Goal: Transaction & Acquisition: Download file/media

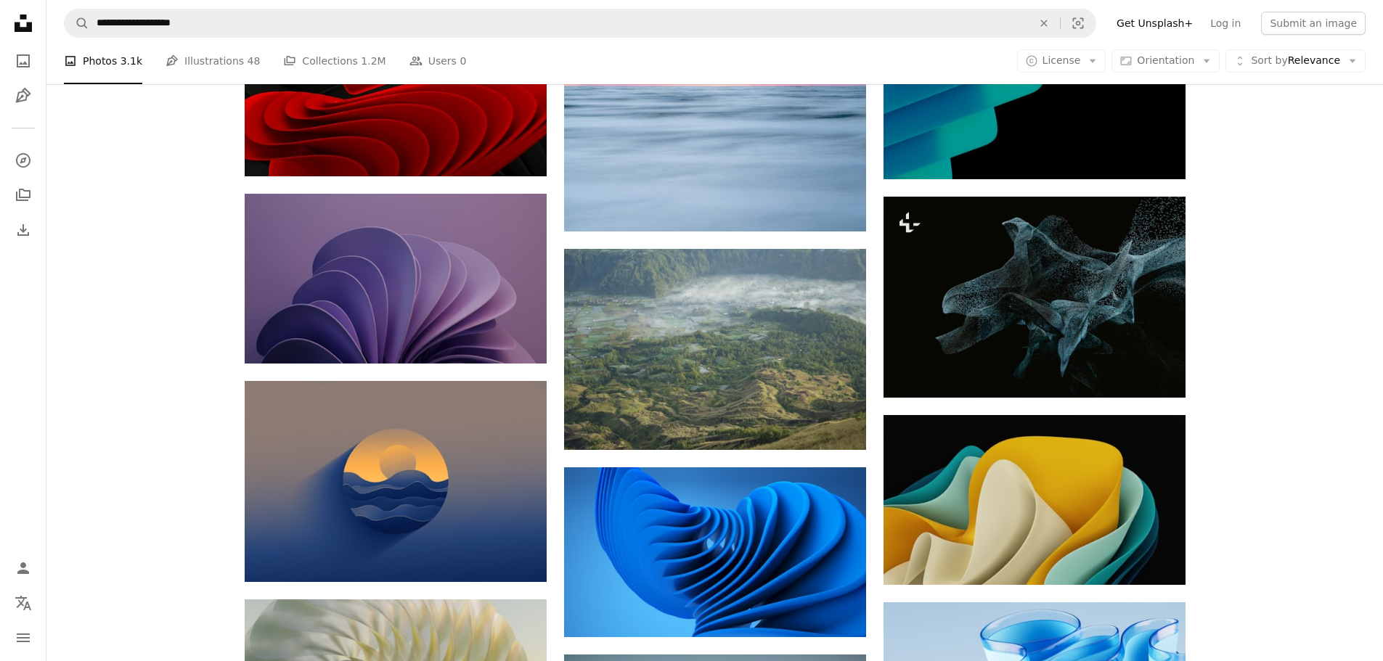
scroll to position [2393, 0]
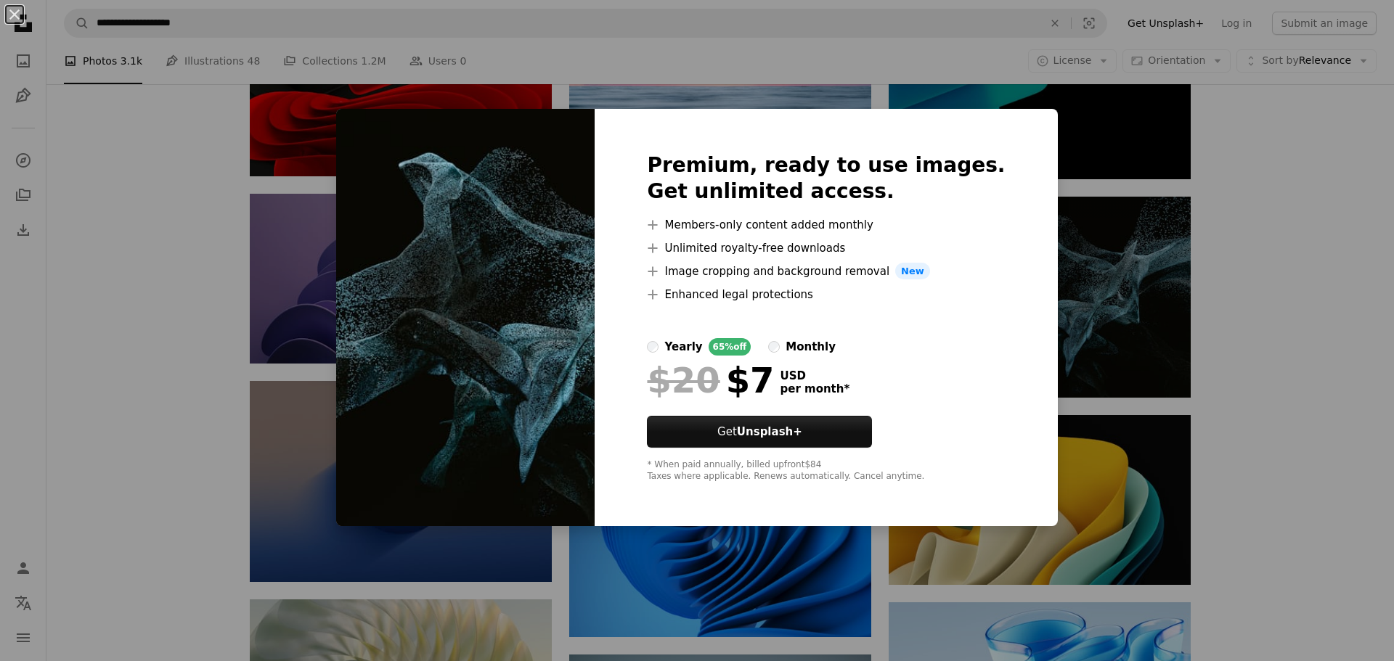
click at [1270, 370] on div "An X shape Premium, ready to use images. Get unlimited access. A plus sign Memb…" at bounding box center [697, 330] width 1394 height 661
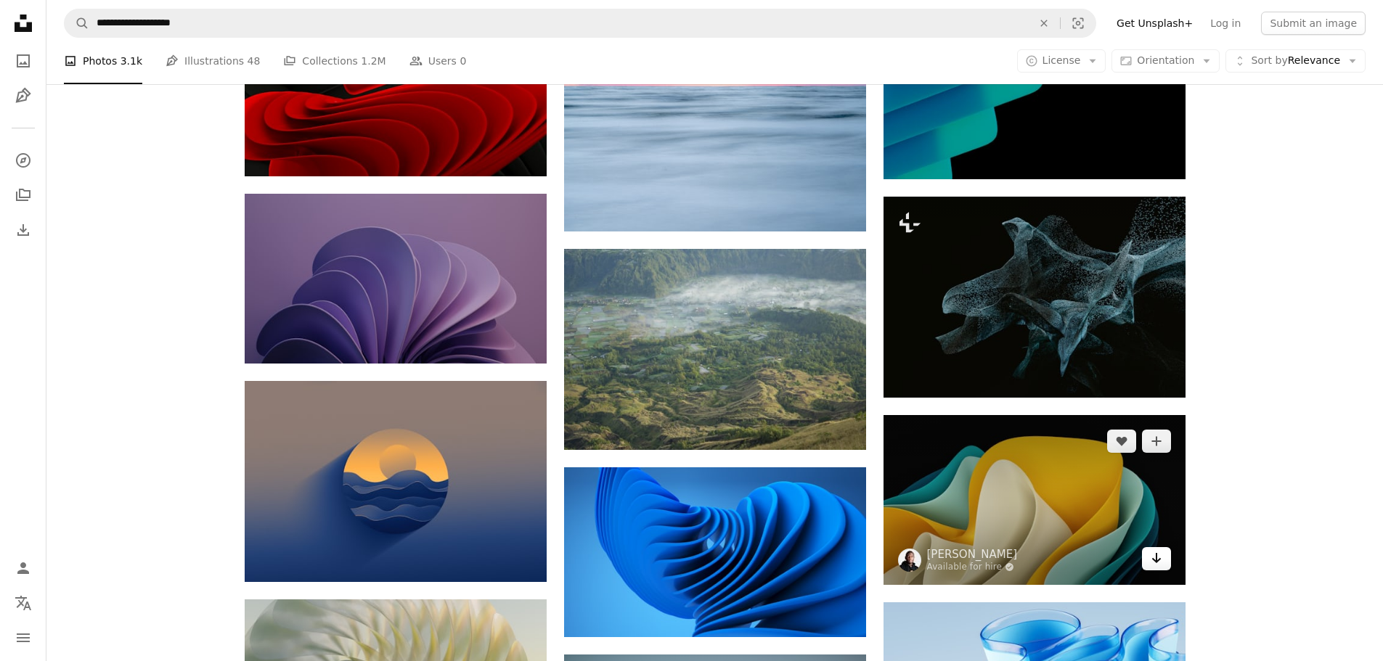
click at [1159, 560] on icon "Download" at bounding box center [1155, 558] width 9 height 10
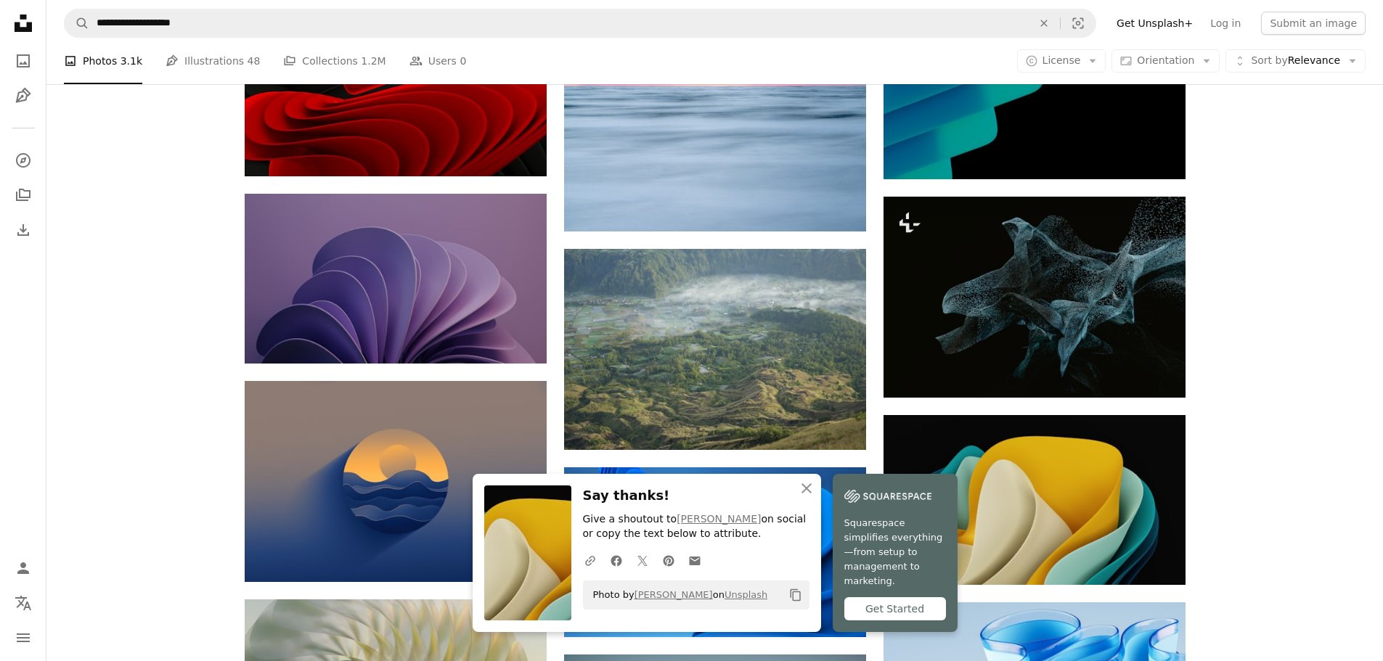
click at [1258, 535] on div "Plus sign for Unsplash+ A heart A plus sign [PERSON_NAME] For Unsplash+ A lock …" at bounding box center [714, 252] width 1336 height 4893
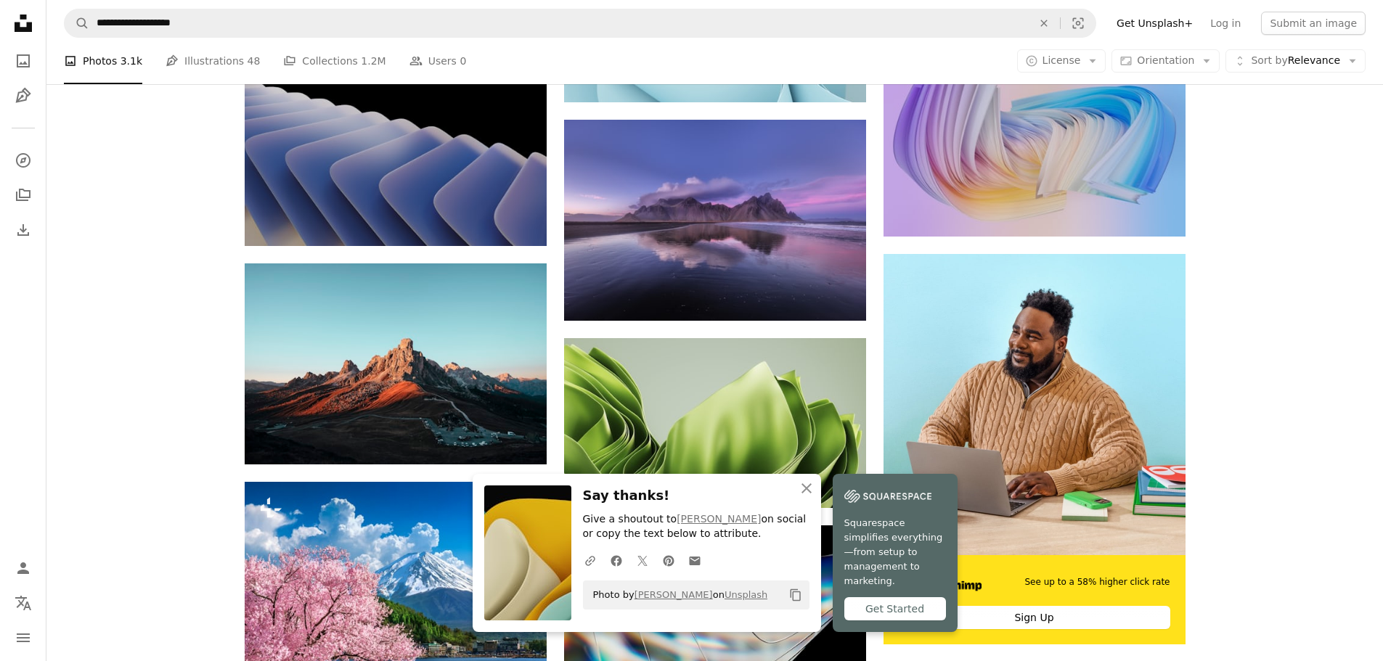
scroll to position [3332, 0]
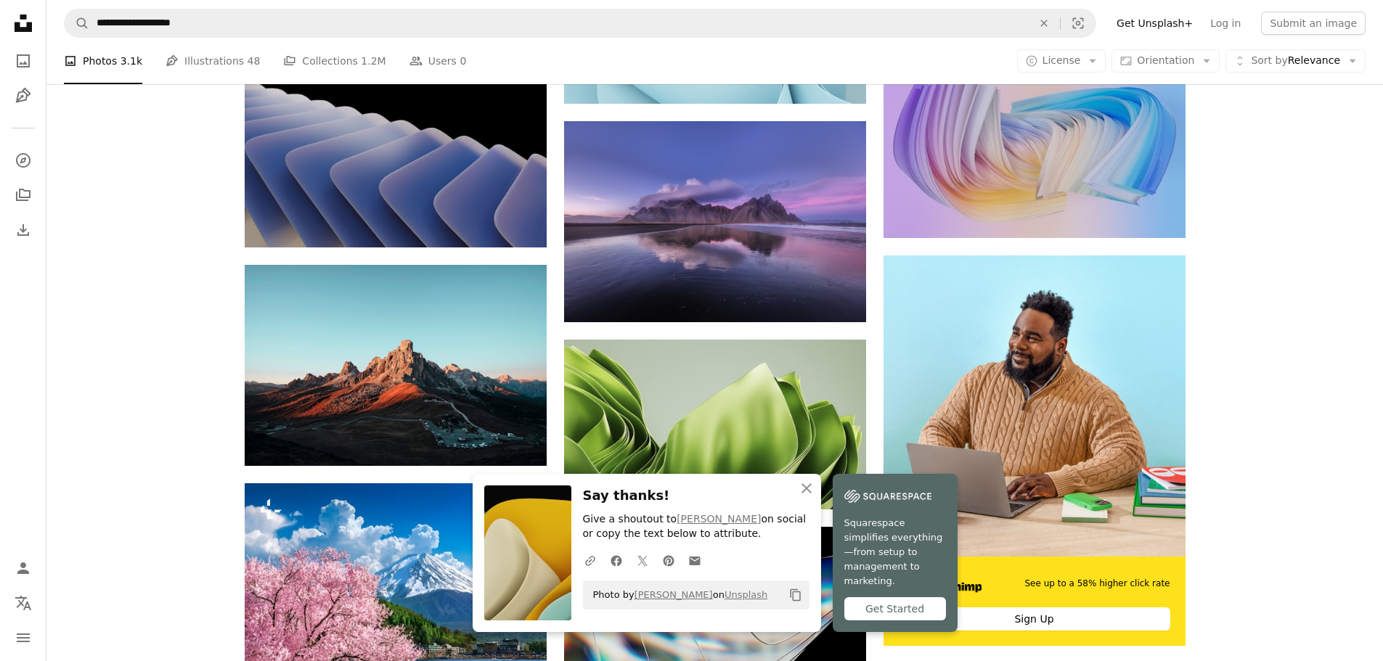
click at [1258, 535] on div "Plus sign for Unsplash+ A heart A plus sign [PERSON_NAME] For Unsplash+ A lock …" at bounding box center [714, 112] width 1336 height 6491
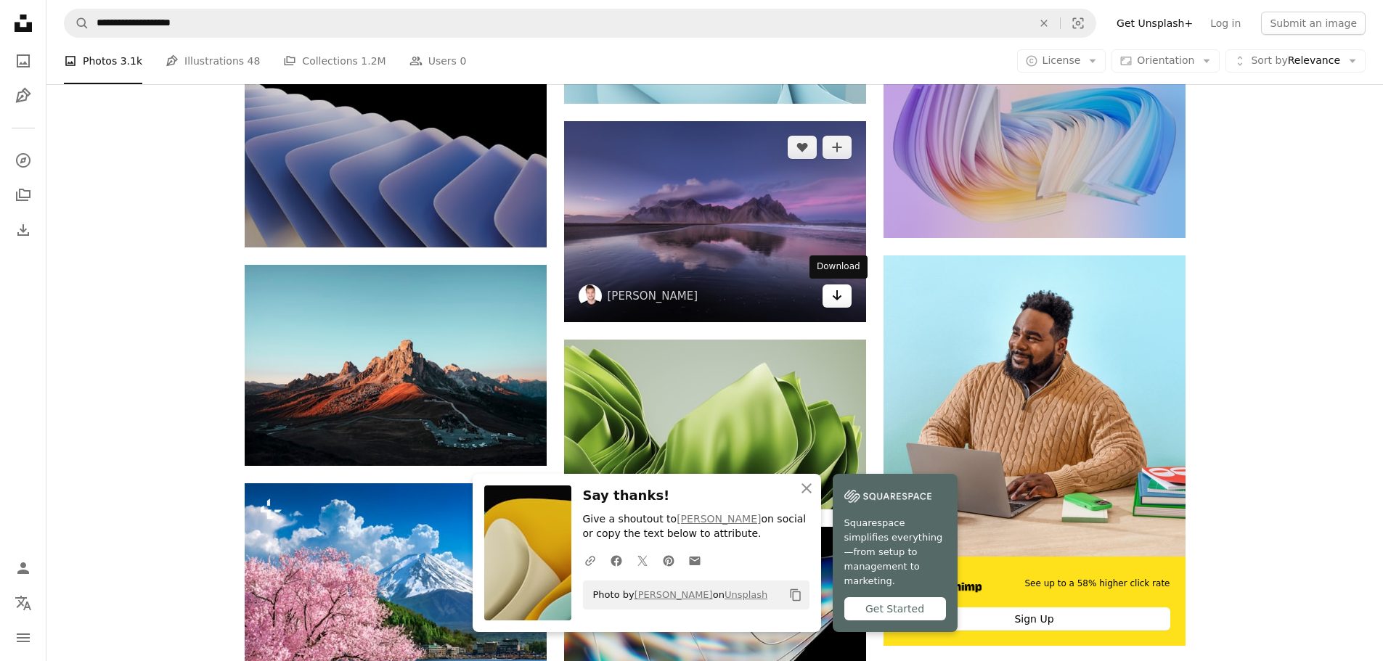
click at [833, 298] on icon "Arrow pointing down" at bounding box center [837, 295] width 12 height 17
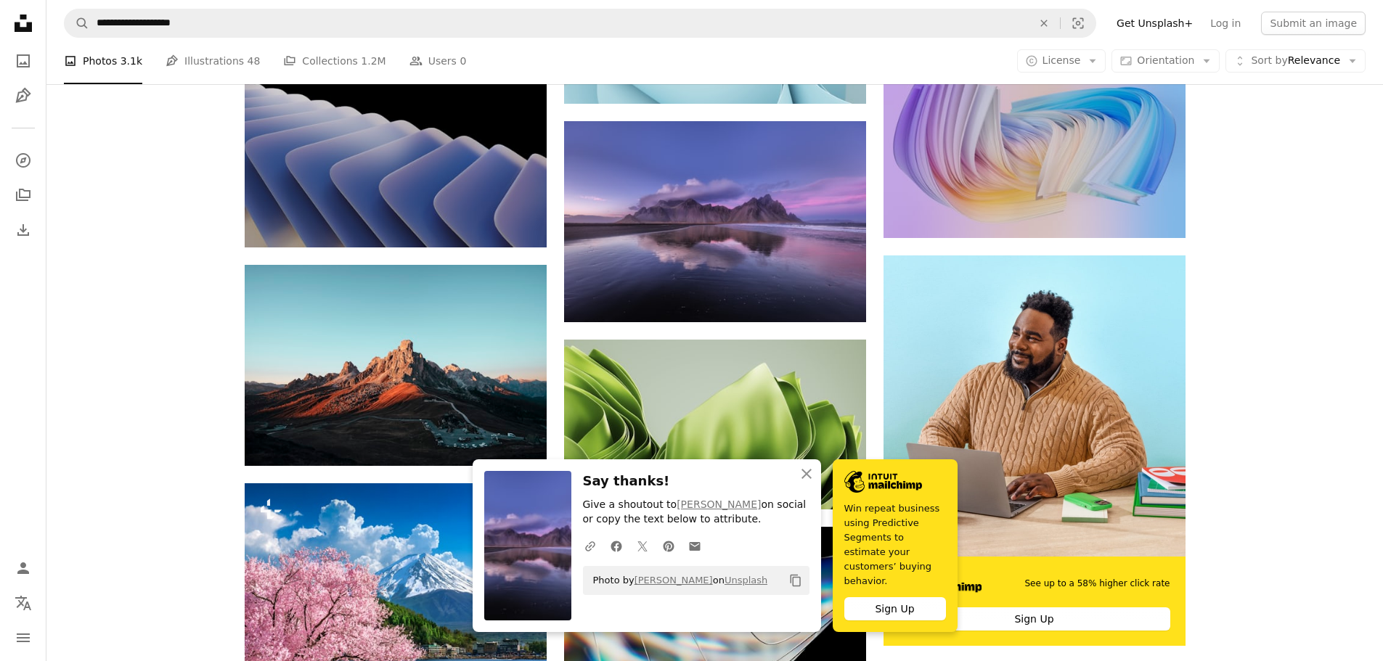
click at [199, 509] on div "Plus sign for Unsplash+ A heart A plus sign [PERSON_NAME] For Unsplash+ A lock …" at bounding box center [714, 112] width 1336 height 6491
click at [805, 483] on icon "An X shape" at bounding box center [806, 473] width 17 height 17
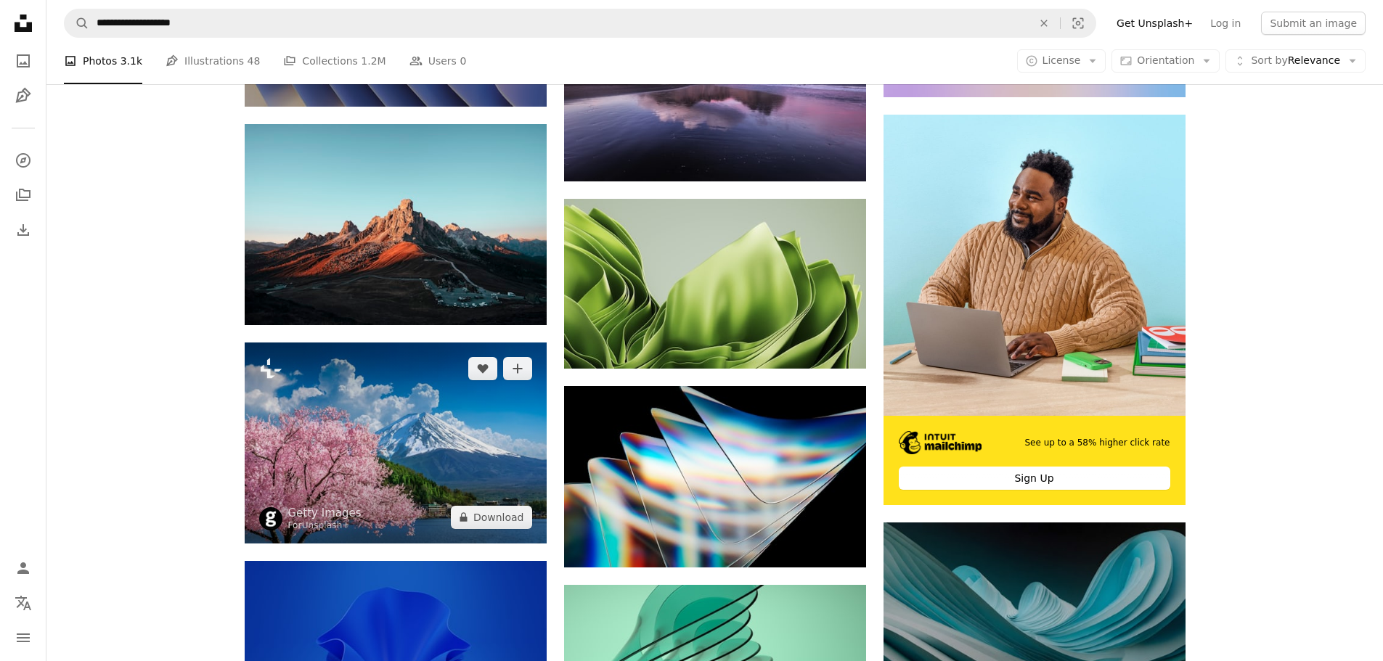
scroll to position [3473, 0]
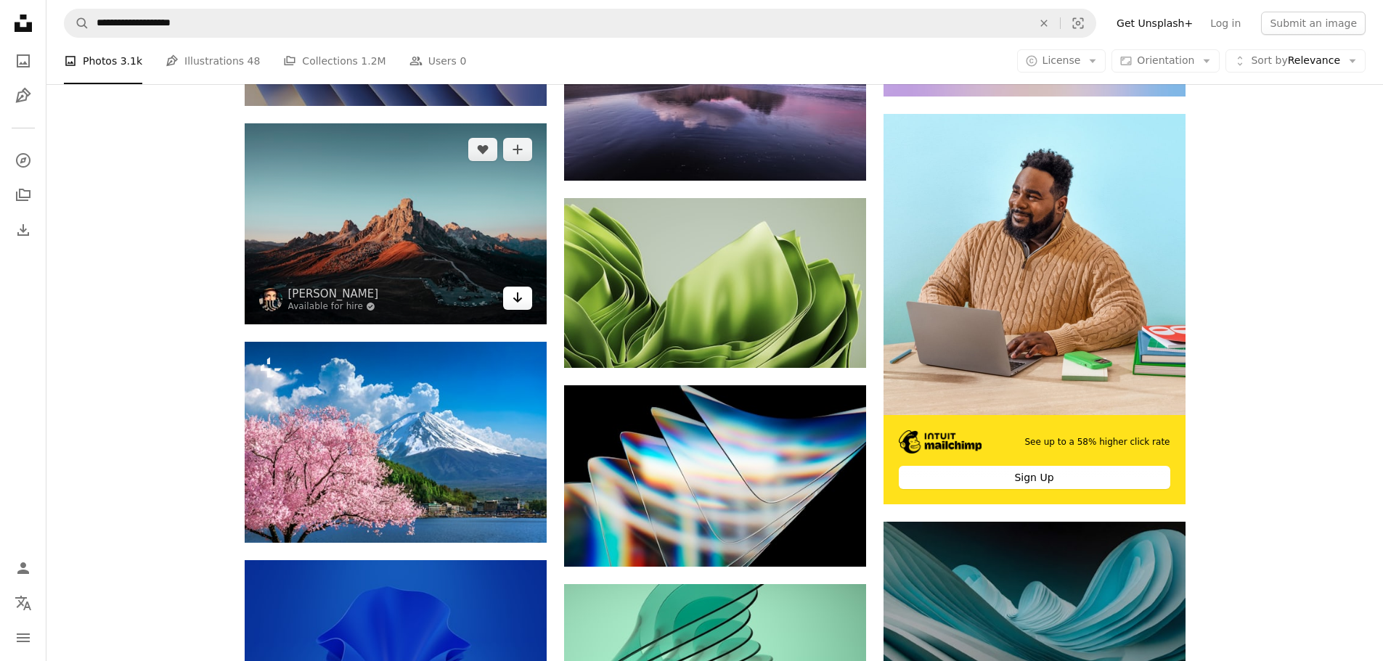
click at [522, 300] on icon "Arrow pointing down" at bounding box center [518, 297] width 12 height 17
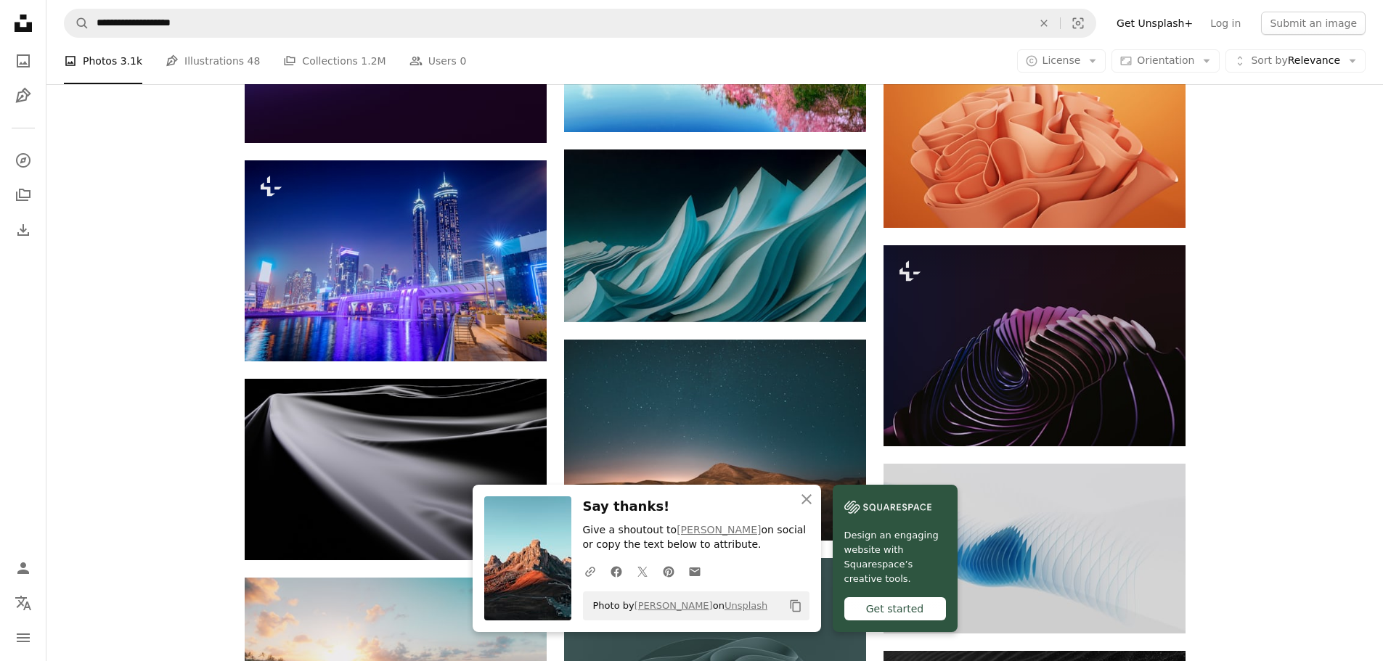
scroll to position [4329, 0]
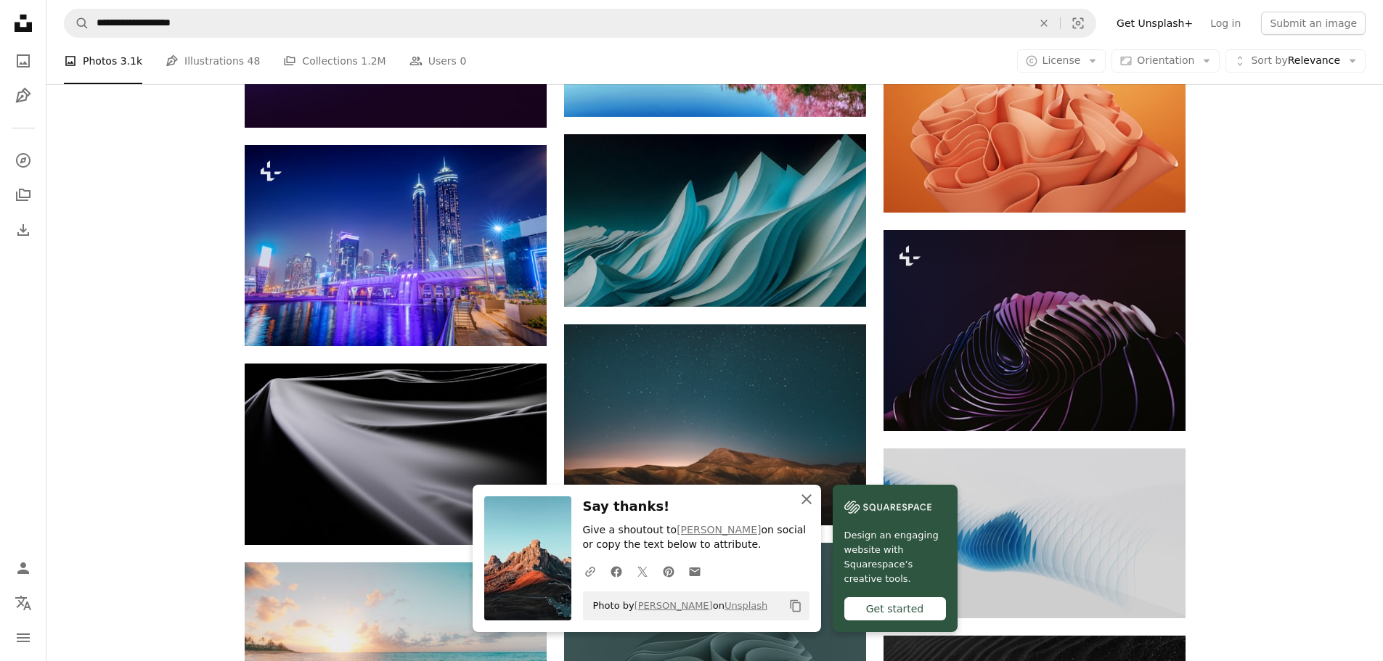
click at [806, 495] on icon "An X shape" at bounding box center [806, 499] width 17 height 17
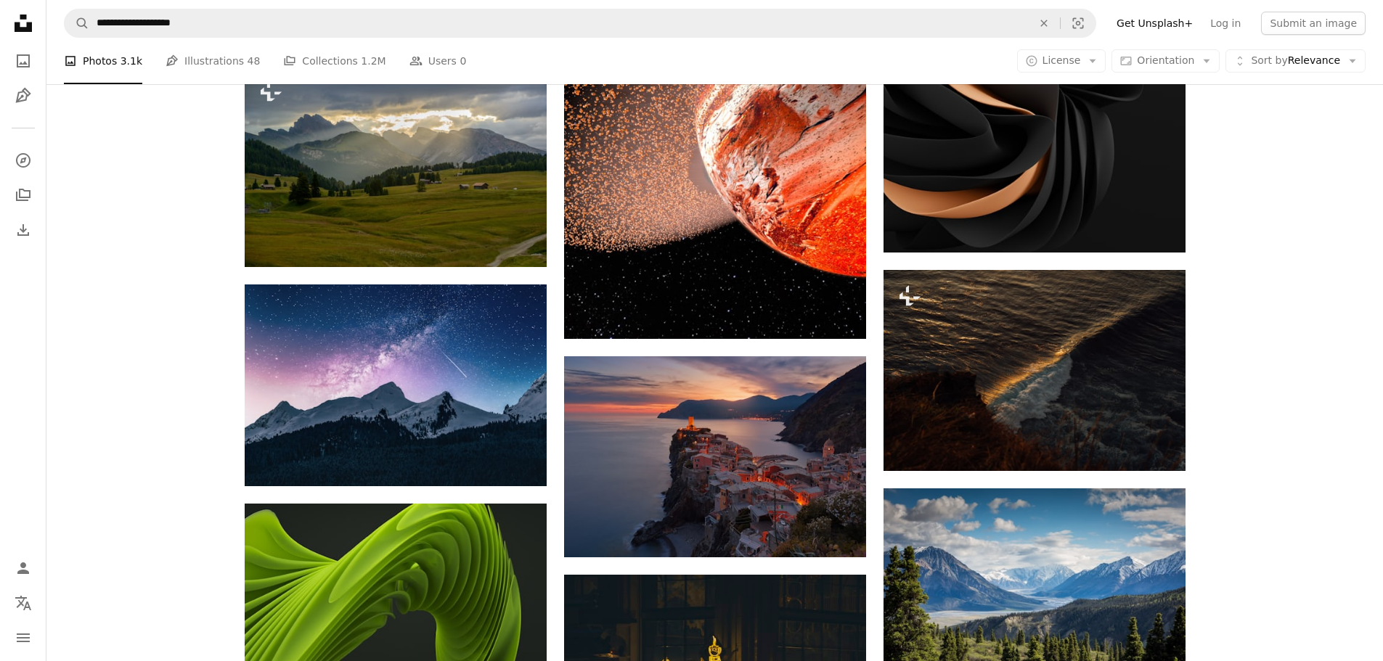
scroll to position [5290, 0]
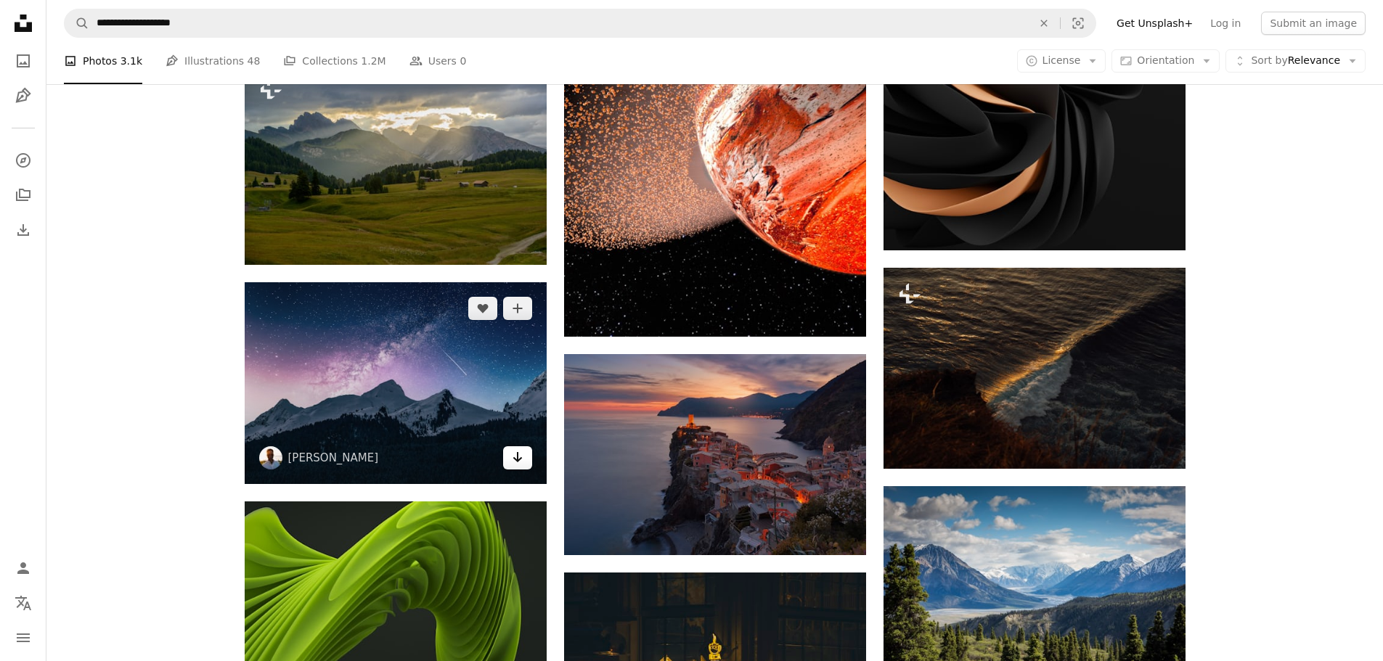
click at [518, 460] on icon "Download" at bounding box center [516, 457] width 9 height 10
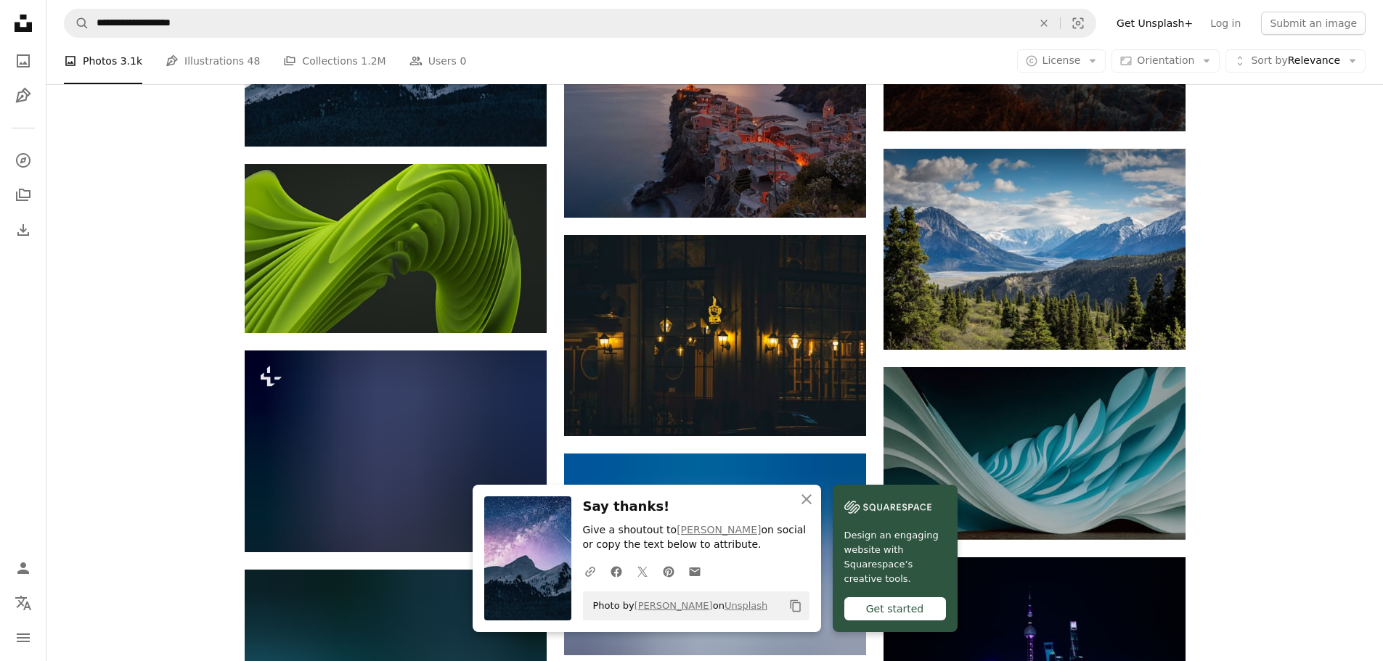
scroll to position [5629, 0]
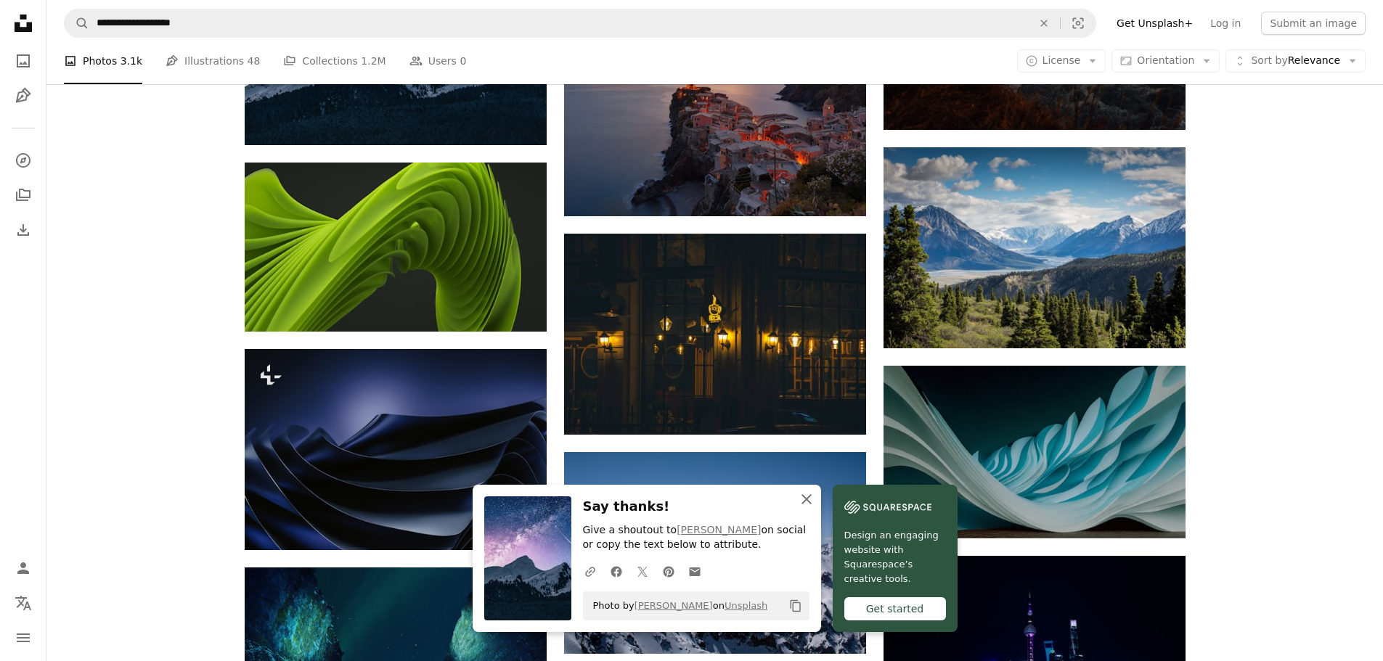
click at [806, 497] on icon "An X shape" at bounding box center [806, 499] width 17 height 17
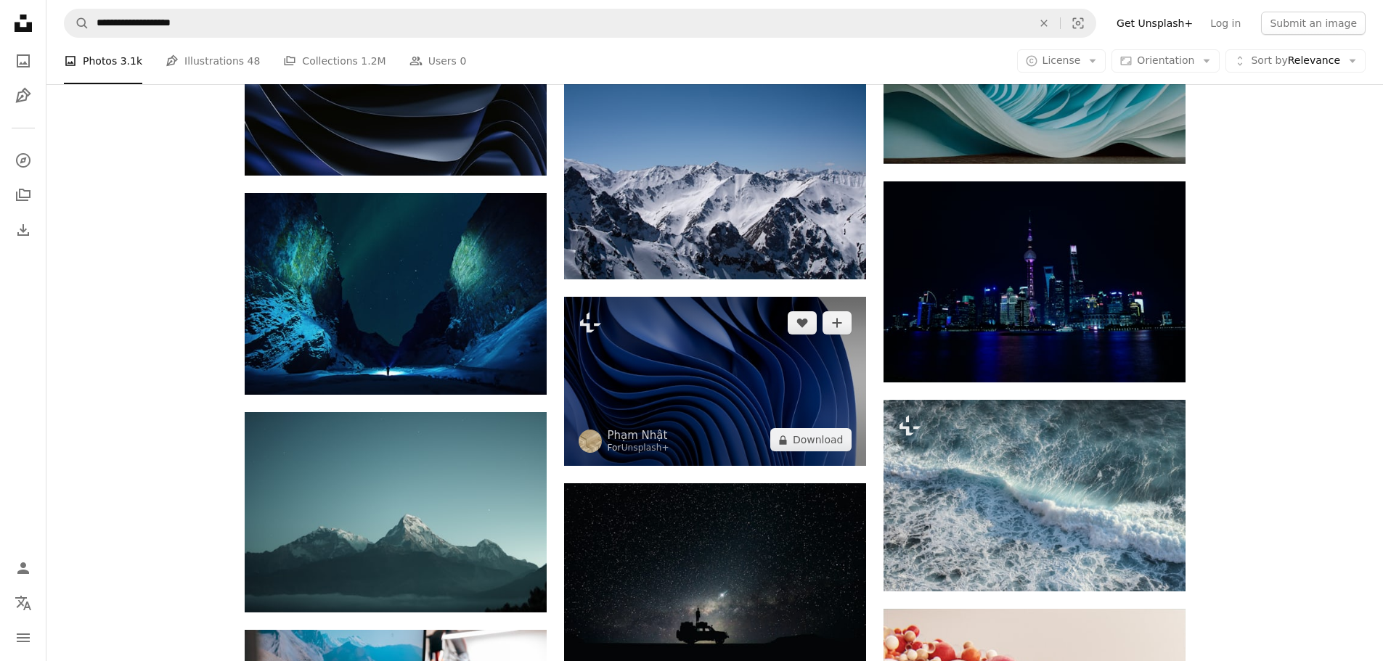
scroll to position [6028, 0]
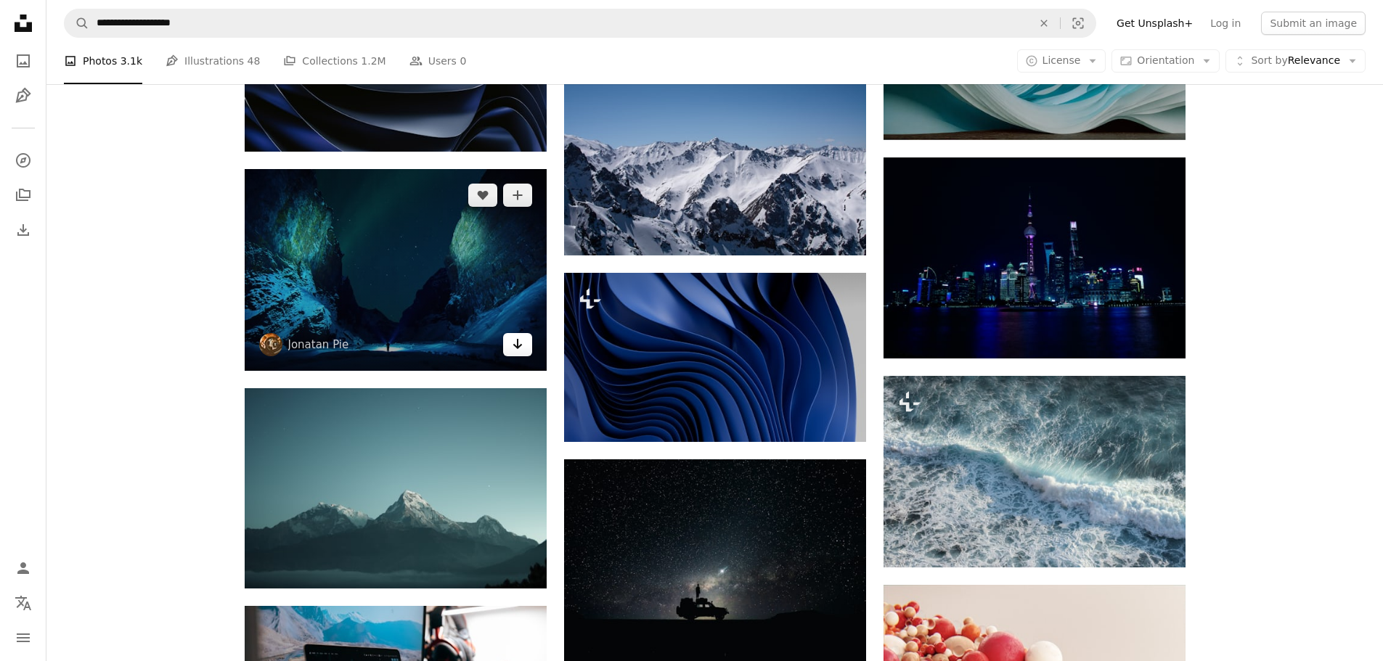
click at [504, 347] on link "Arrow pointing down" at bounding box center [517, 344] width 29 height 23
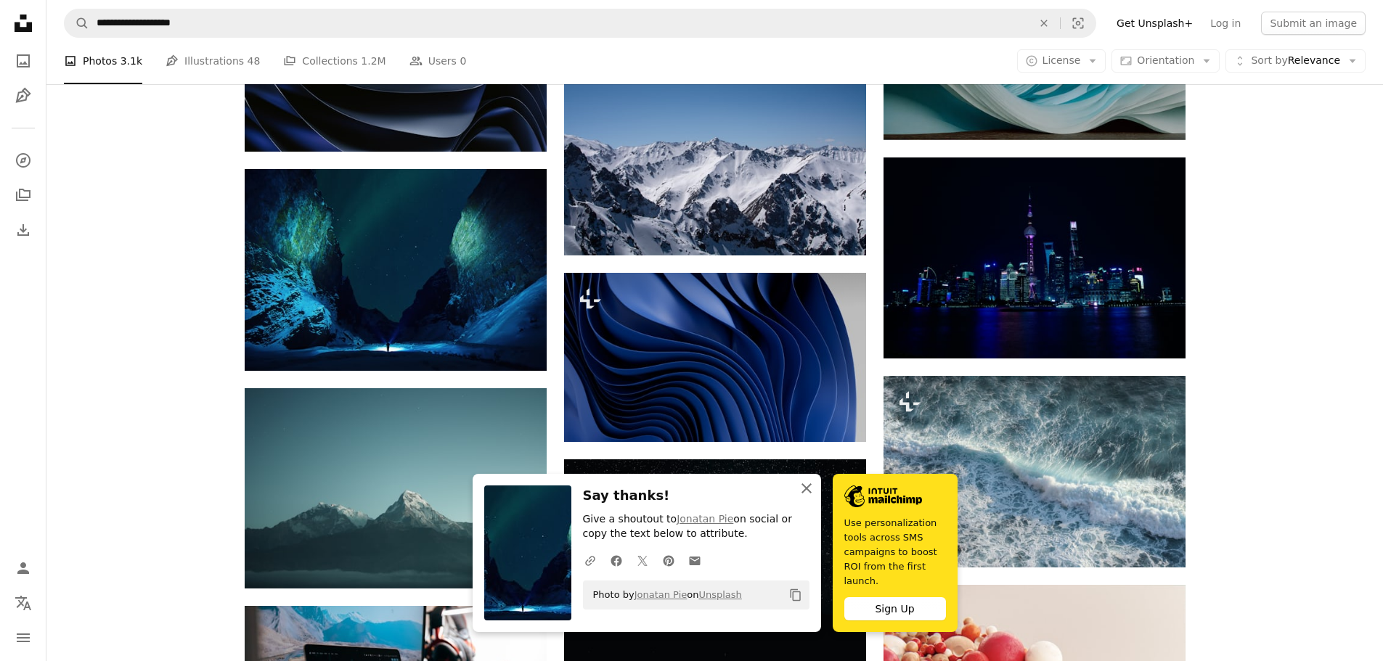
click at [807, 494] on icon "button" at bounding box center [806, 488] width 10 height 10
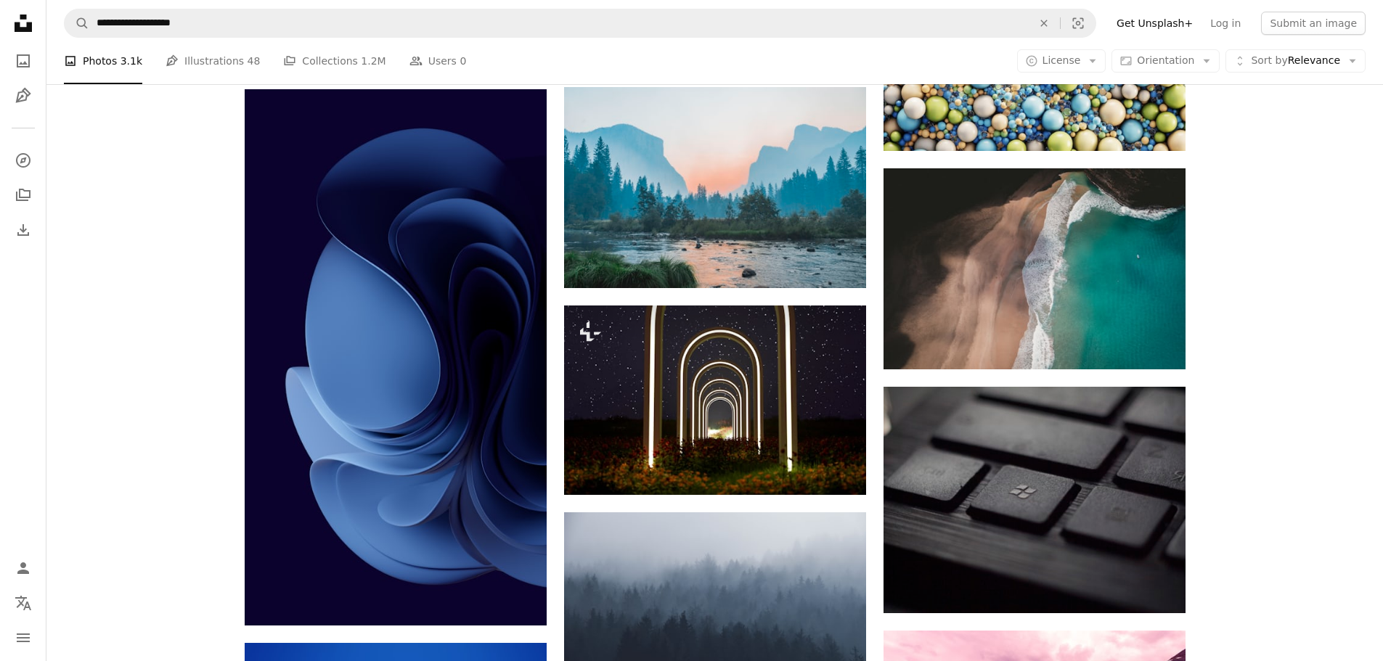
scroll to position [8722, 0]
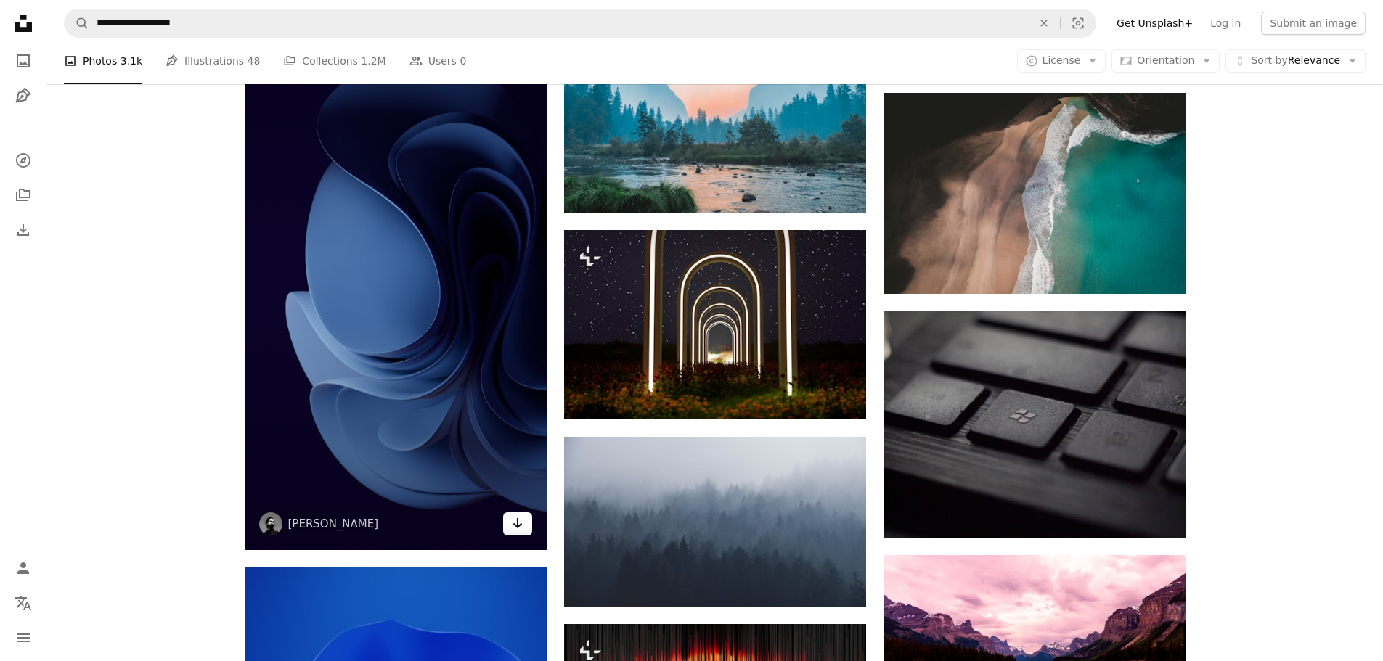
click at [516, 522] on icon "Arrow pointing down" at bounding box center [518, 523] width 12 height 17
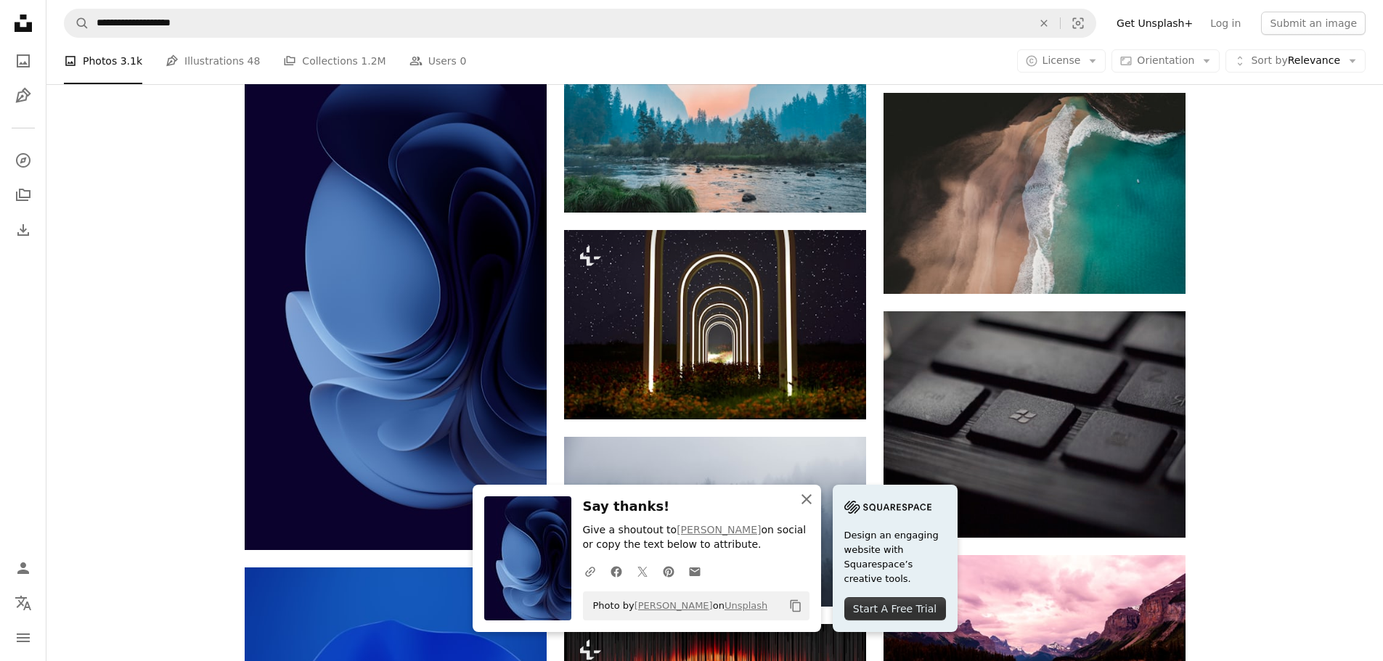
click at [799, 492] on icon "An X shape" at bounding box center [806, 499] width 17 height 17
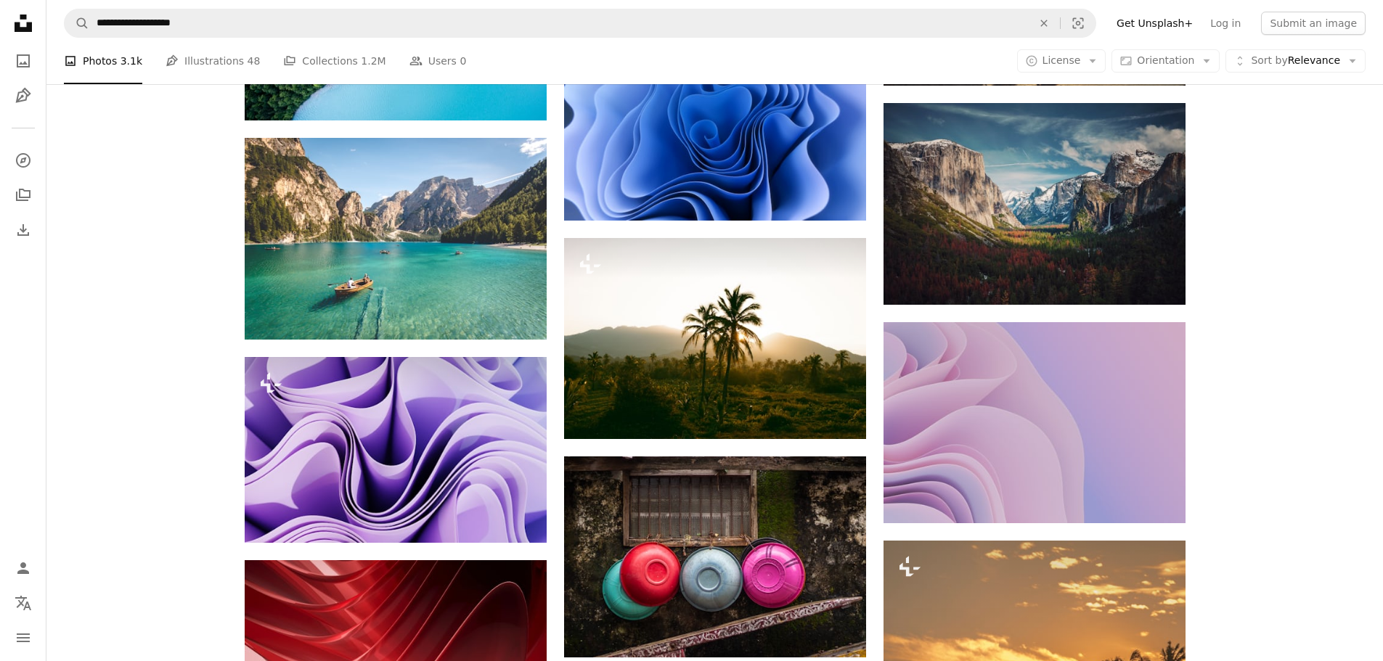
scroll to position [9947, 0]
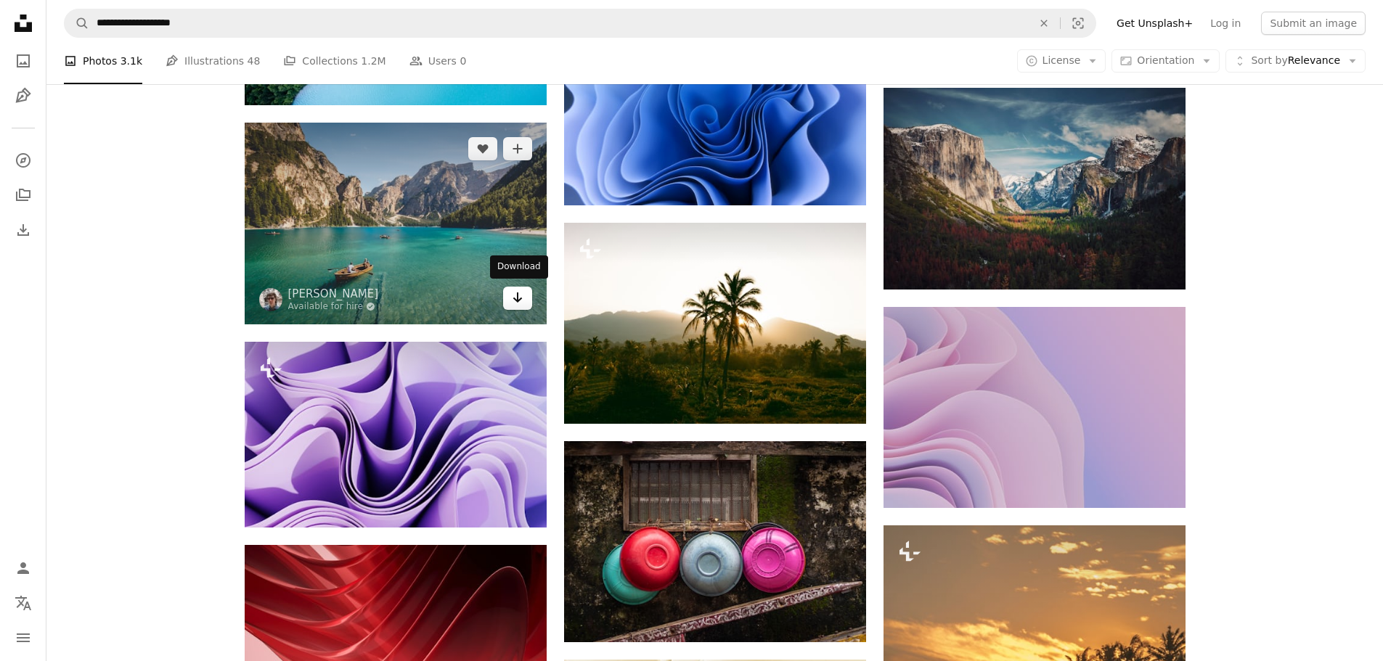
click at [513, 299] on icon "Arrow pointing down" at bounding box center [518, 297] width 12 height 17
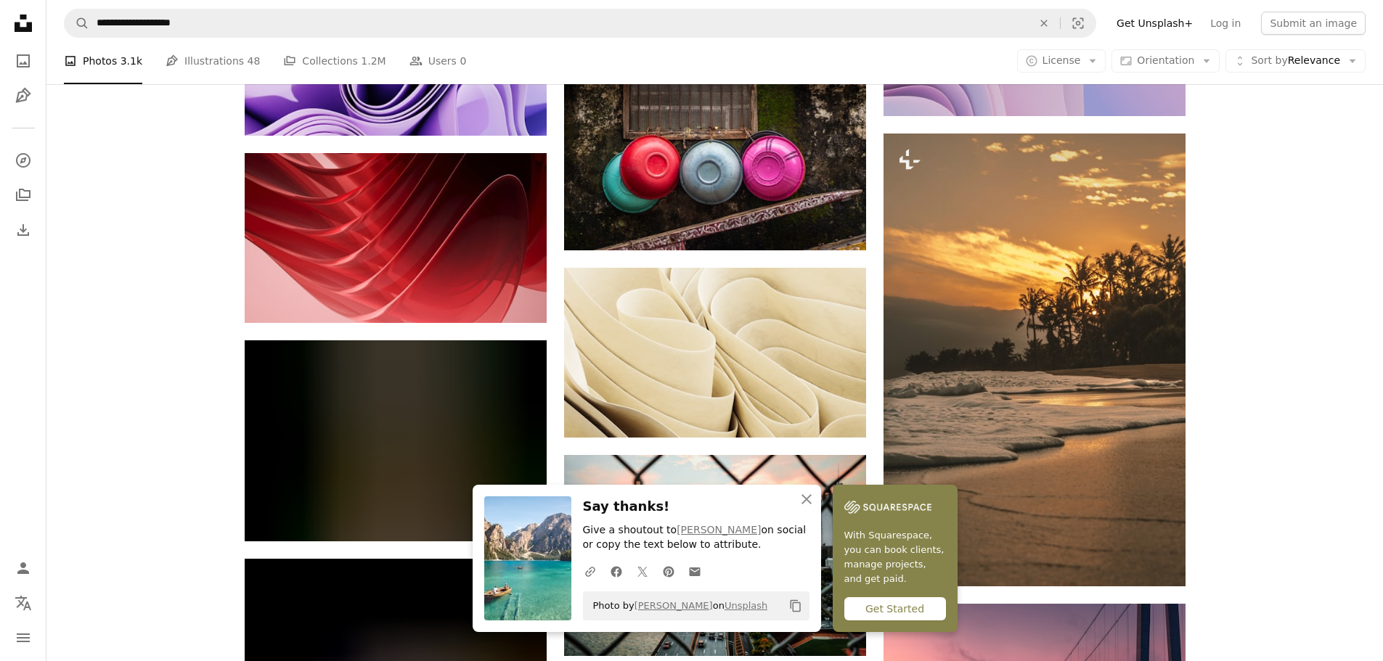
scroll to position [10464, 0]
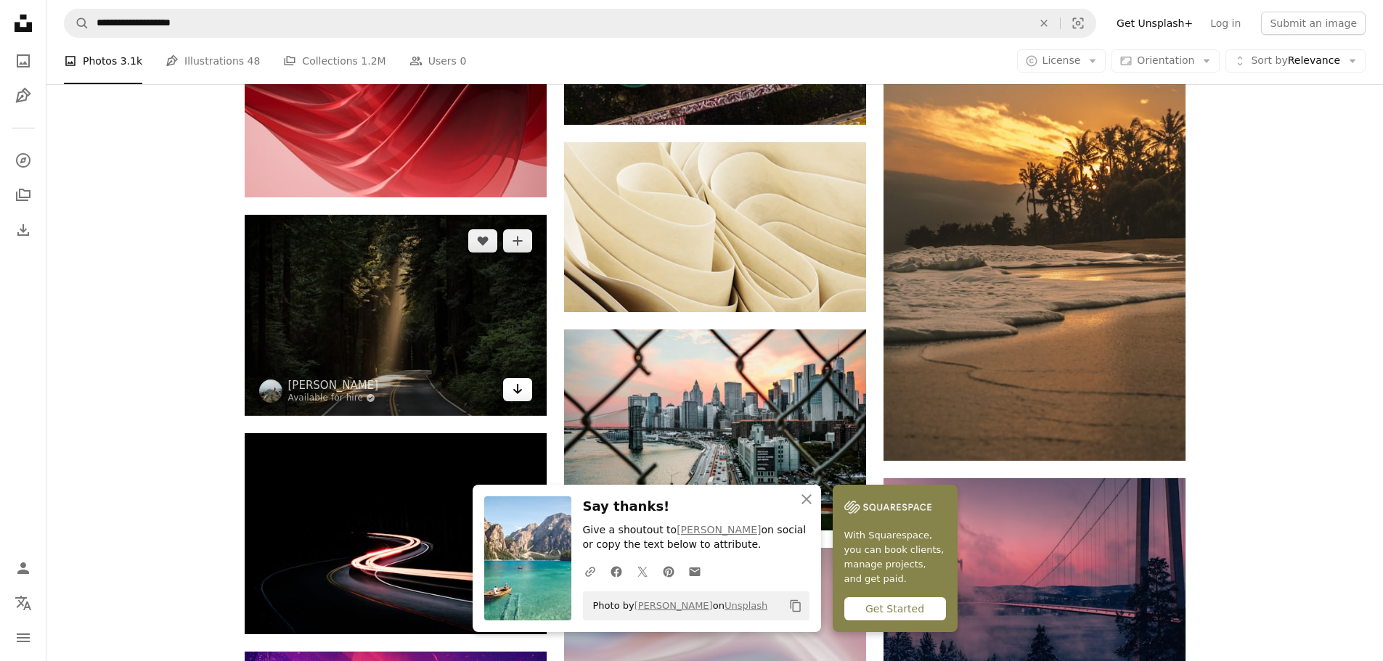
click at [518, 383] on icon "Arrow pointing down" at bounding box center [518, 388] width 12 height 17
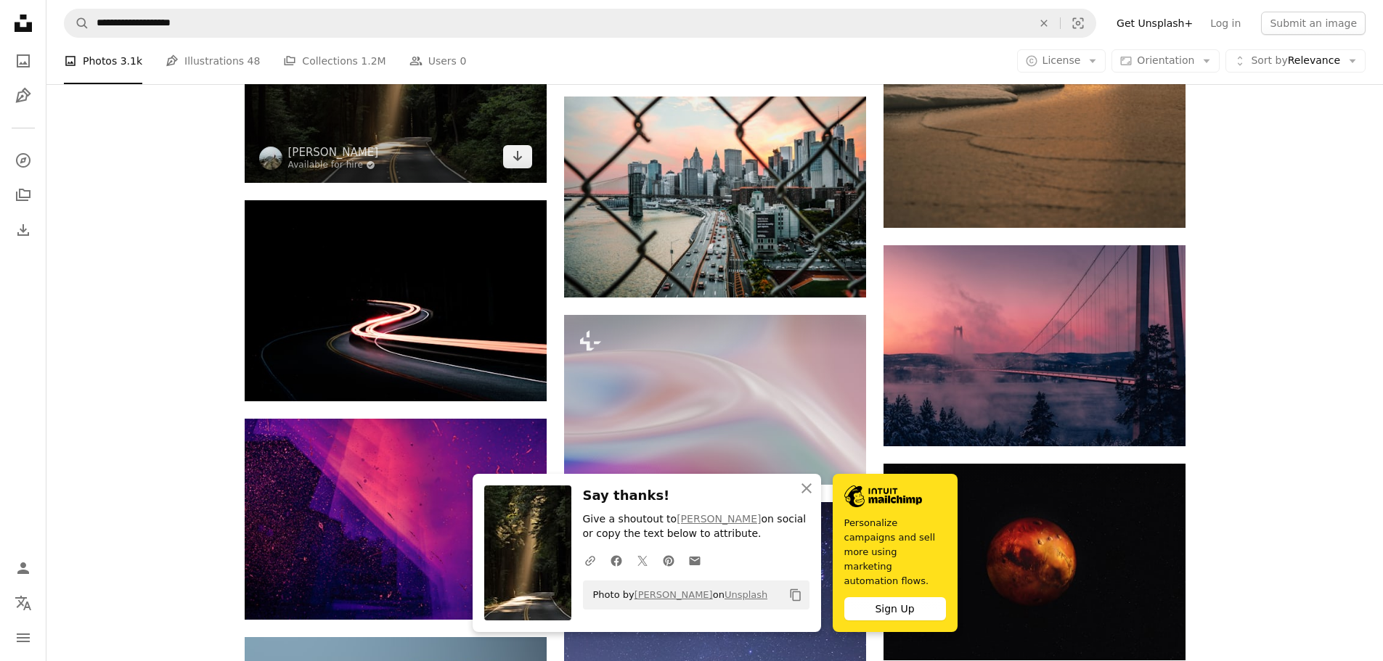
scroll to position [10843, 0]
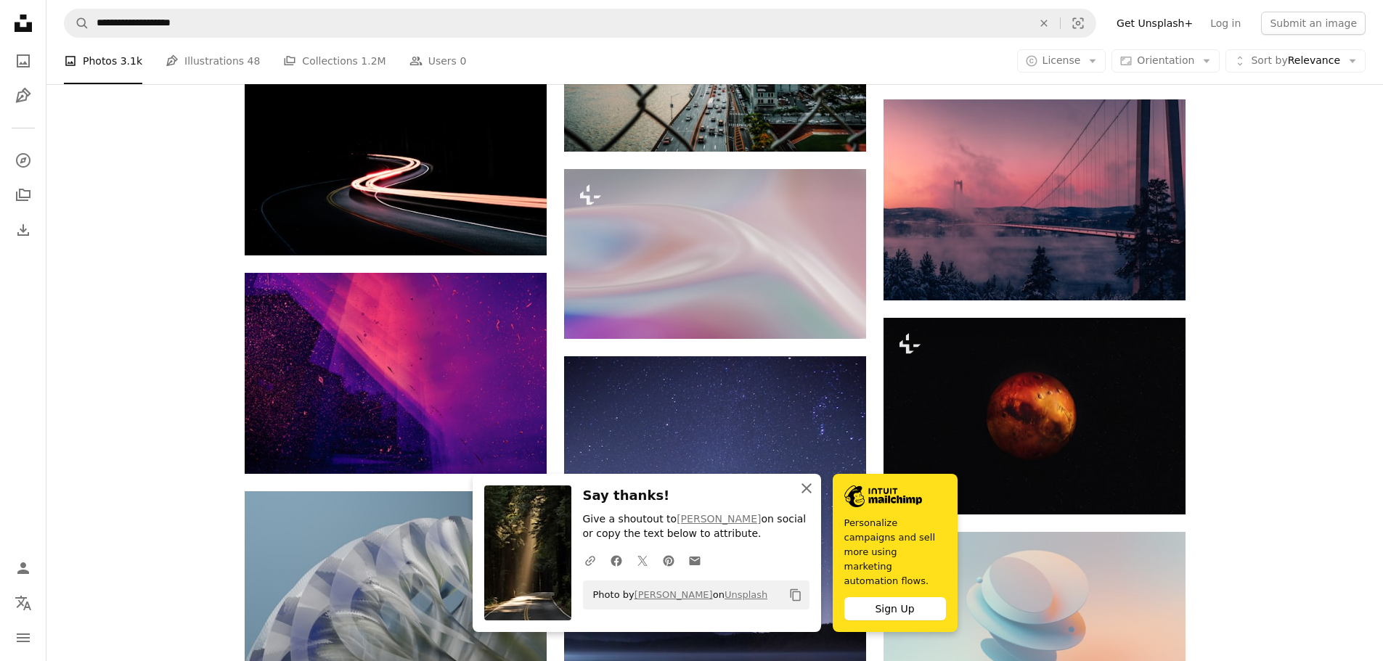
click at [812, 497] on icon "An X shape" at bounding box center [806, 488] width 17 height 17
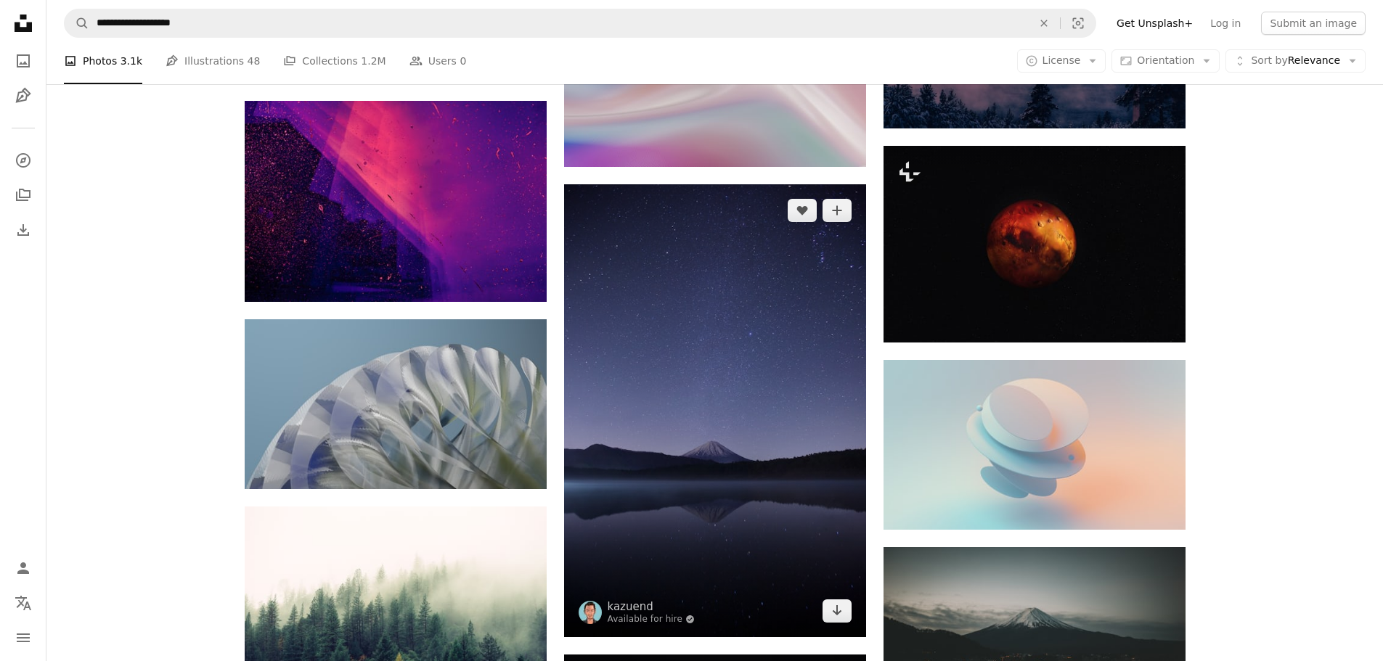
scroll to position [11026, 0]
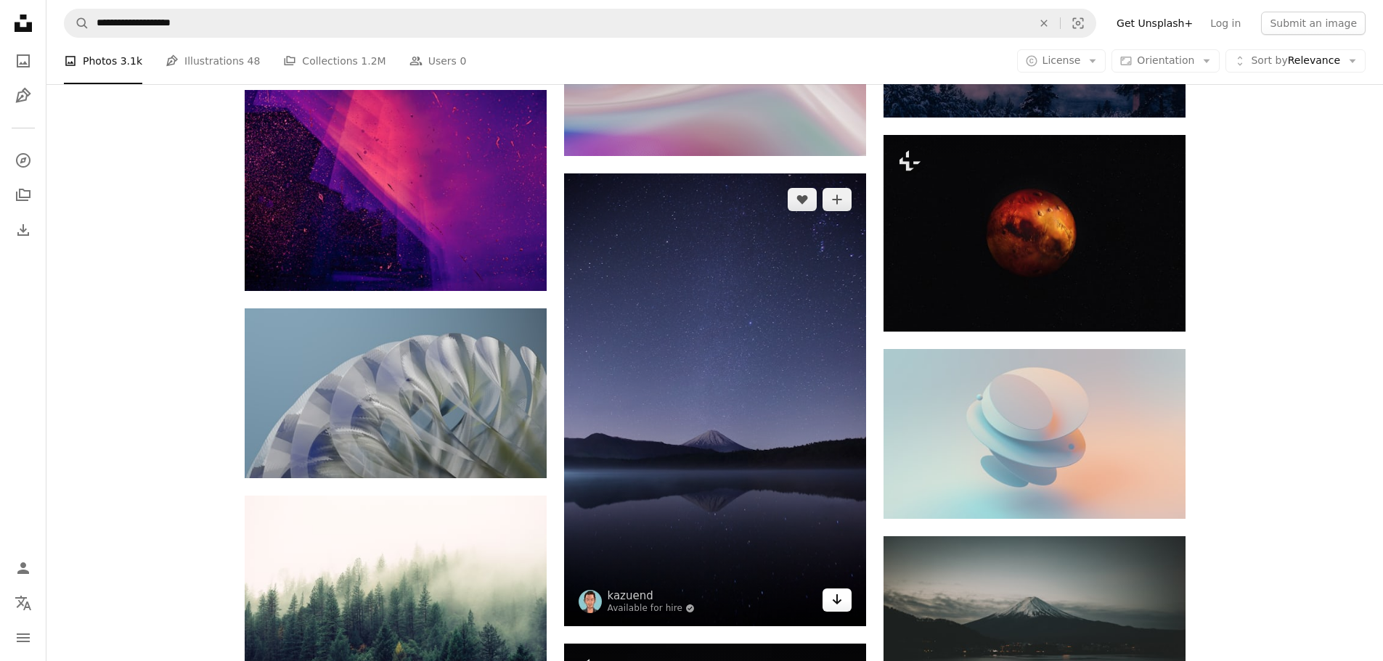
click at [831, 605] on icon "Arrow pointing down" at bounding box center [837, 599] width 12 height 17
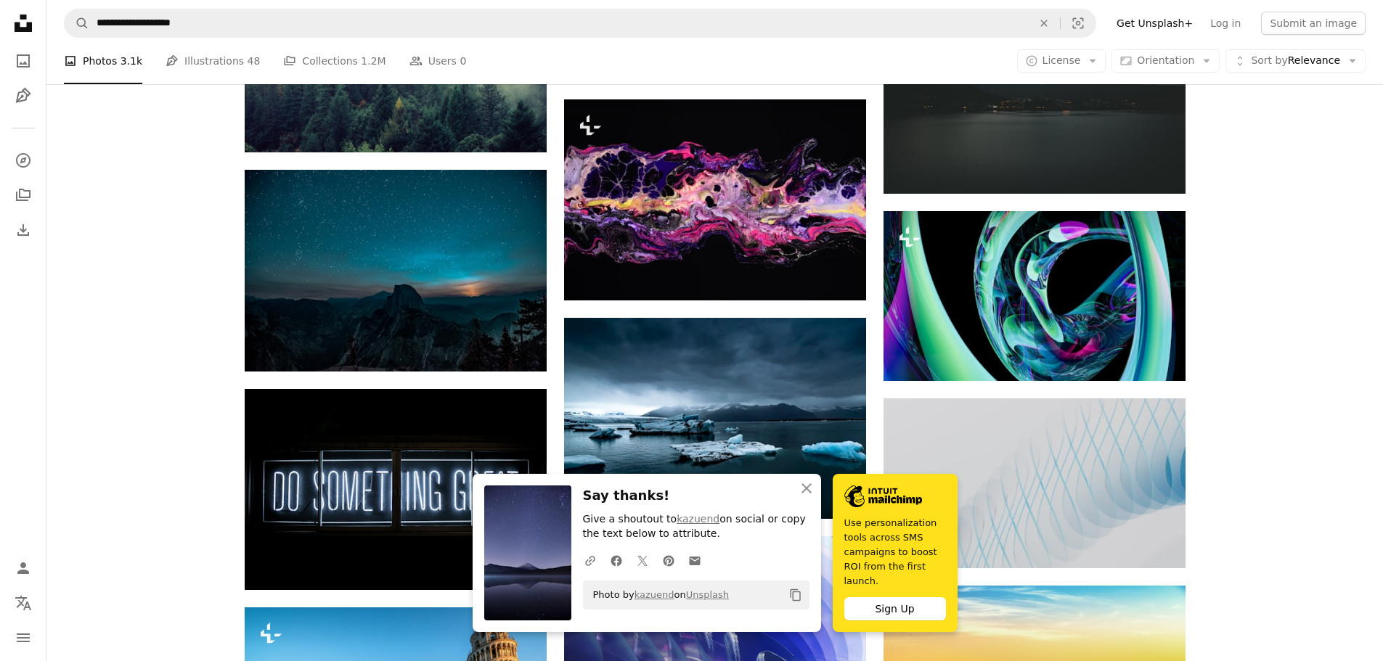
scroll to position [11571, 0]
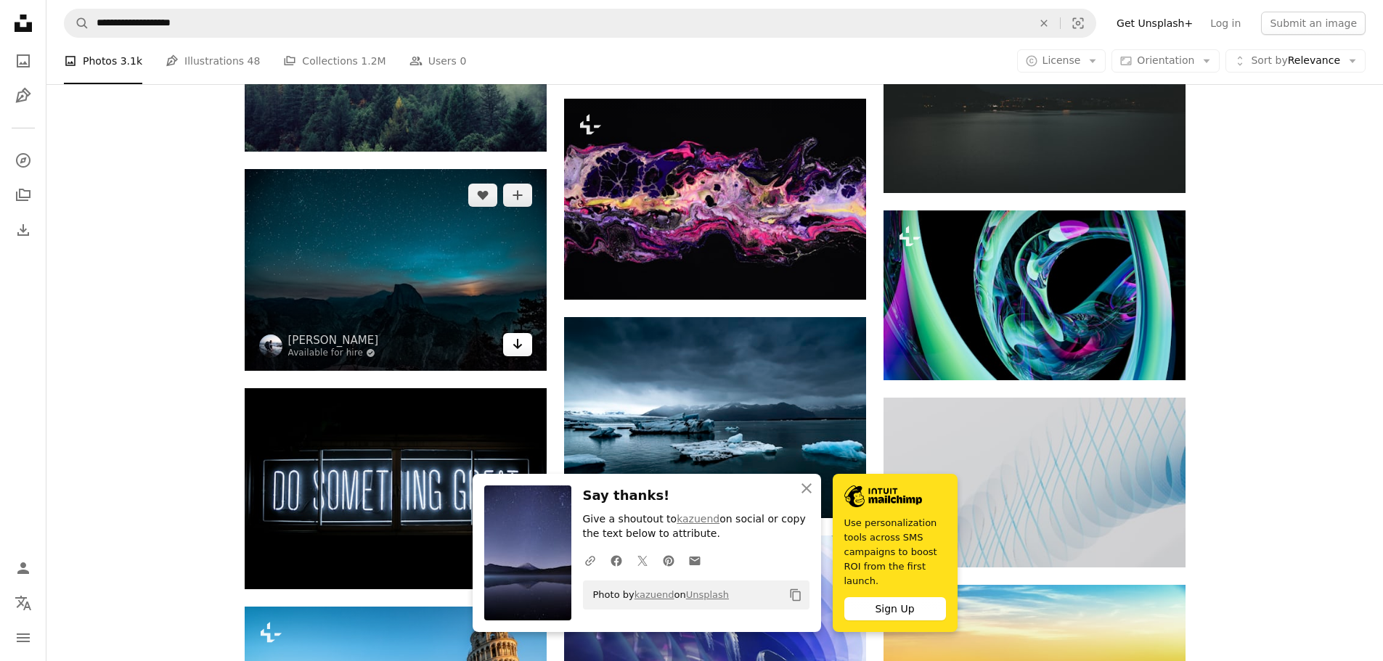
click at [516, 354] on link "Arrow pointing down" at bounding box center [517, 344] width 29 height 23
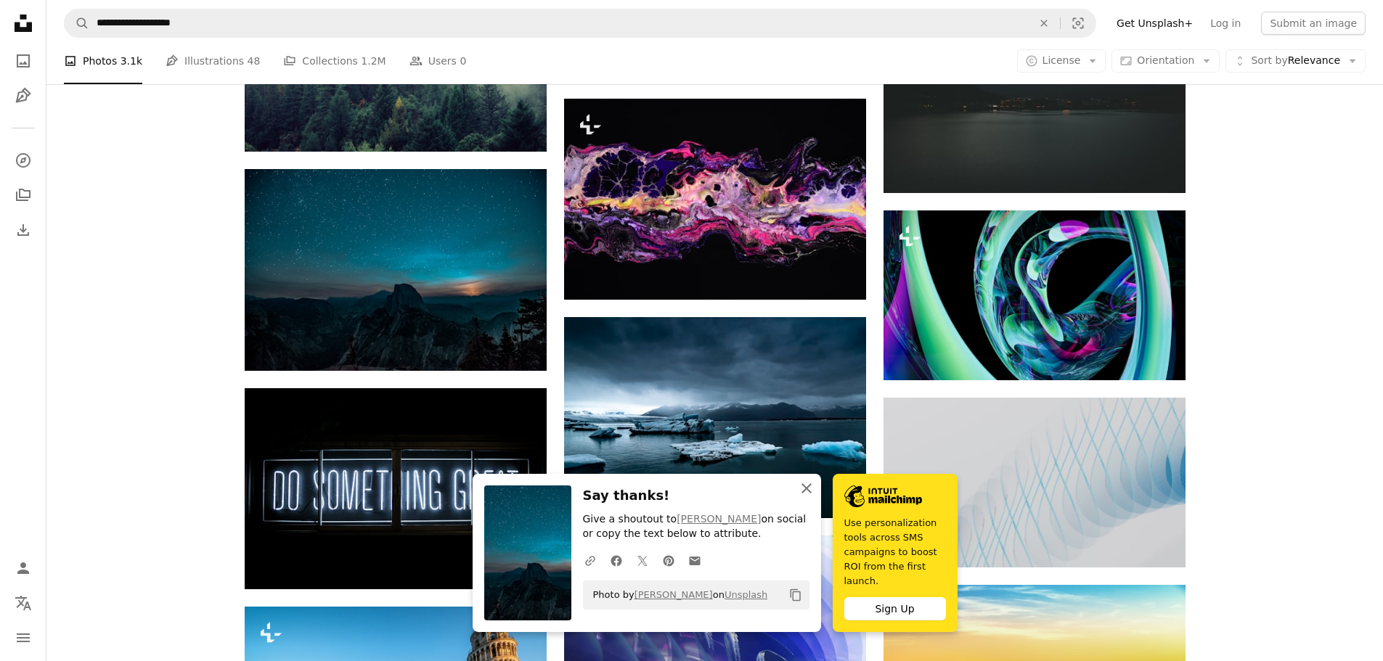
click at [801, 496] on icon "An X shape" at bounding box center [806, 488] width 17 height 17
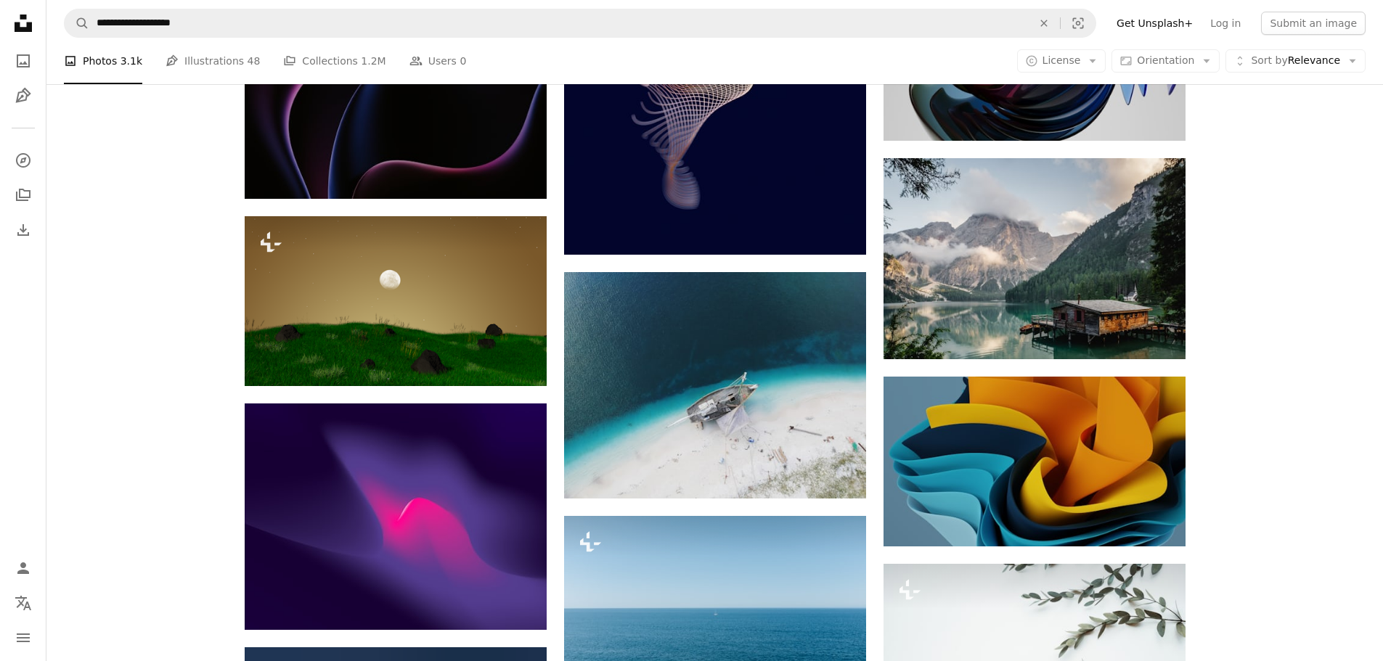
scroll to position [13005, 0]
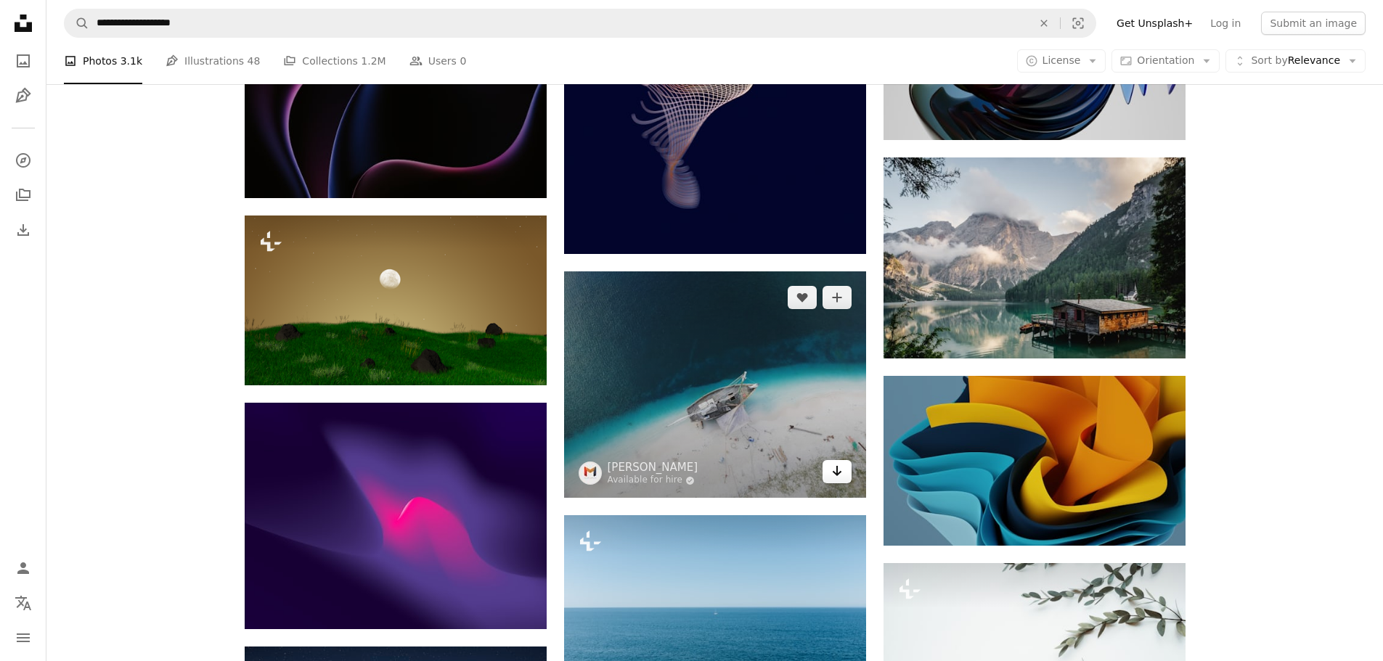
click at [838, 477] on icon "Arrow pointing down" at bounding box center [837, 470] width 12 height 17
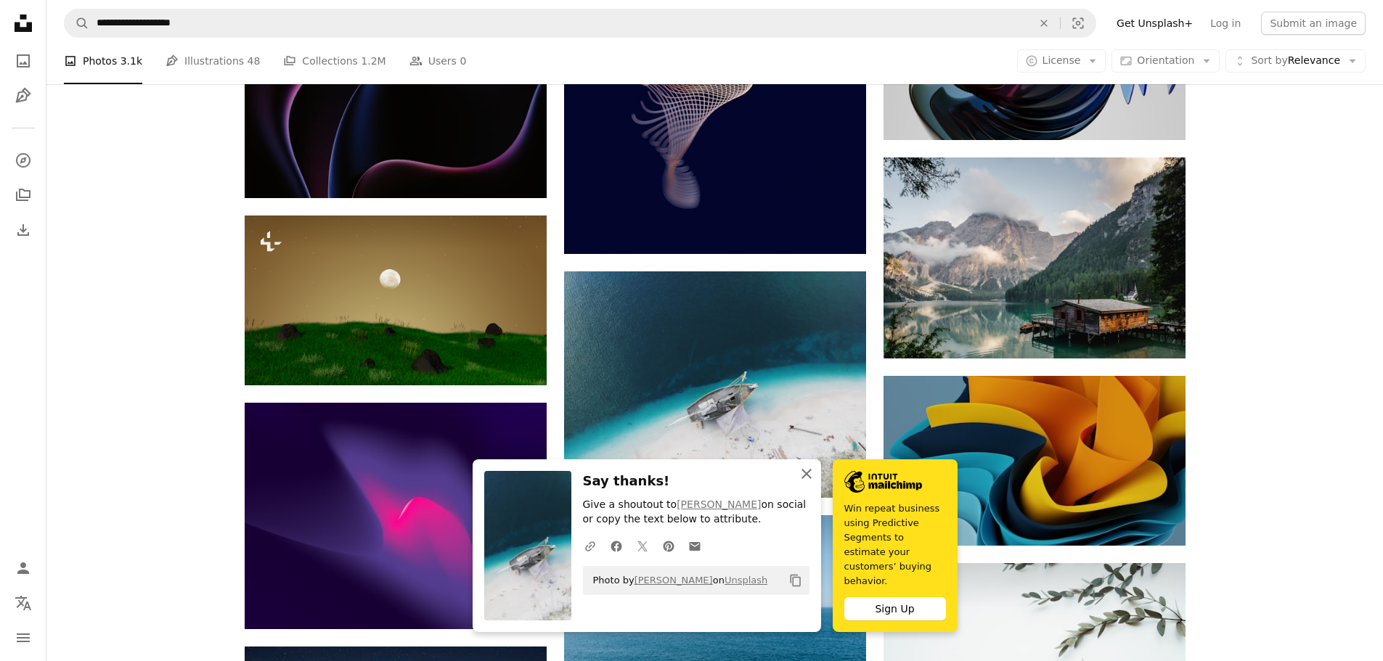
click at [802, 483] on icon "An X shape" at bounding box center [806, 473] width 17 height 17
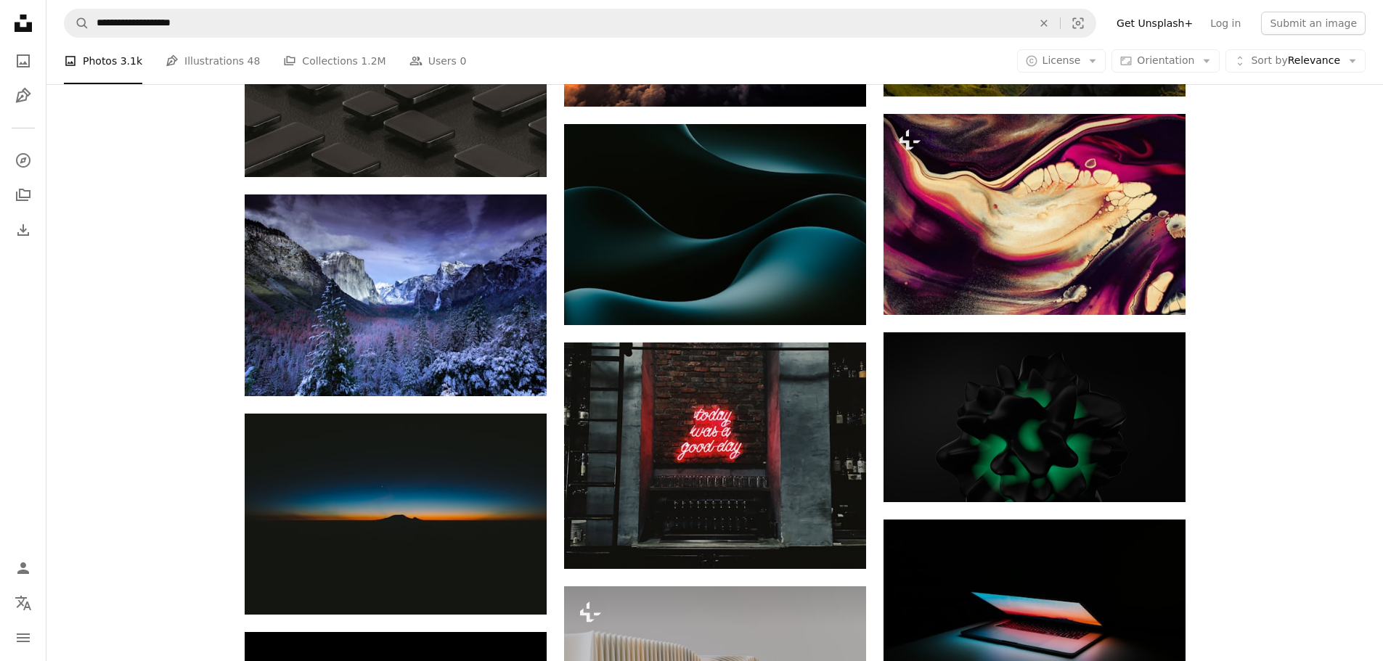
scroll to position [15854, 0]
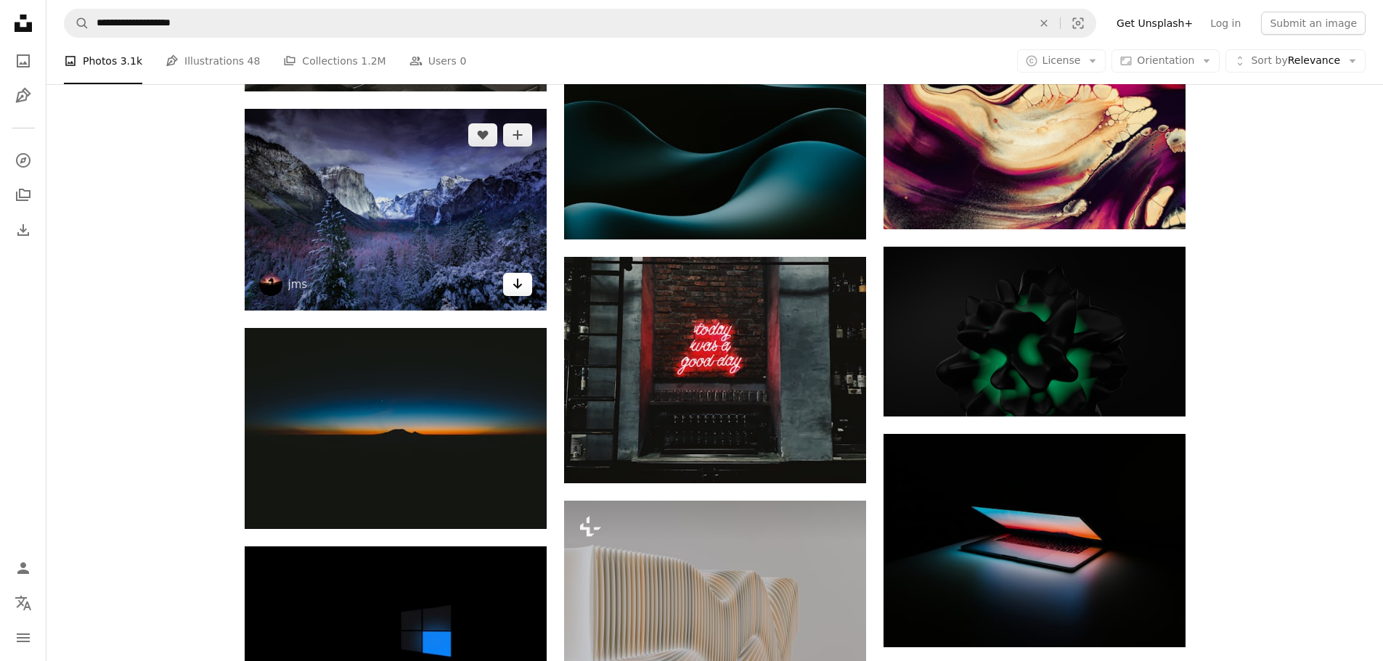
click at [509, 288] on link "Arrow pointing down" at bounding box center [517, 284] width 29 height 23
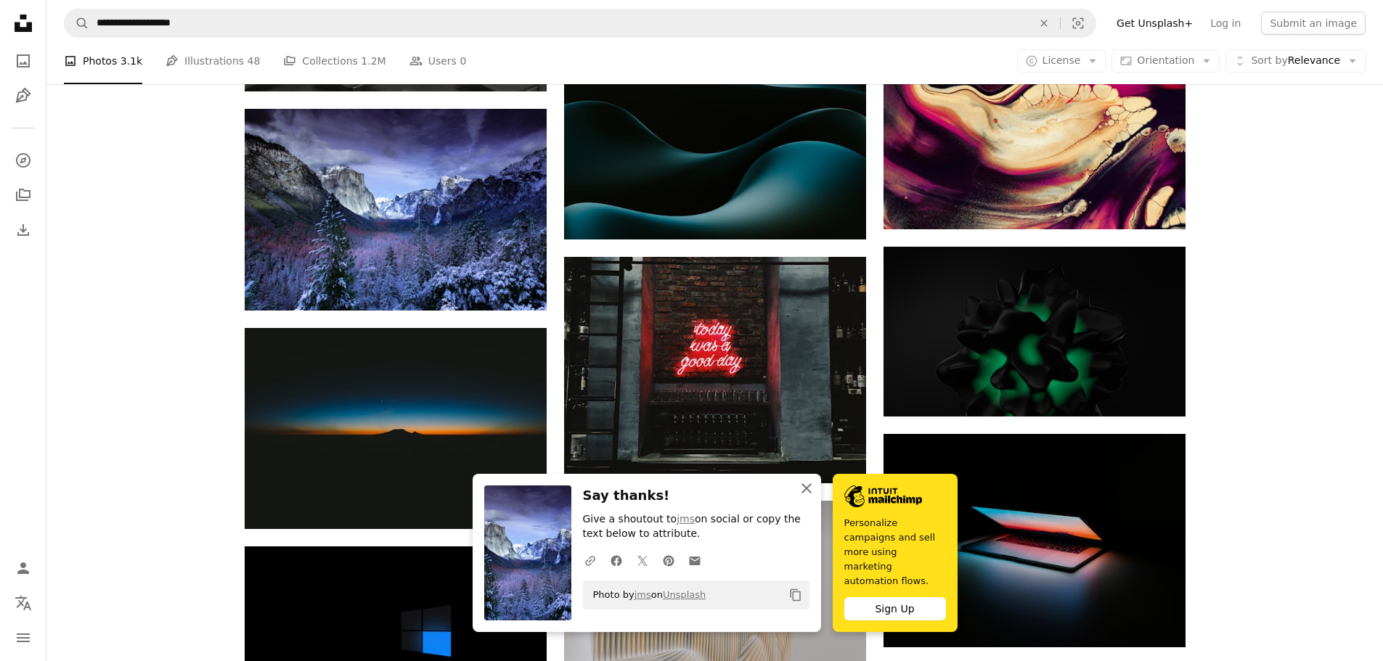
click at [805, 494] on icon "button" at bounding box center [806, 488] width 10 height 10
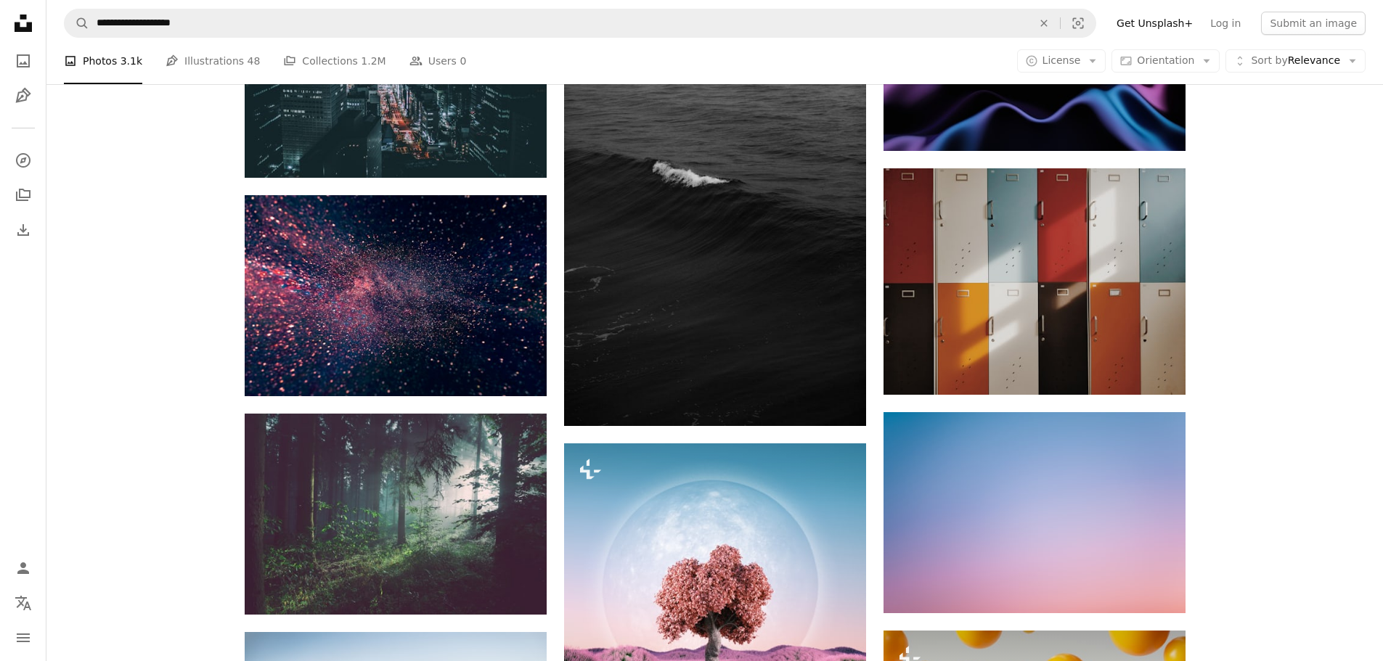
scroll to position [16811, 0]
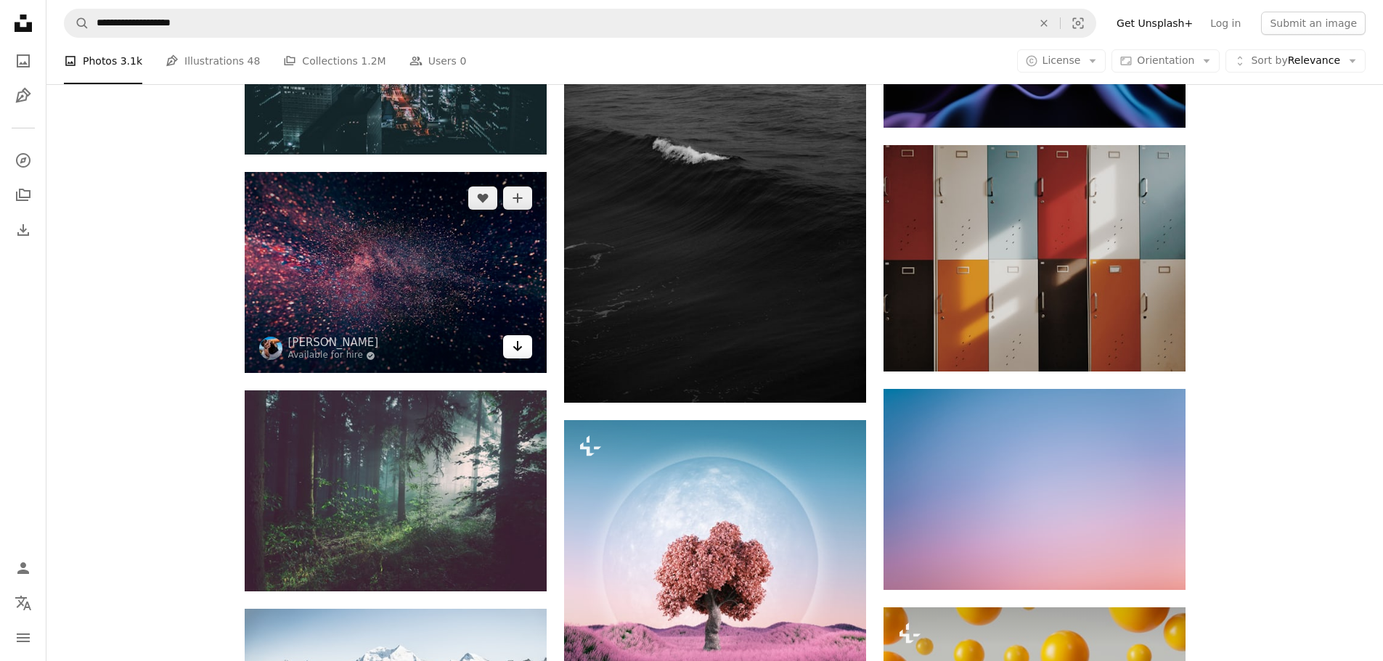
click at [516, 342] on icon "Arrow pointing down" at bounding box center [518, 346] width 12 height 17
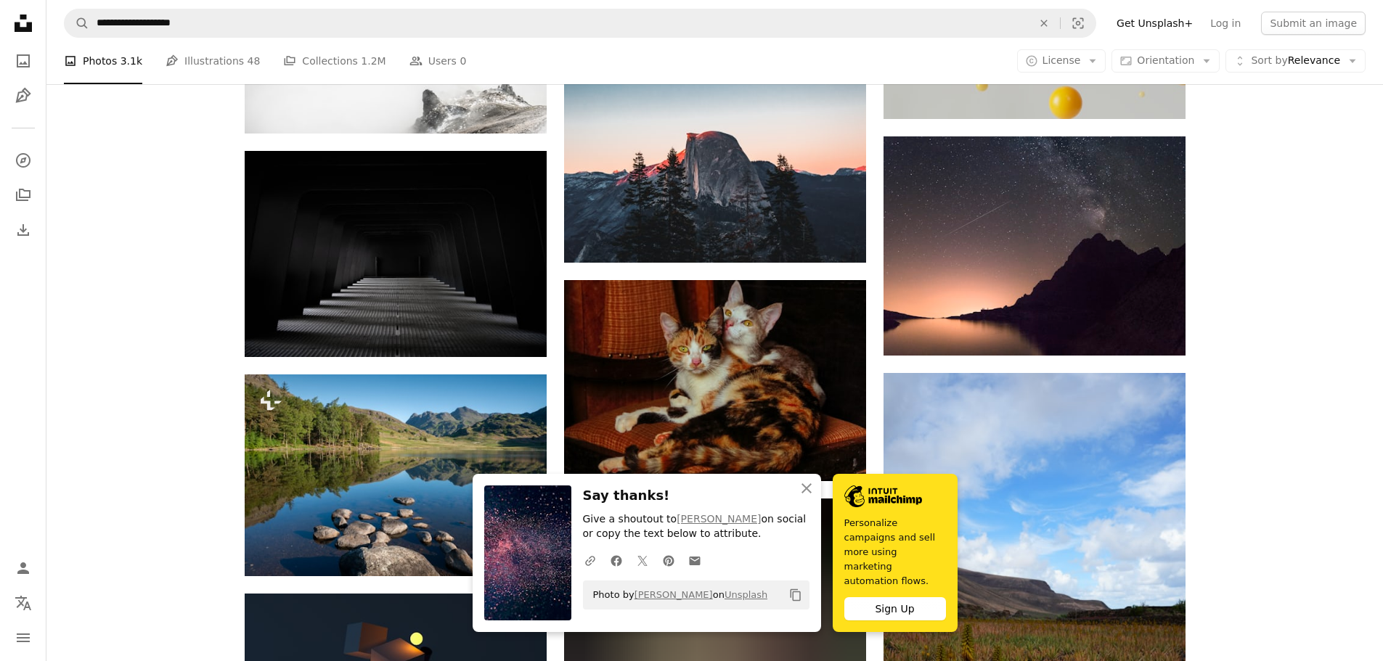
scroll to position [17512, 0]
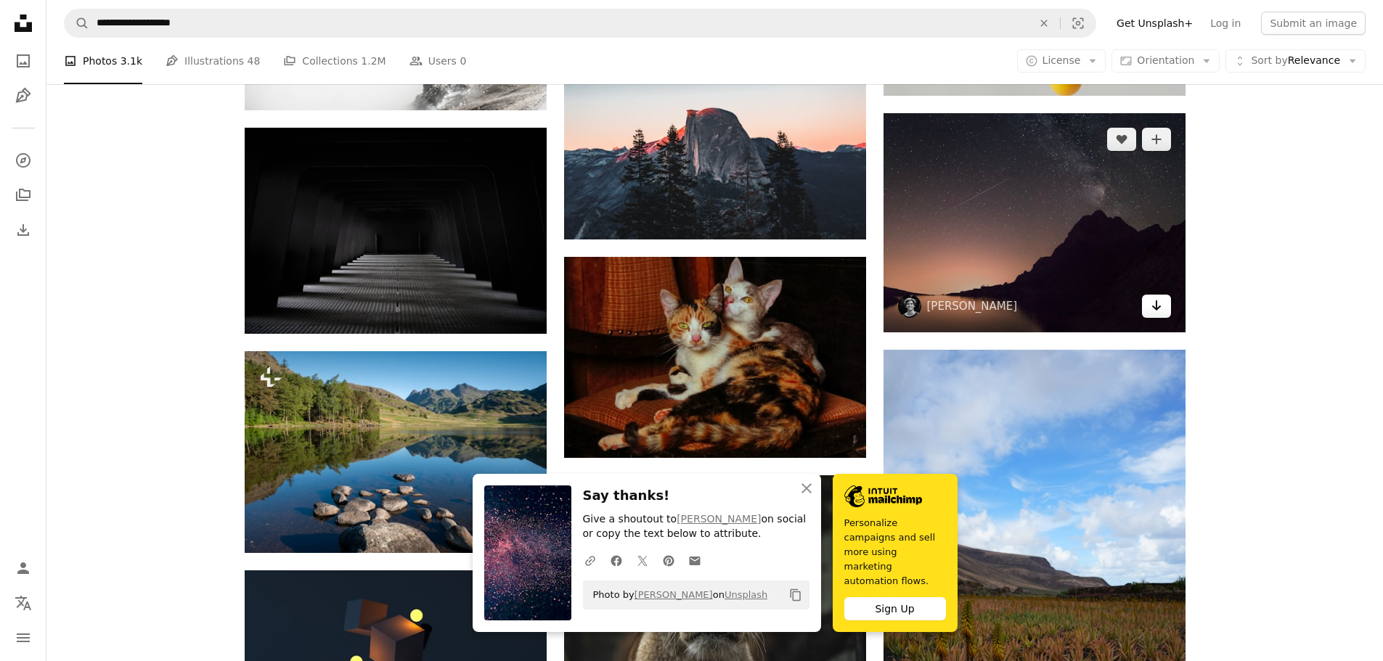
click at [1154, 305] on icon "Arrow pointing down" at bounding box center [1157, 305] width 12 height 17
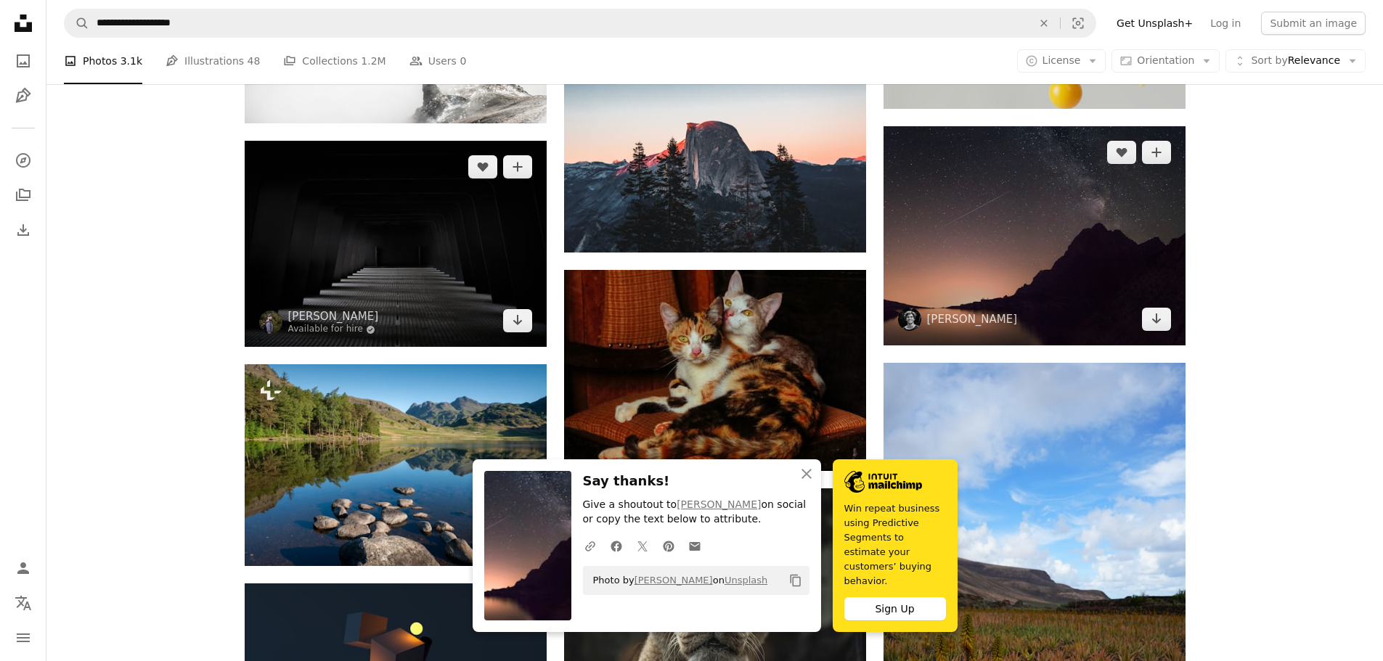
scroll to position [17496, 0]
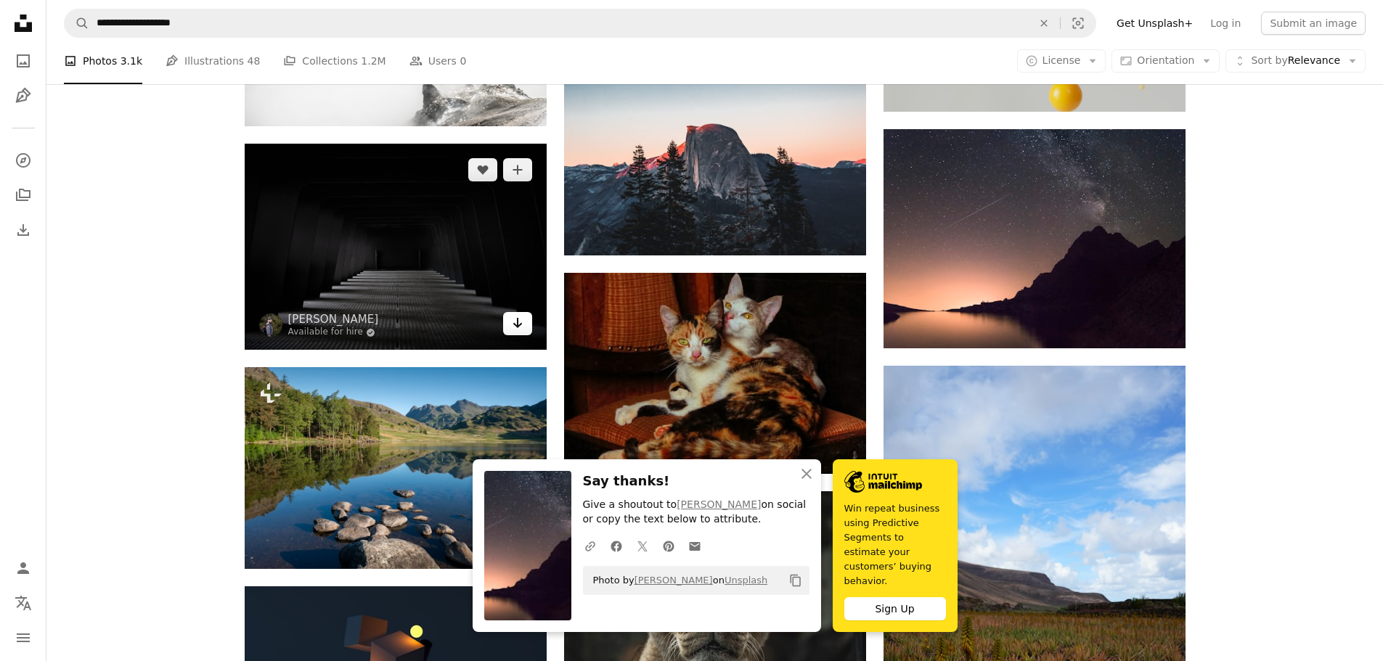
click at [516, 324] on icon "Download" at bounding box center [516, 323] width 9 height 10
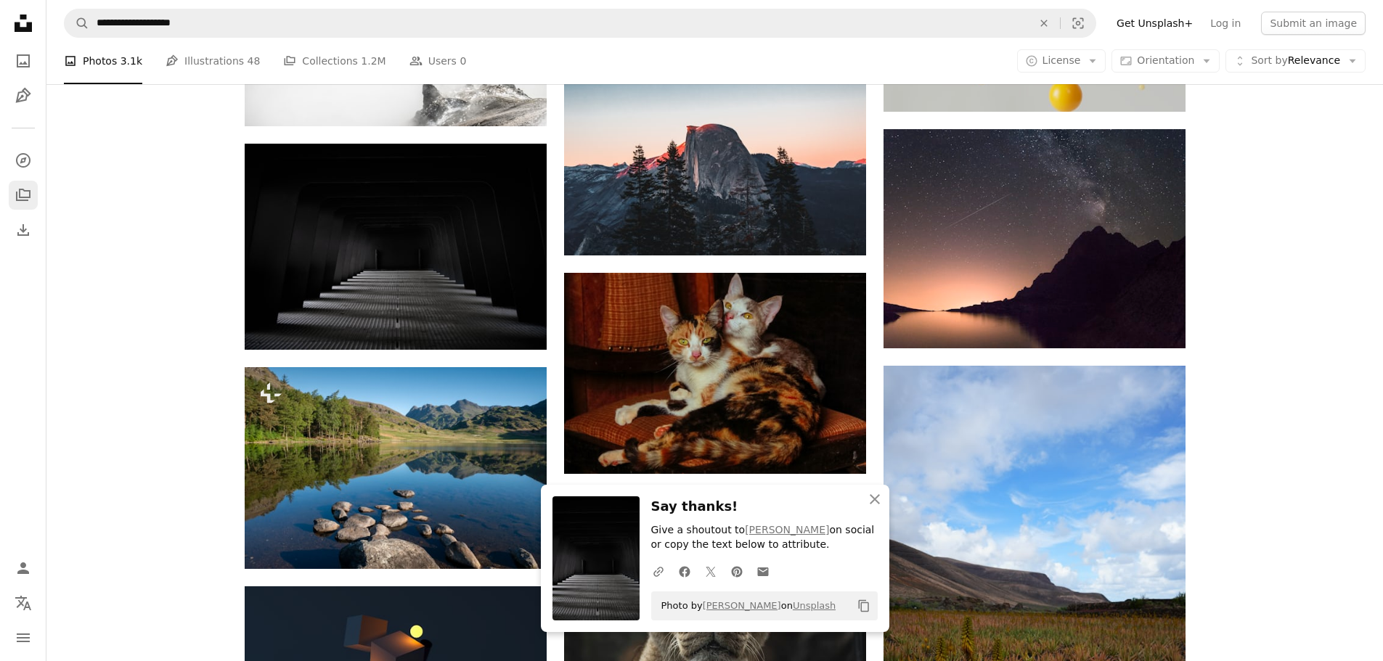
click at [25, 192] on icon "A stack of folders" at bounding box center [23, 195] width 17 height 17
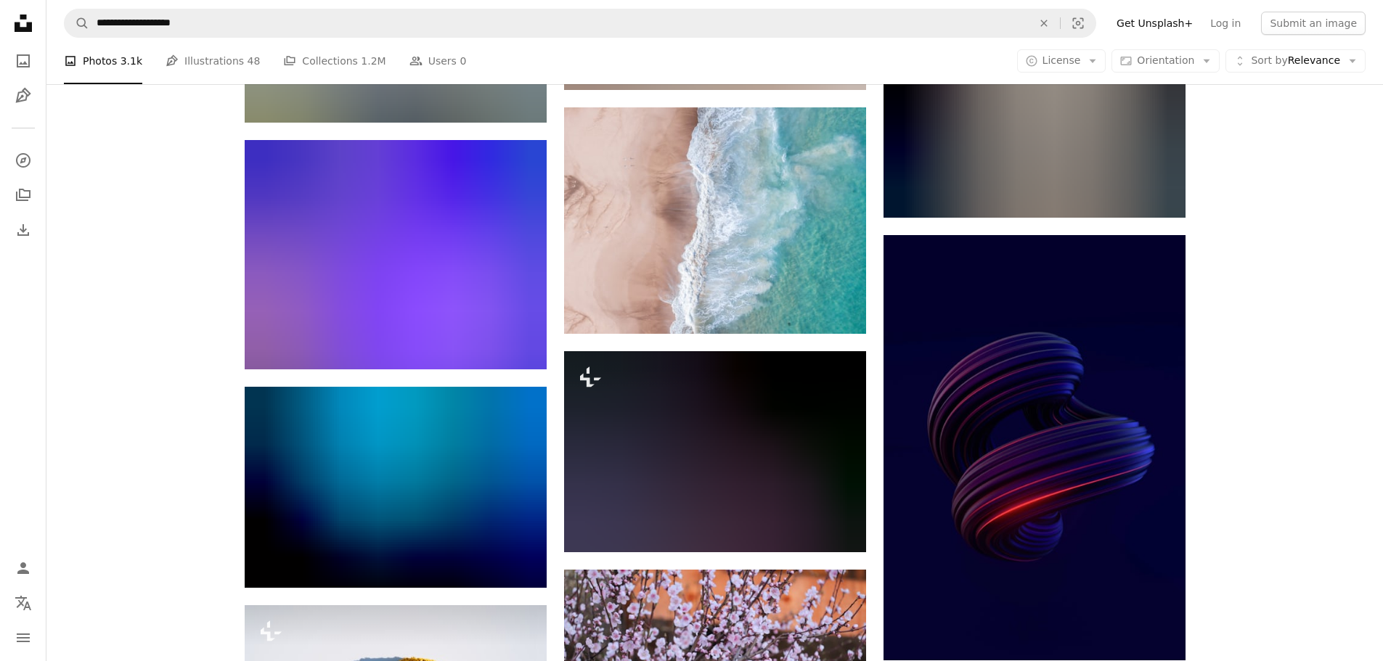
scroll to position [18584, 0]
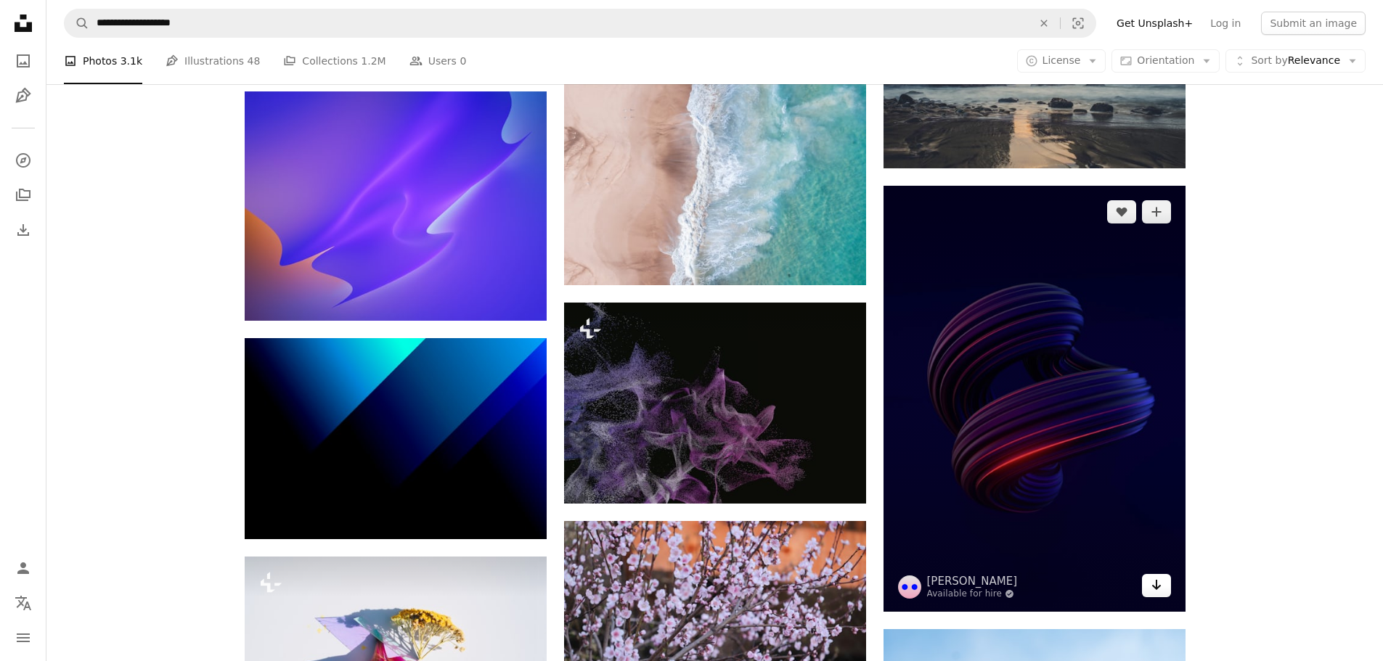
click at [1156, 584] on icon "Download" at bounding box center [1155, 585] width 9 height 10
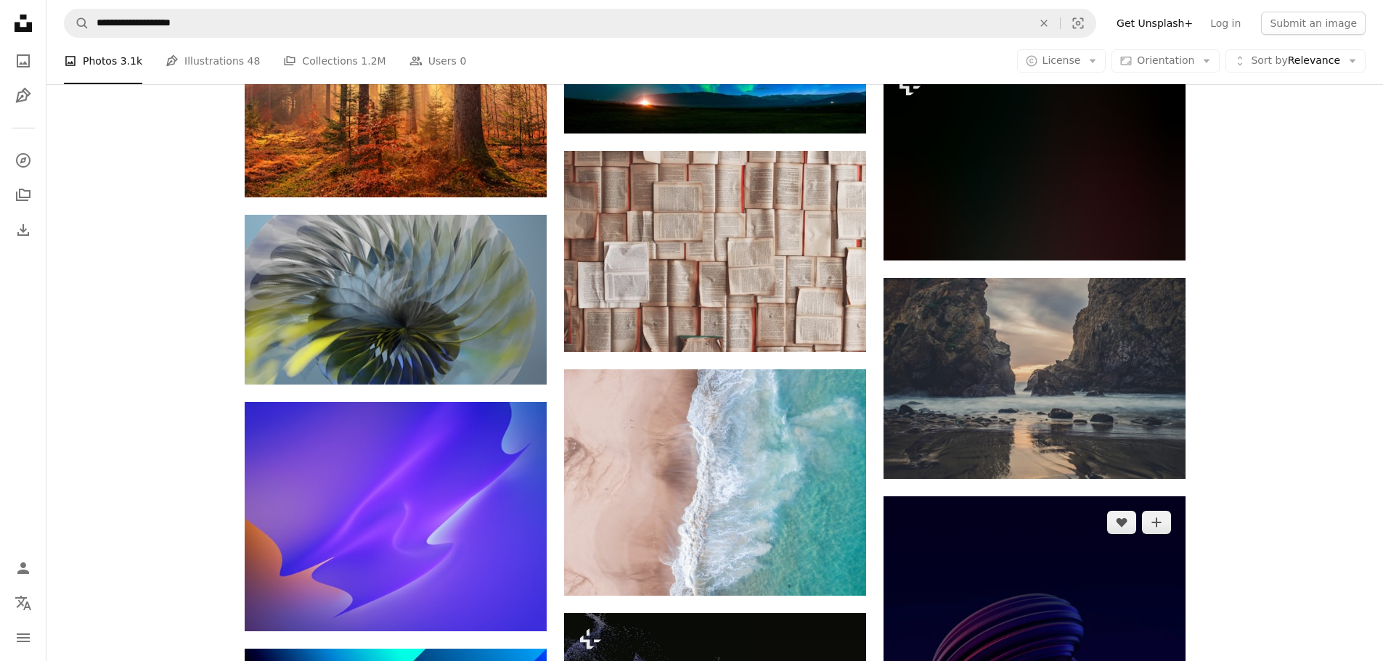
scroll to position [18272, 0]
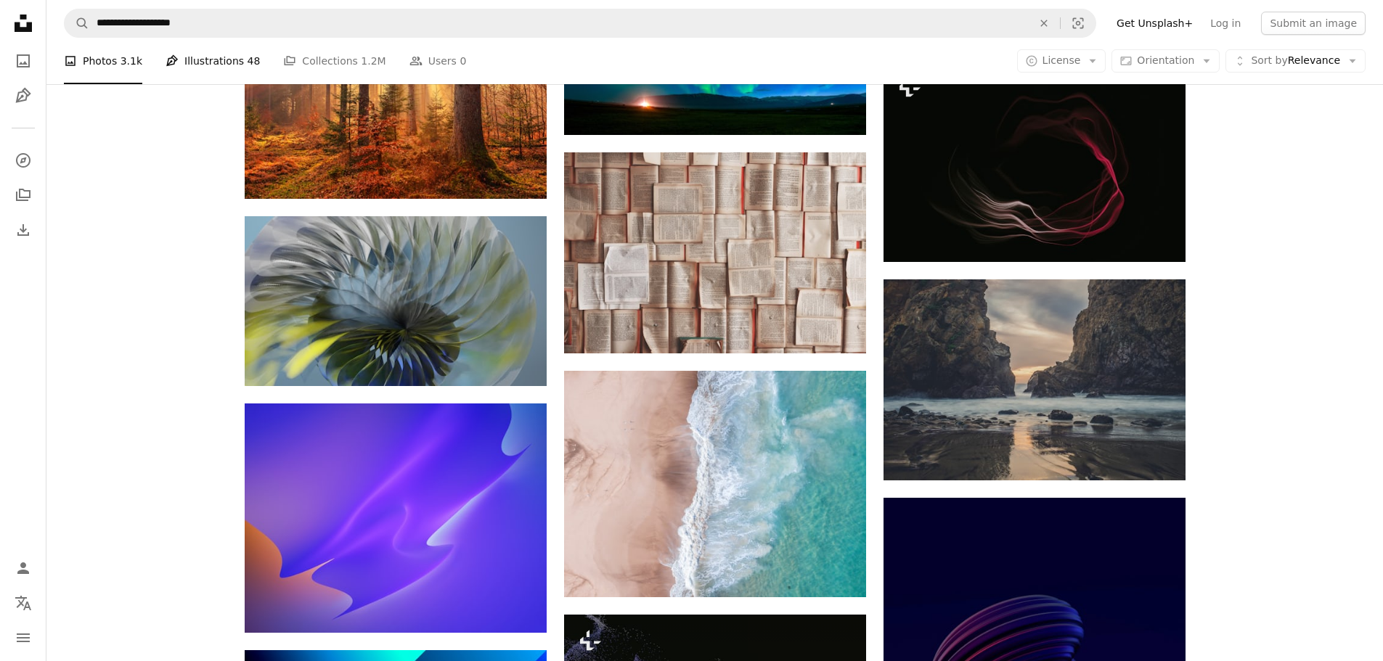
click at [197, 64] on link "Pen Tool Illustrations 48" at bounding box center [213, 61] width 94 height 46
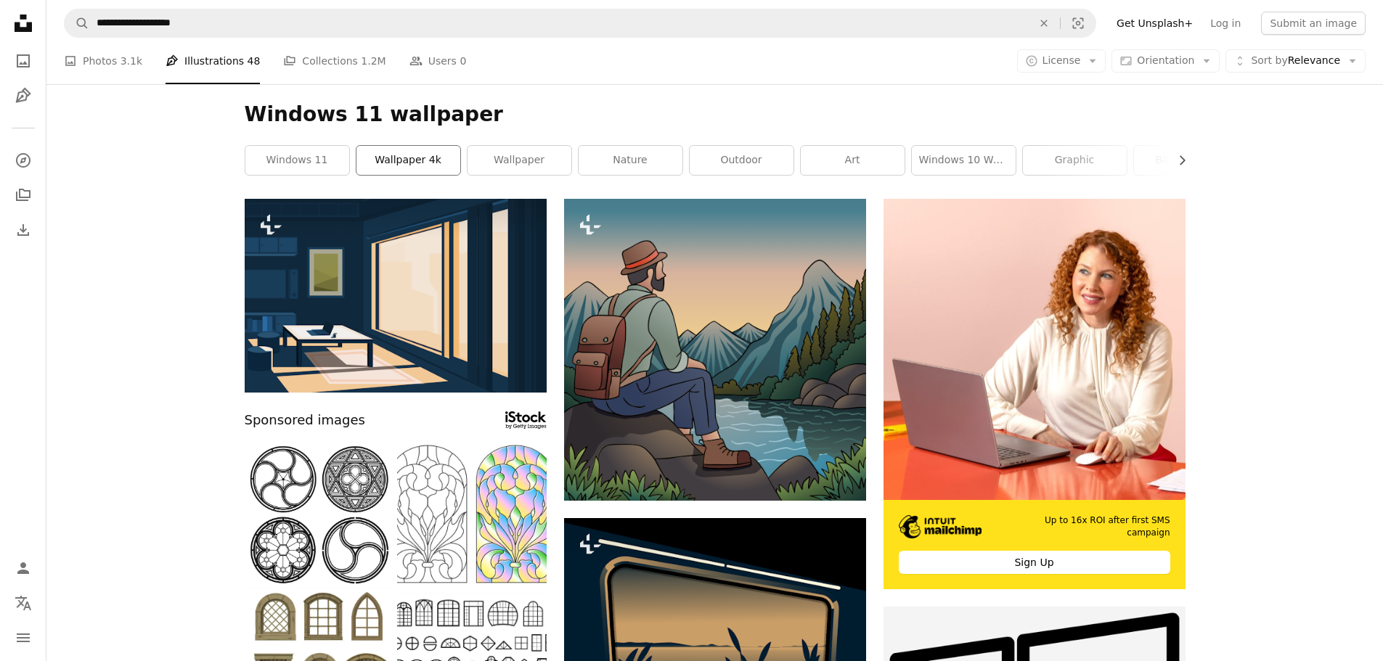
click at [408, 166] on link "wallpaper 4k" at bounding box center [408, 160] width 104 height 29
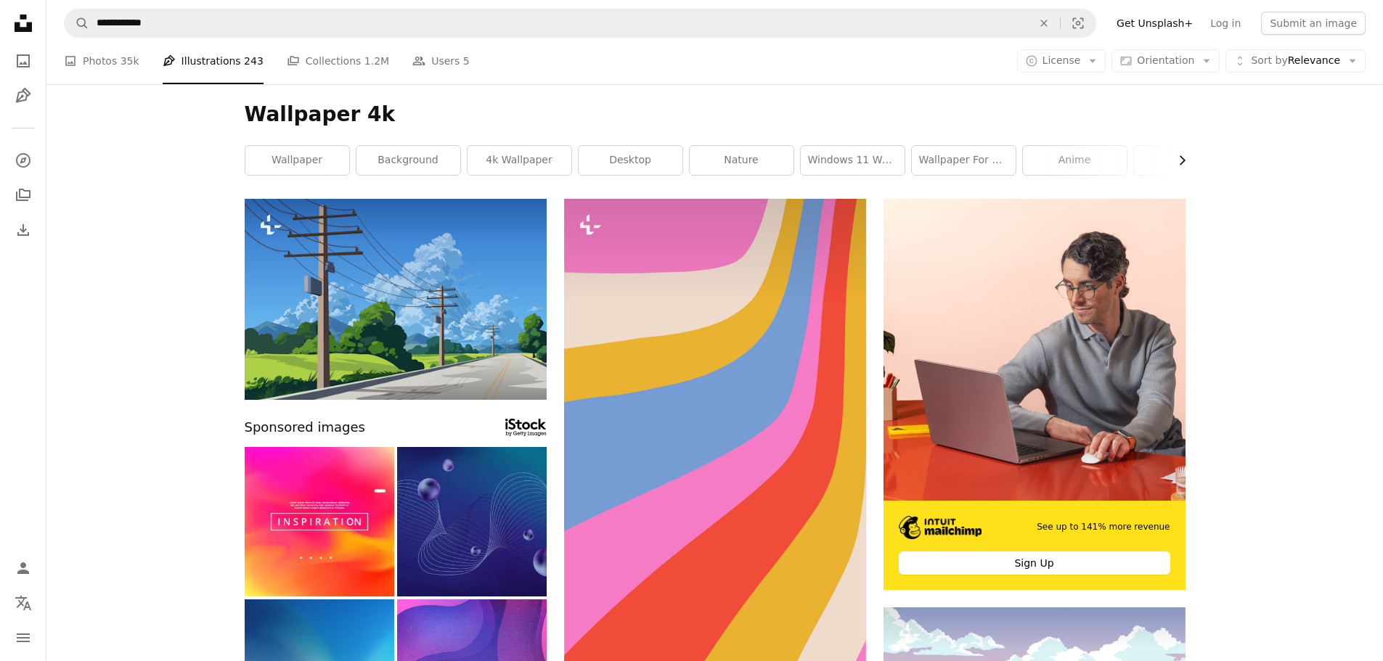
click at [1177, 159] on icon "Chevron right" at bounding box center [1181, 160] width 15 height 15
click at [923, 163] on link "art" at bounding box center [911, 160] width 104 height 29
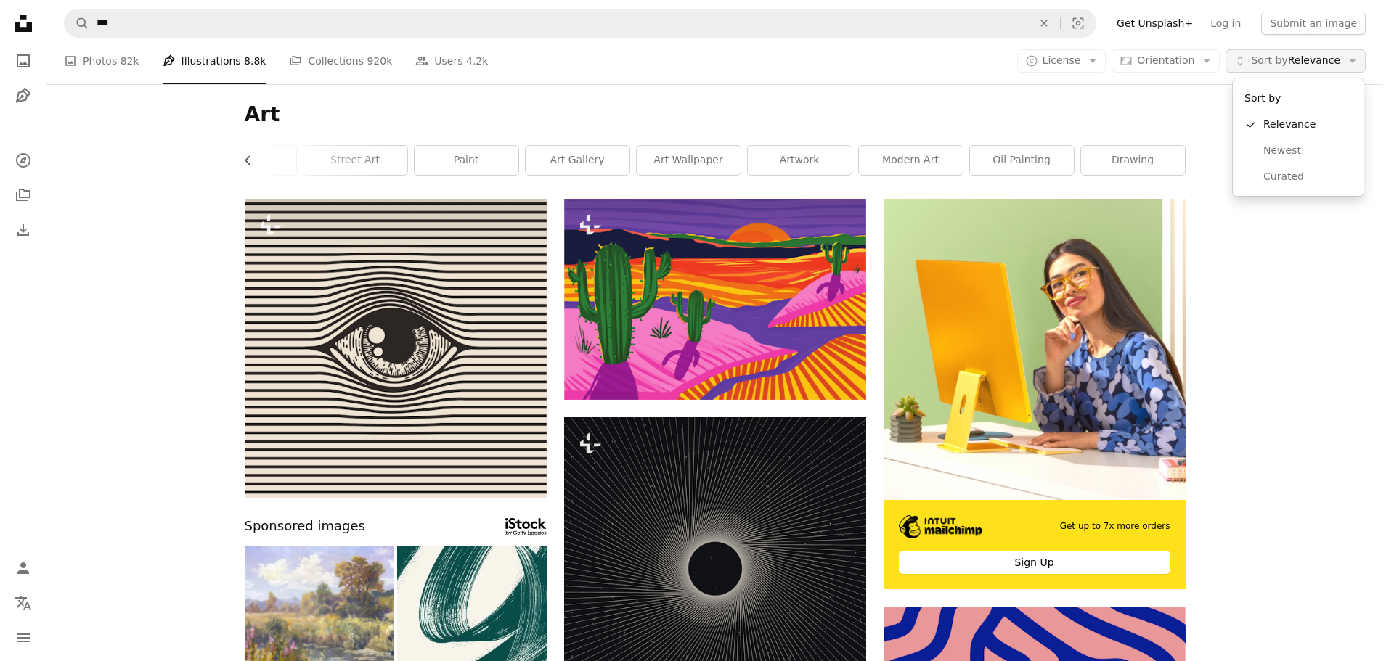
click at [1352, 68] on button "Unfold Sort by Relevance Arrow down" at bounding box center [1295, 60] width 140 height 23
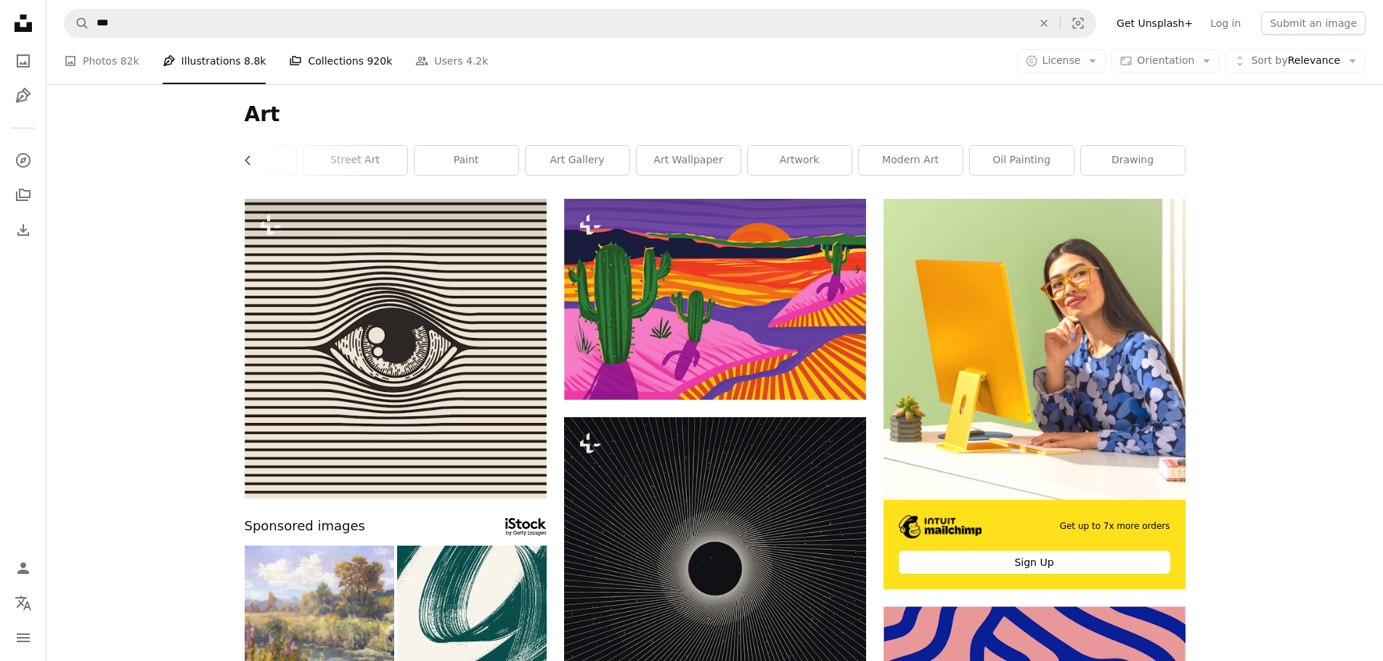
click at [319, 58] on link "A stack of folders Collections 920k" at bounding box center [340, 61] width 103 height 46
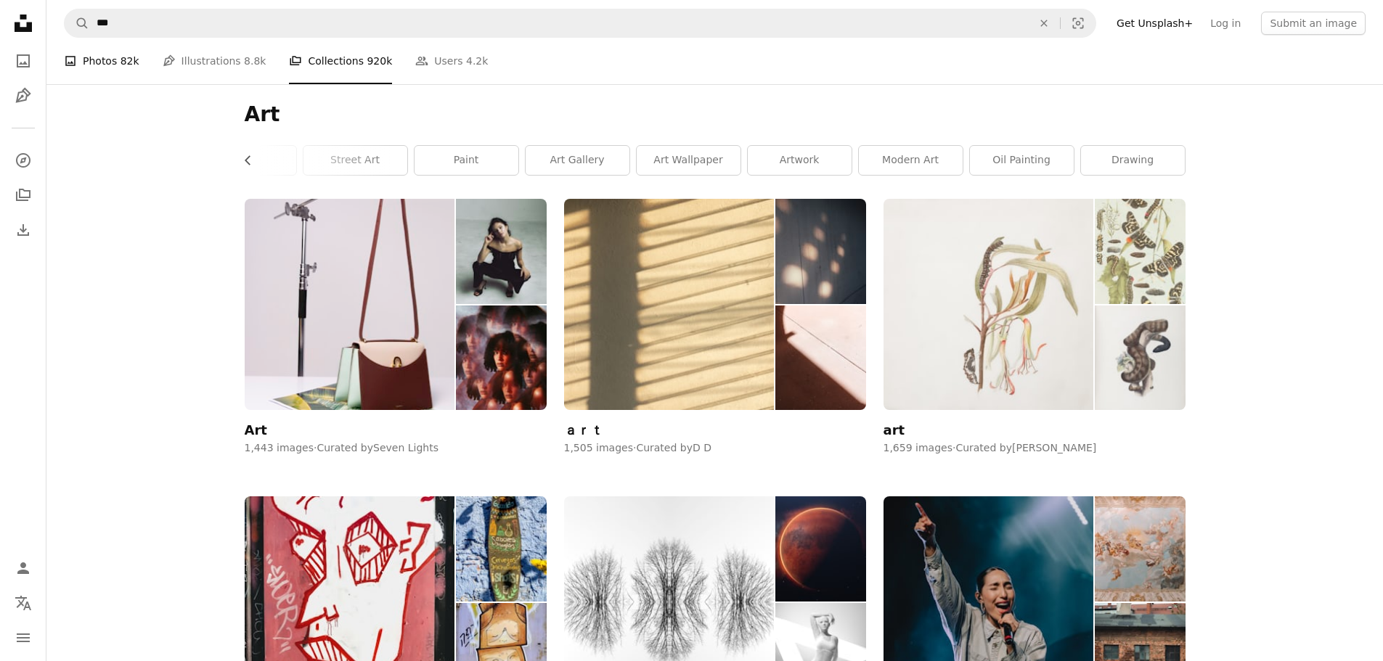
click at [98, 65] on link "A photo Photos 82k" at bounding box center [101, 61] width 75 height 46
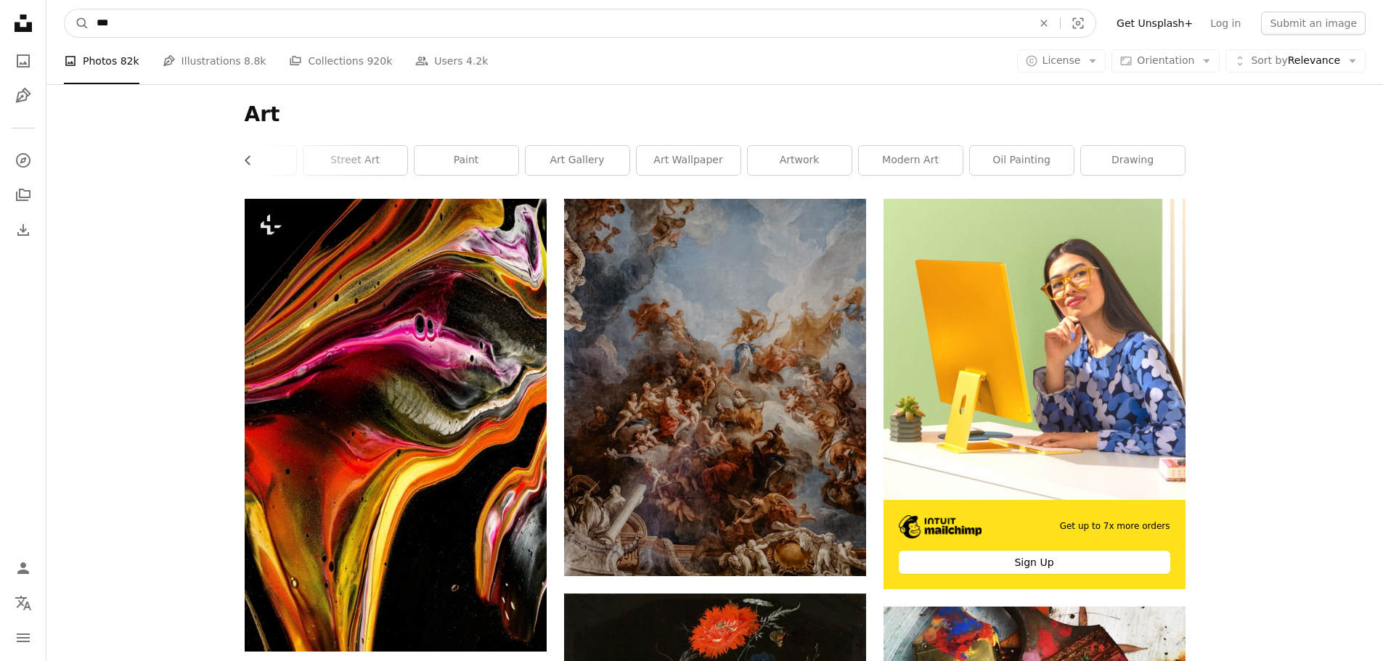
click at [126, 24] on input "***" at bounding box center [558, 23] width 939 height 28
type input "*"
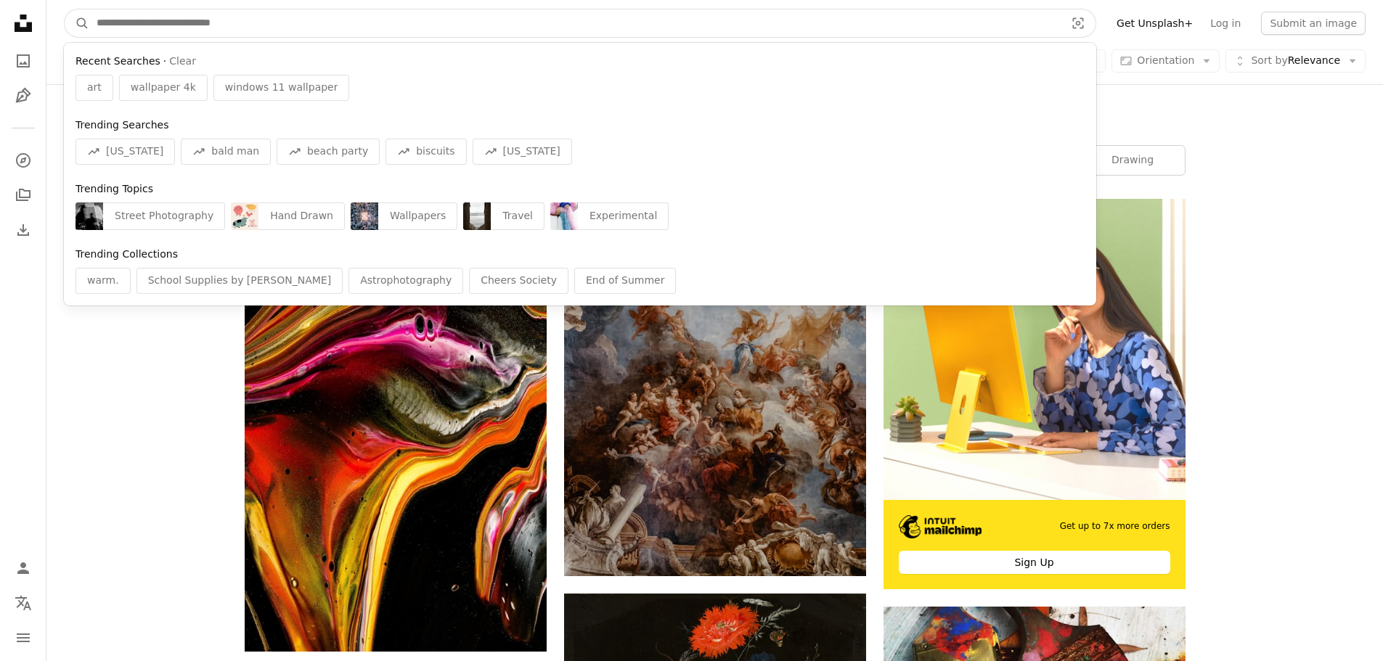
click at [175, 24] on input "Find visuals sitewide" at bounding box center [574, 23] width 971 height 28
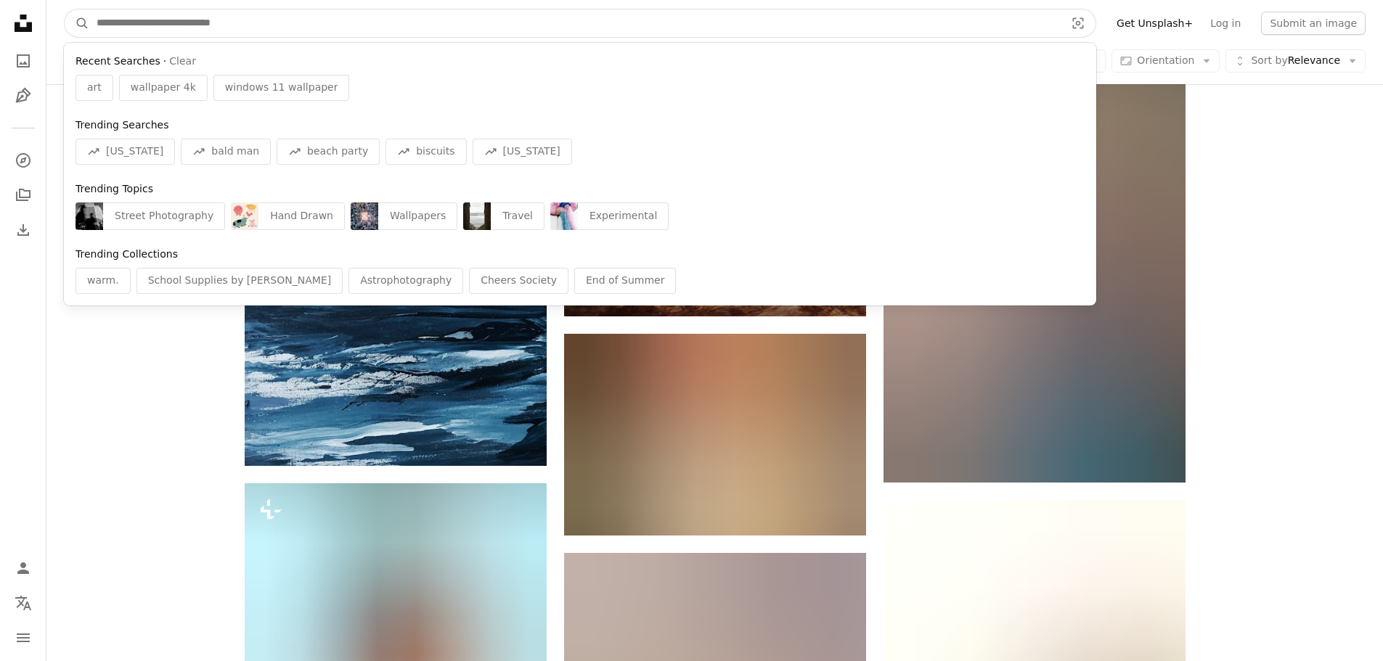
scroll to position [897, 0]
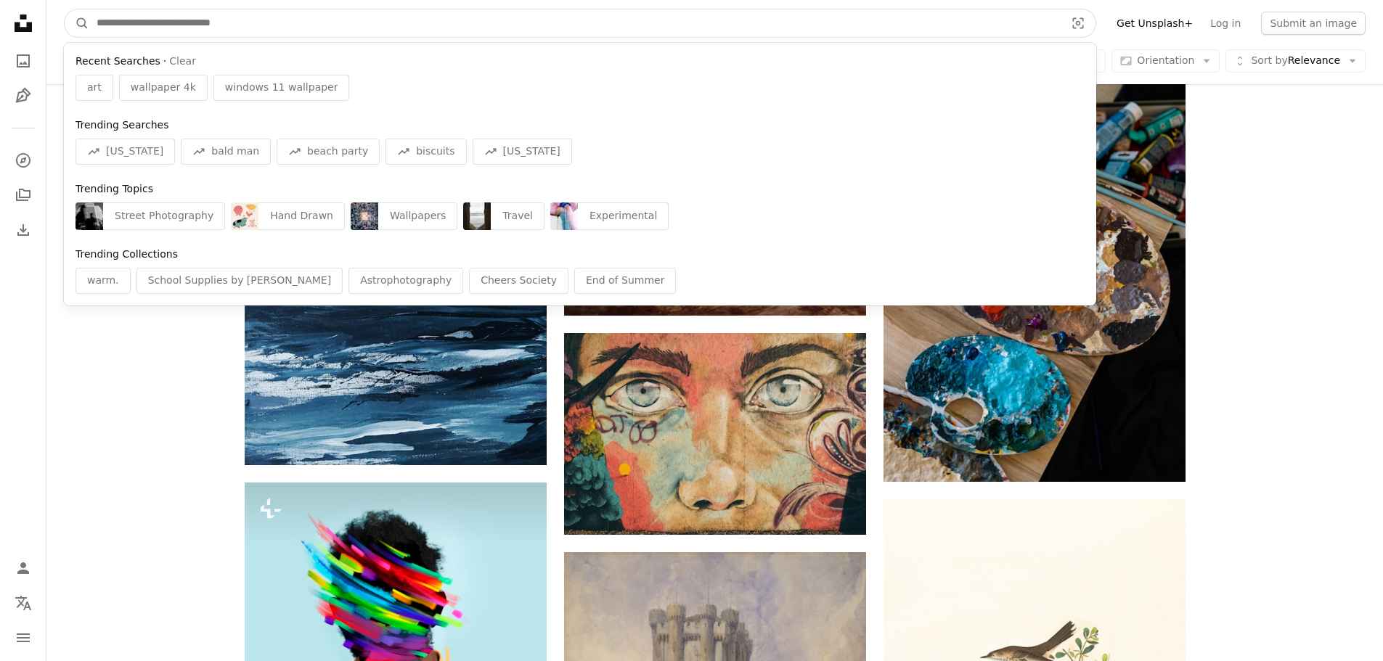
click at [142, 18] on input "Find visuals sitewide" at bounding box center [574, 23] width 971 height 28
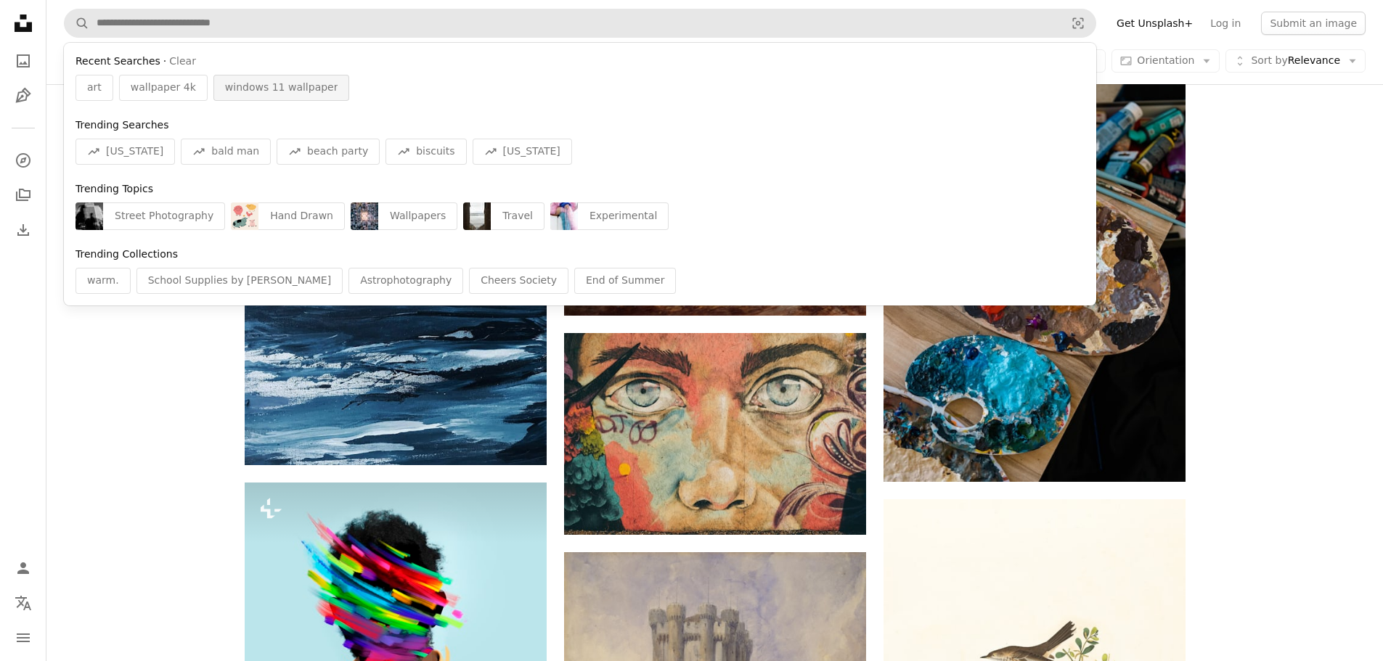
click at [240, 83] on span "windows 11 wallpaper" at bounding box center [281, 88] width 113 height 15
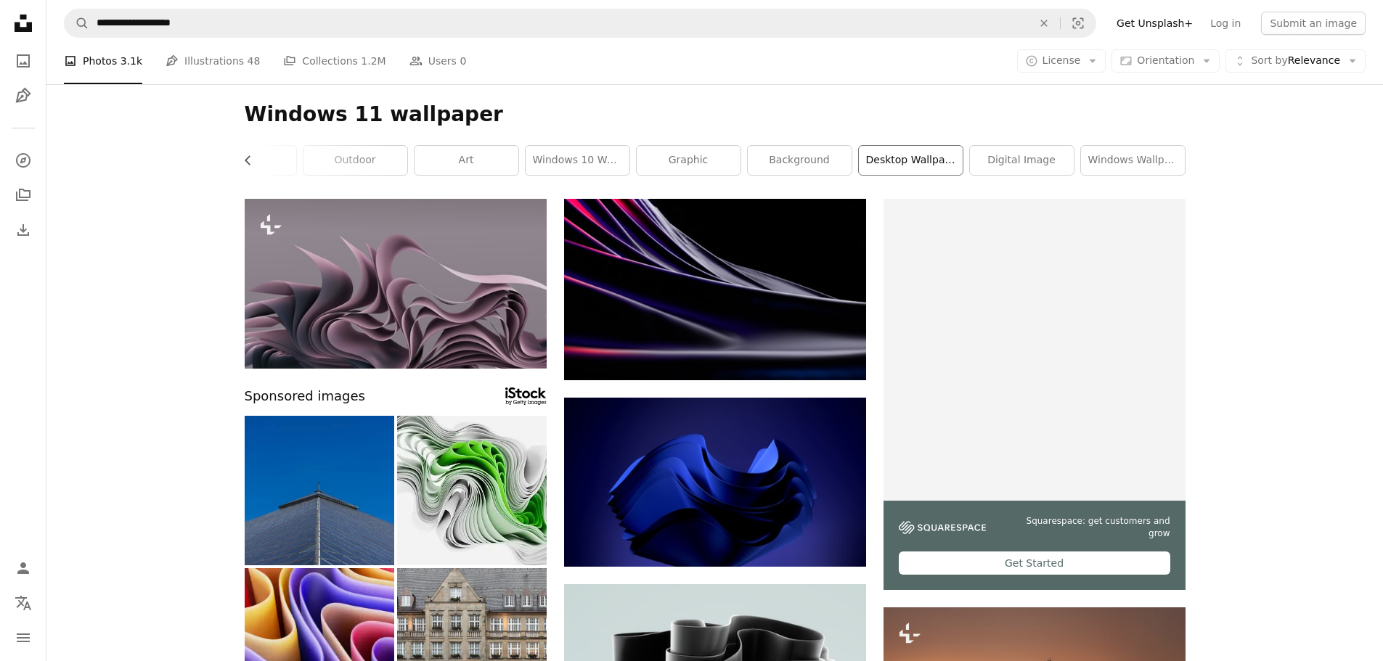
click at [912, 168] on link "desktop wallpaper" at bounding box center [911, 160] width 104 height 29
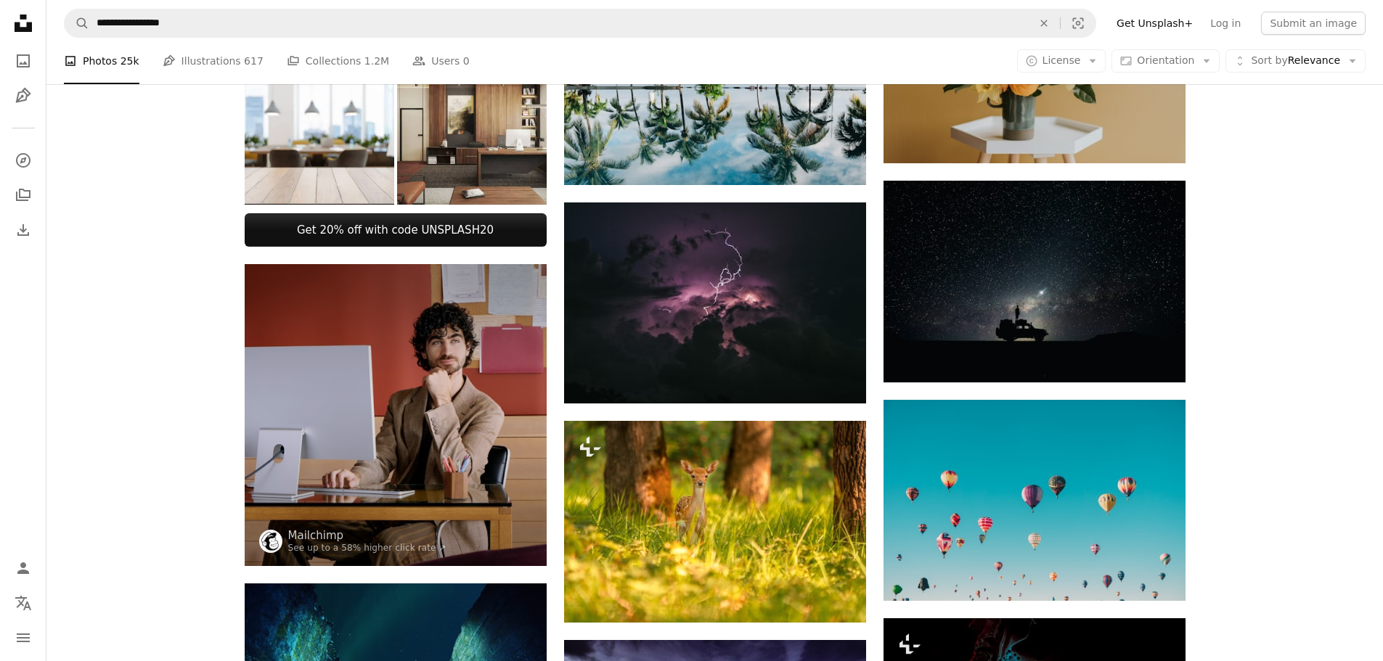
scroll to position [646, 0]
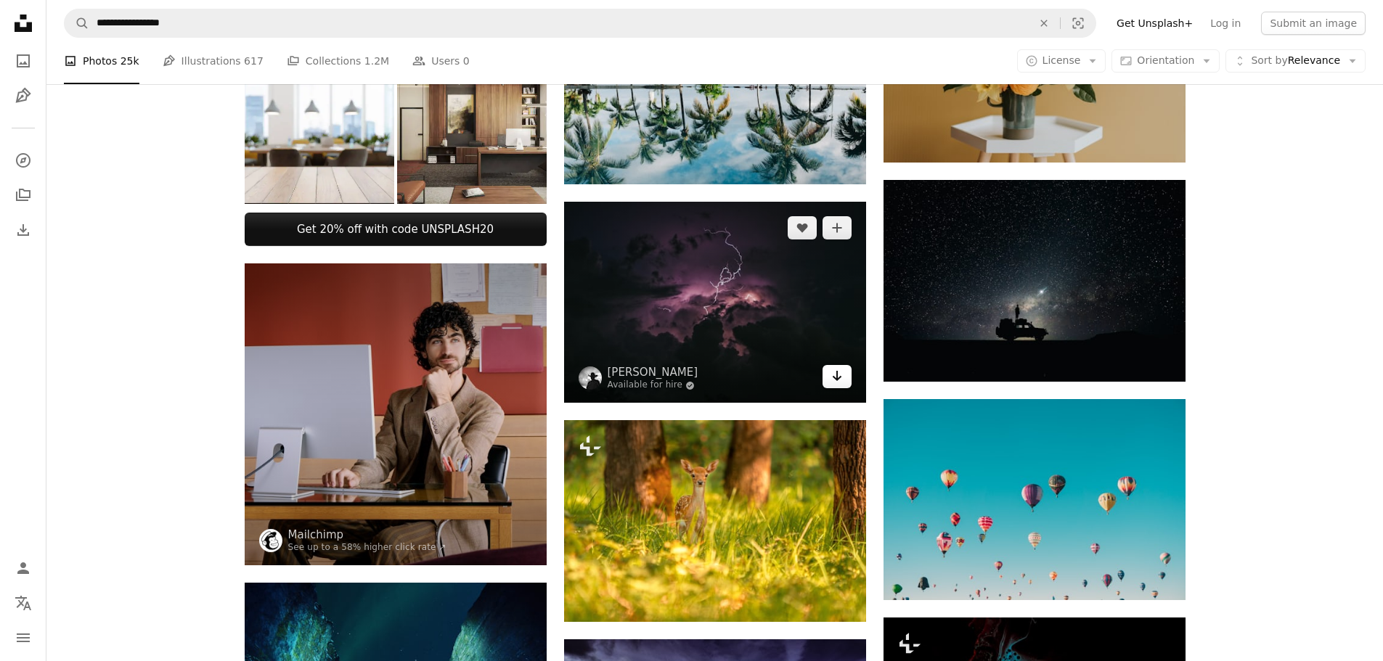
click at [826, 379] on link "Arrow pointing down" at bounding box center [836, 376] width 29 height 23
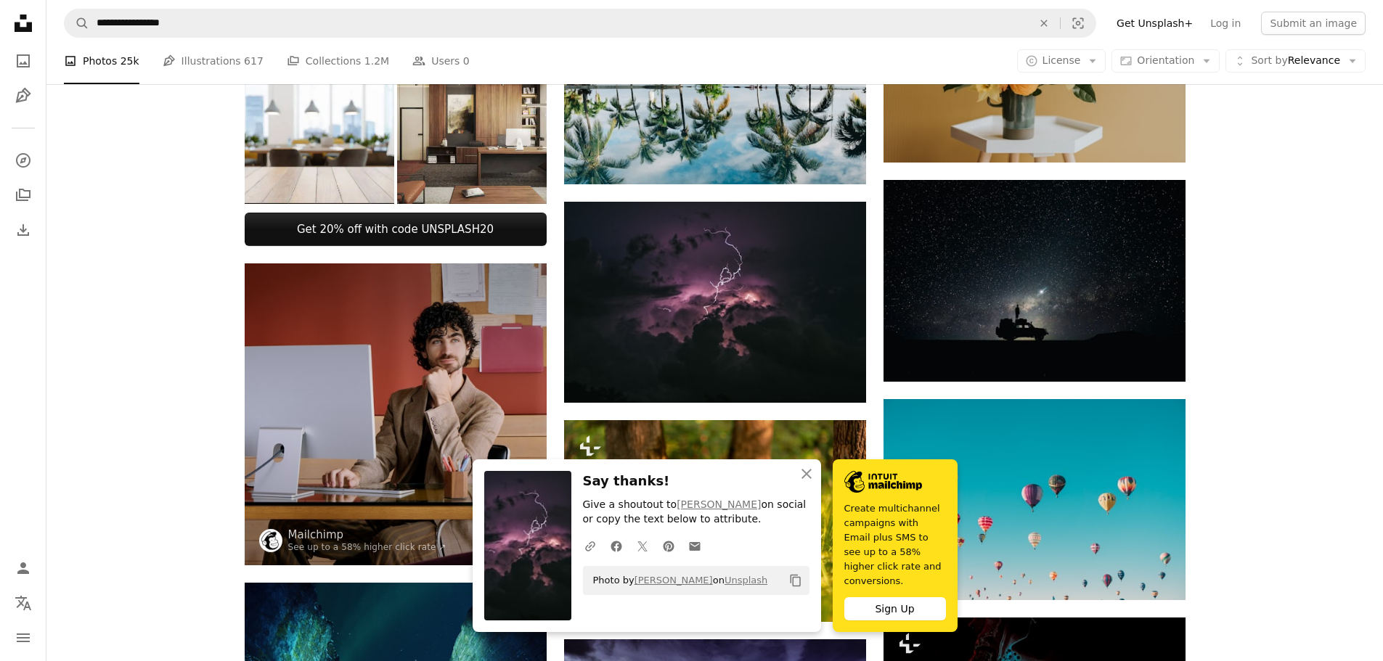
click at [1308, 525] on div "Promoted A heart A plus sign Mailchimp See up to a 58% higher click rate ↗ Arro…" at bounding box center [714, 476] width 1336 height 1847
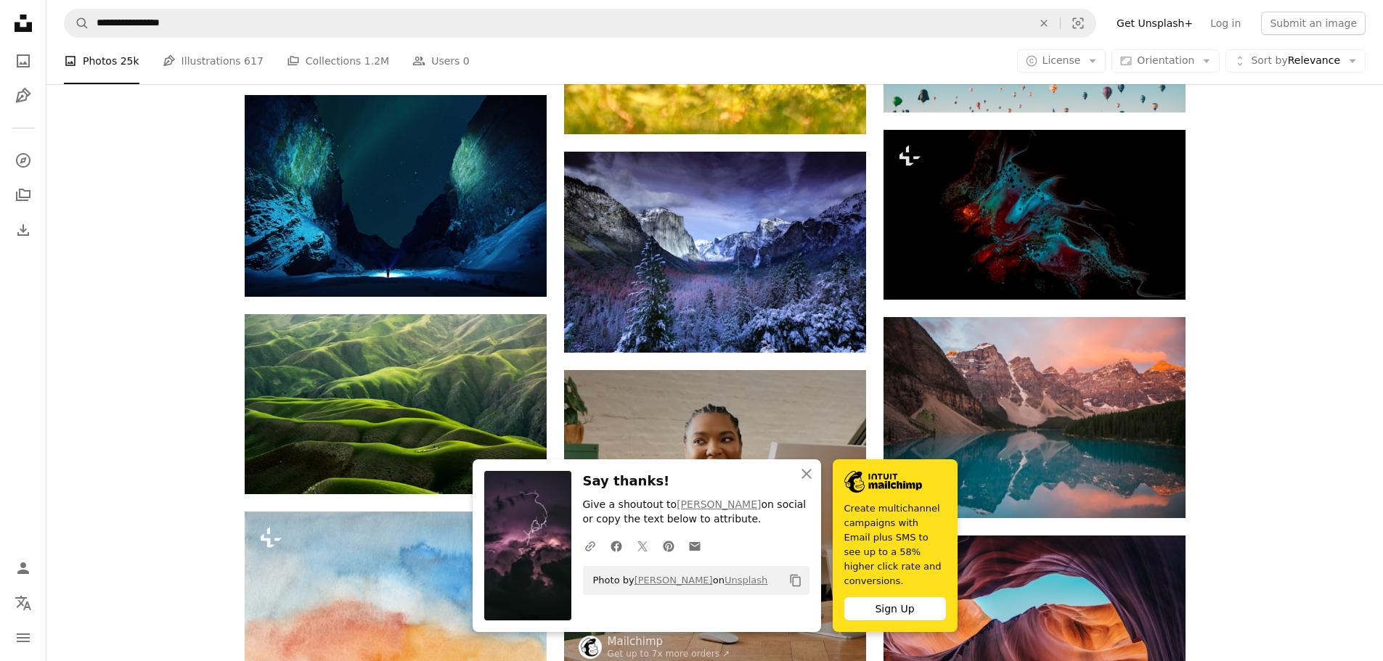
scroll to position [1137, 0]
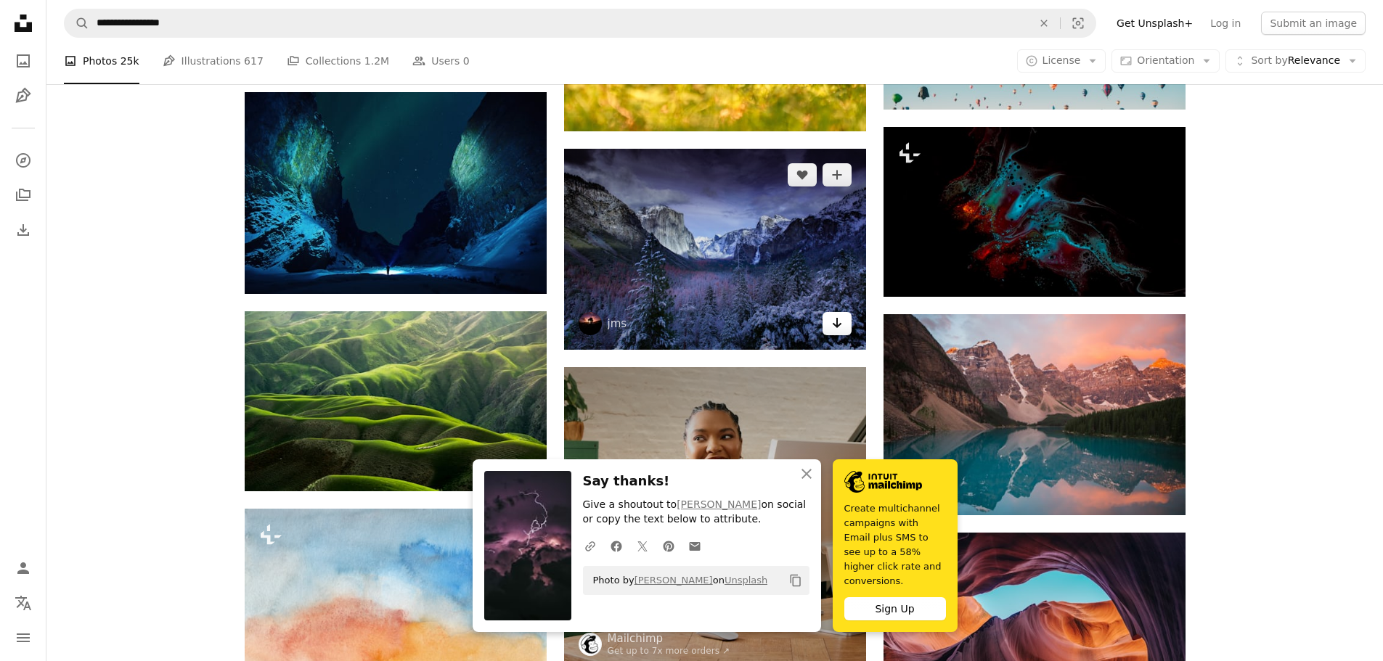
click at [837, 320] on icon "Download" at bounding box center [836, 323] width 9 height 10
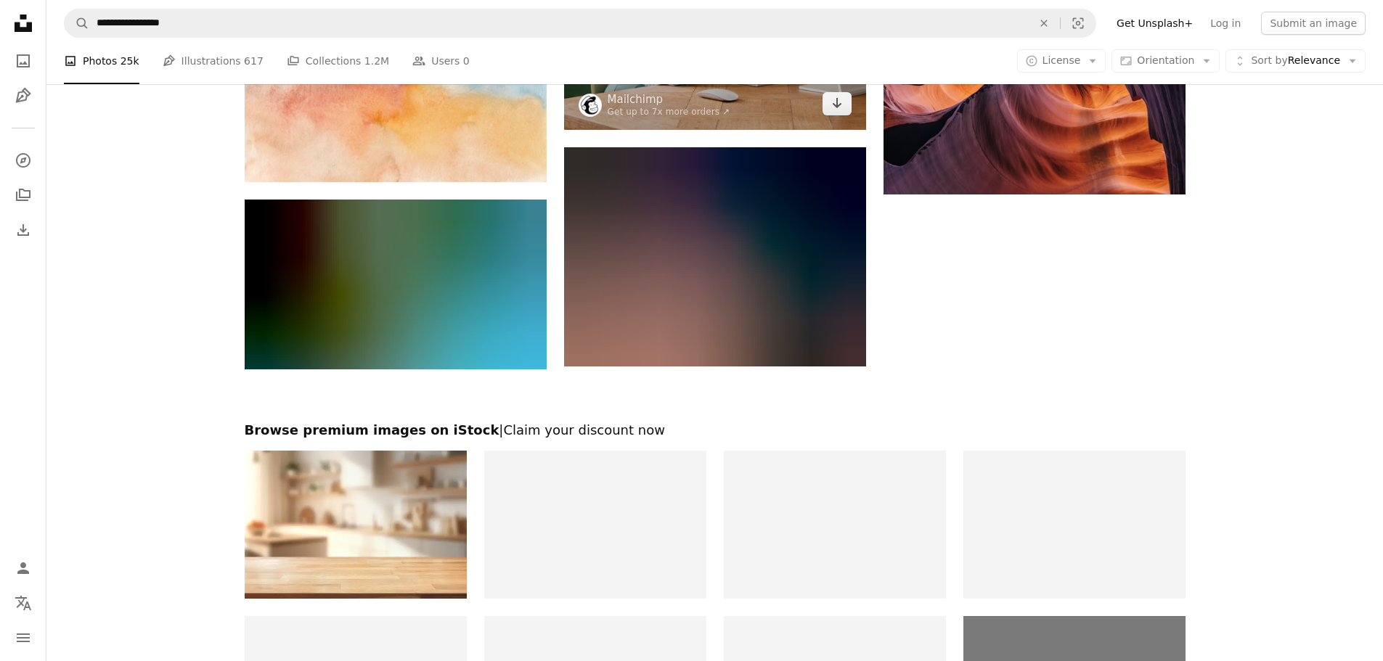
scroll to position [2051, 0]
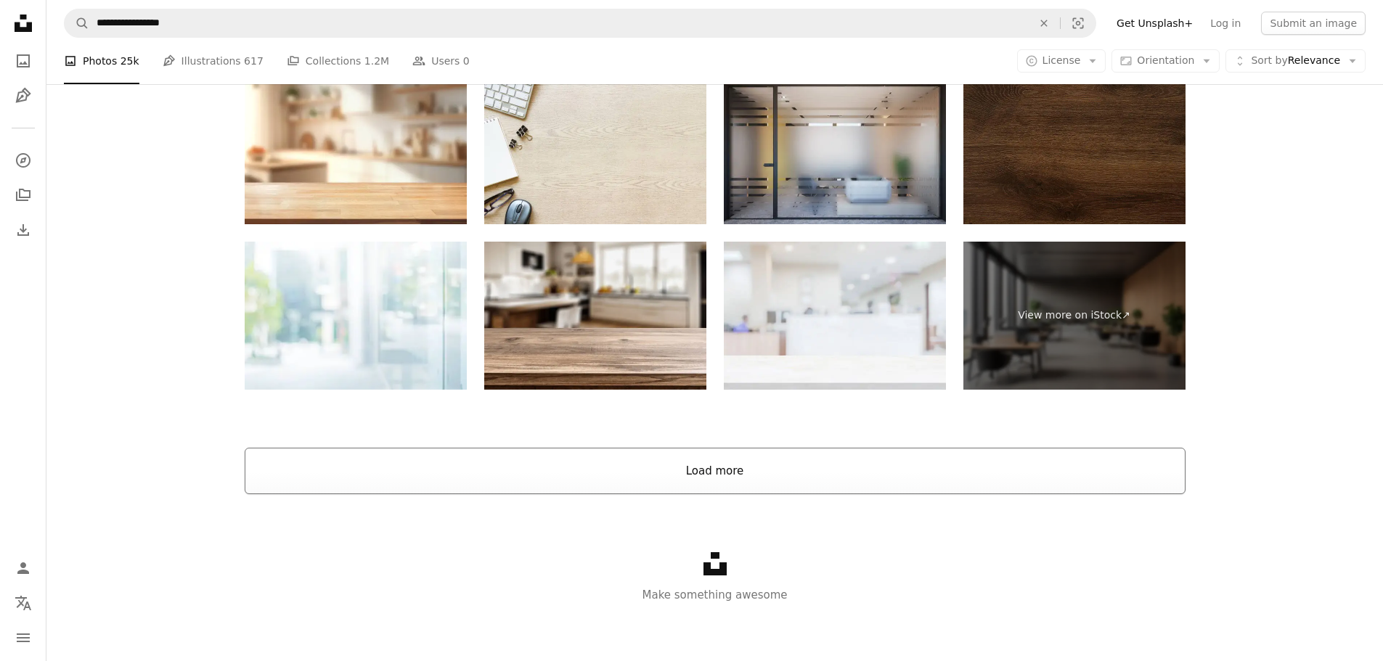
click at [757, 478] on button "Load more" at bounding box center [715, 471] width 941 height 46
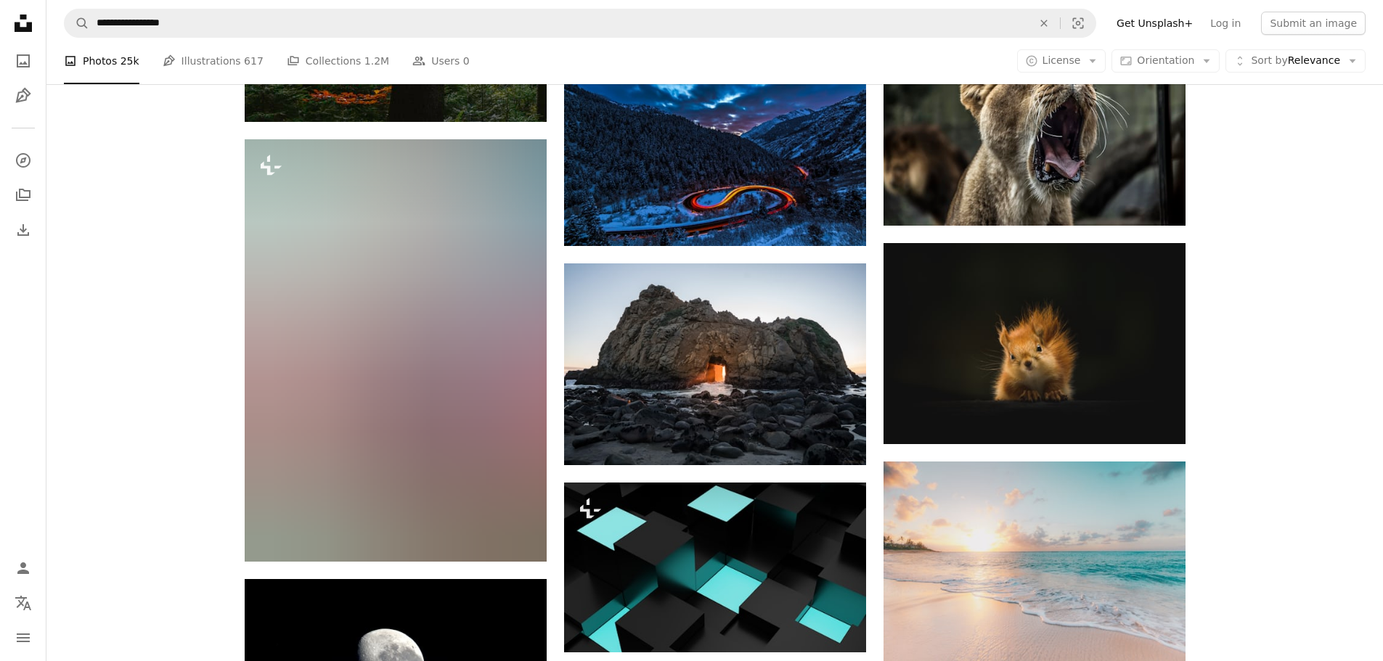
scroll to position [2738, 0]
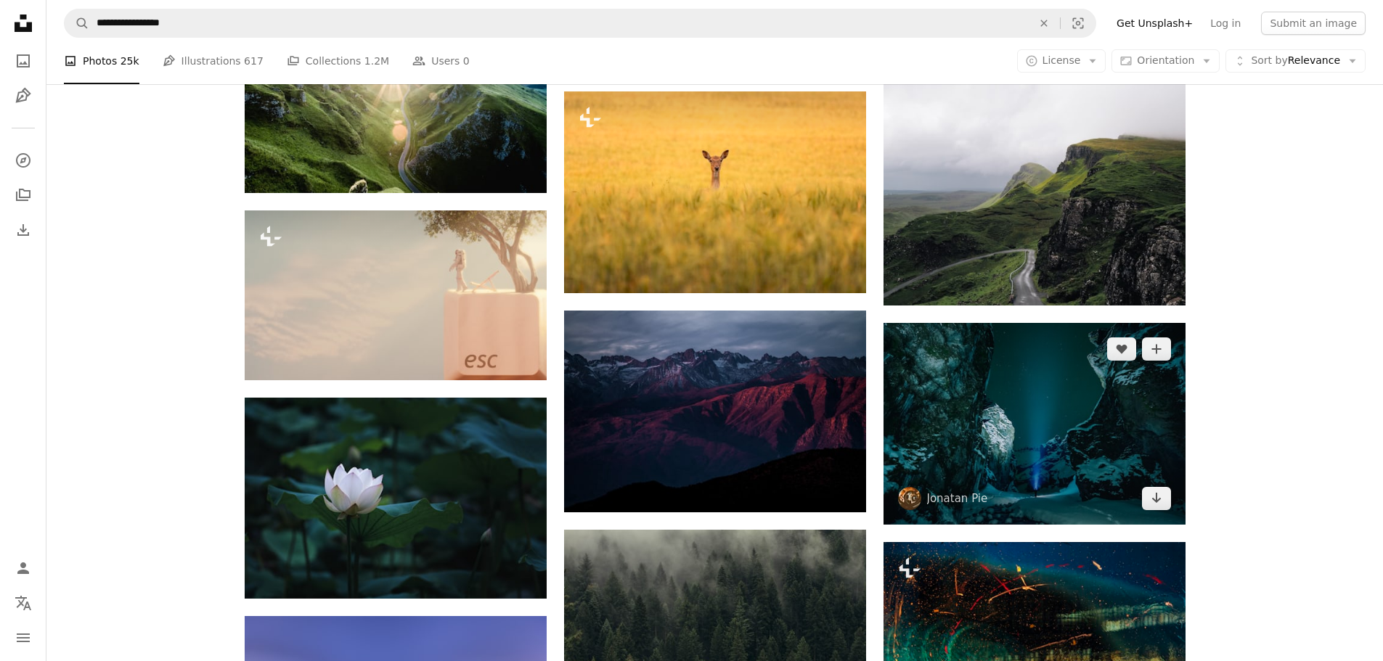
scroll to position [6592, 0]
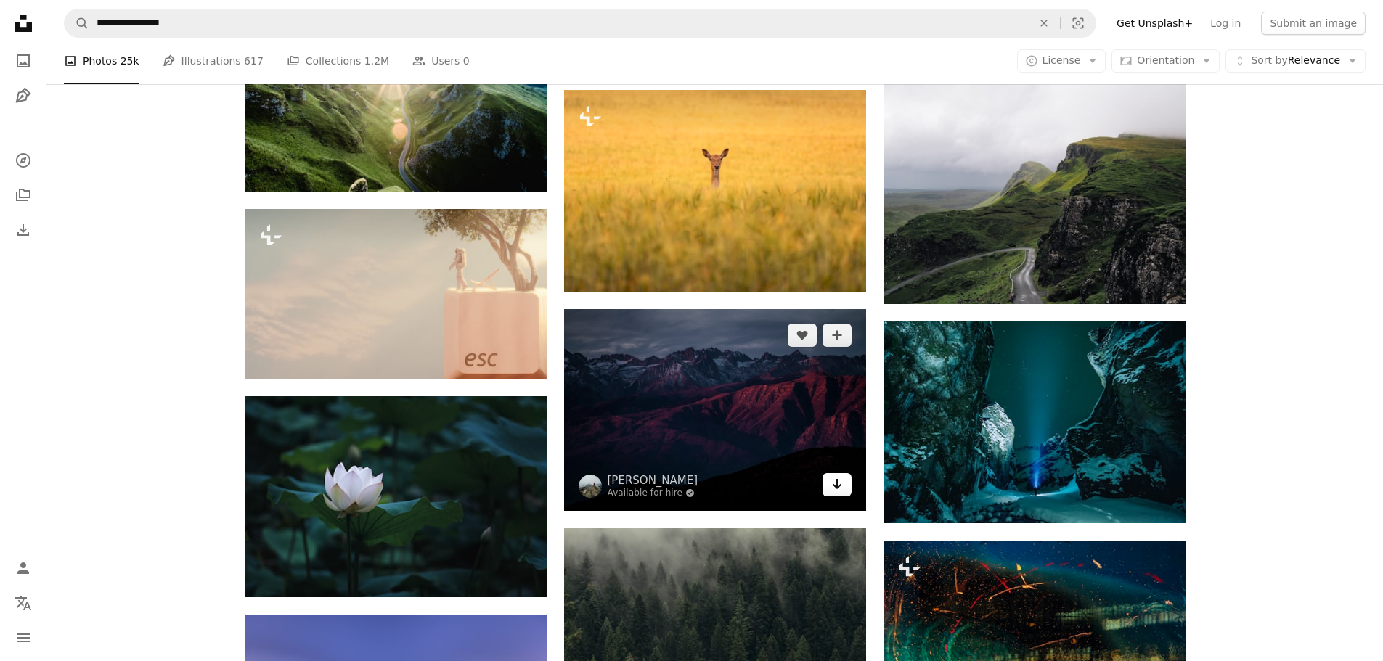
click at [849, 488] on link "Arrow pointing down" at bounding box center [836, 484] width 29 height 23
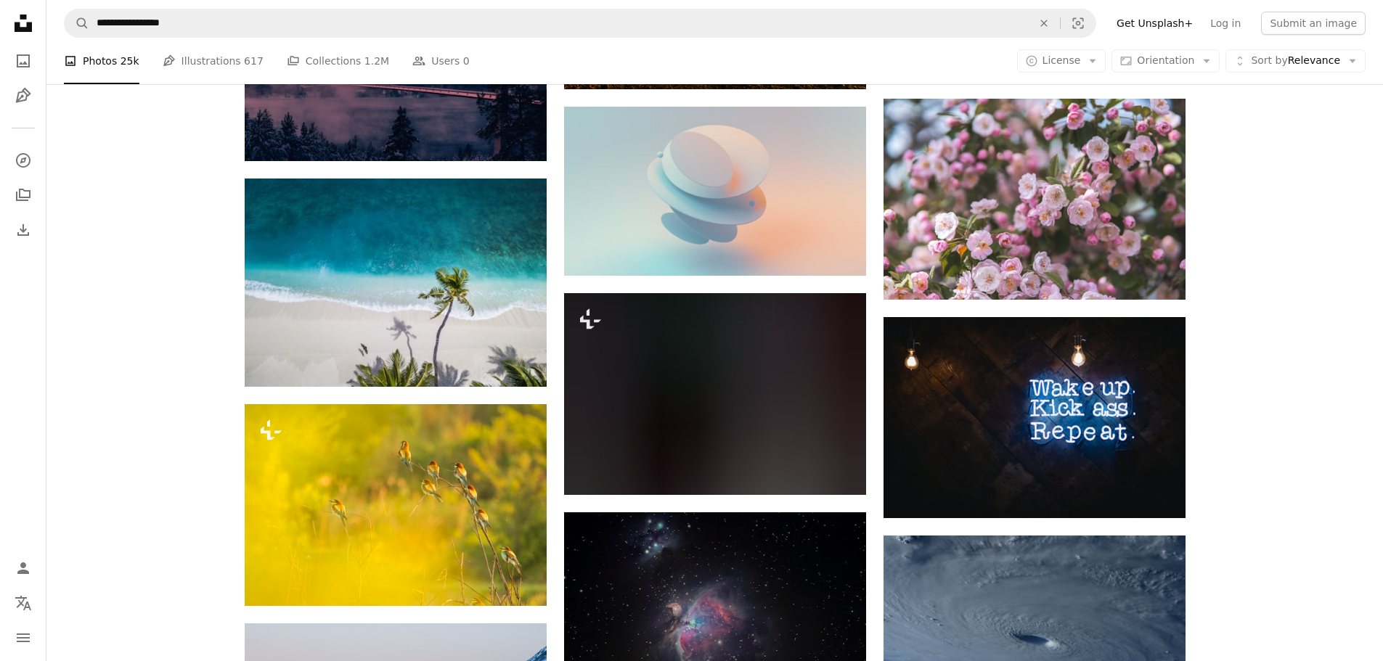
scroll to position [8237, 0]
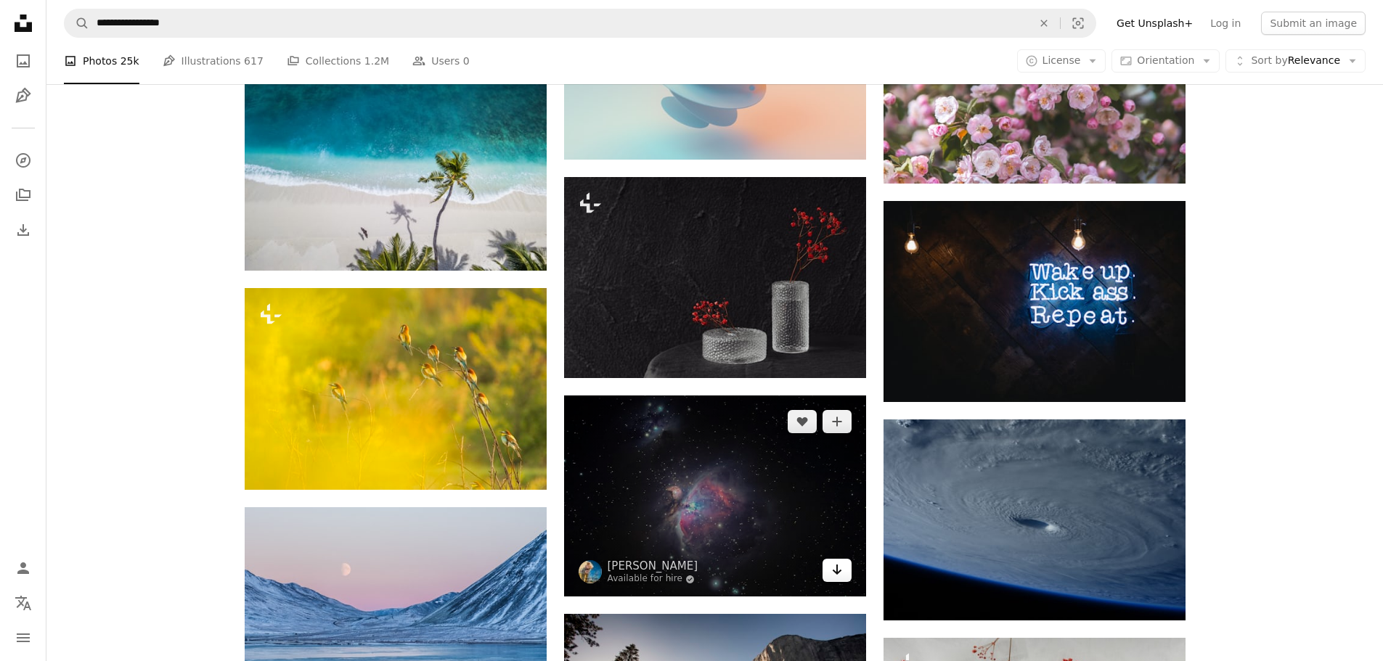
click at [838, 565] on icon "Arrow pointing down" at bounding box center [837, 569] width 12 height 17
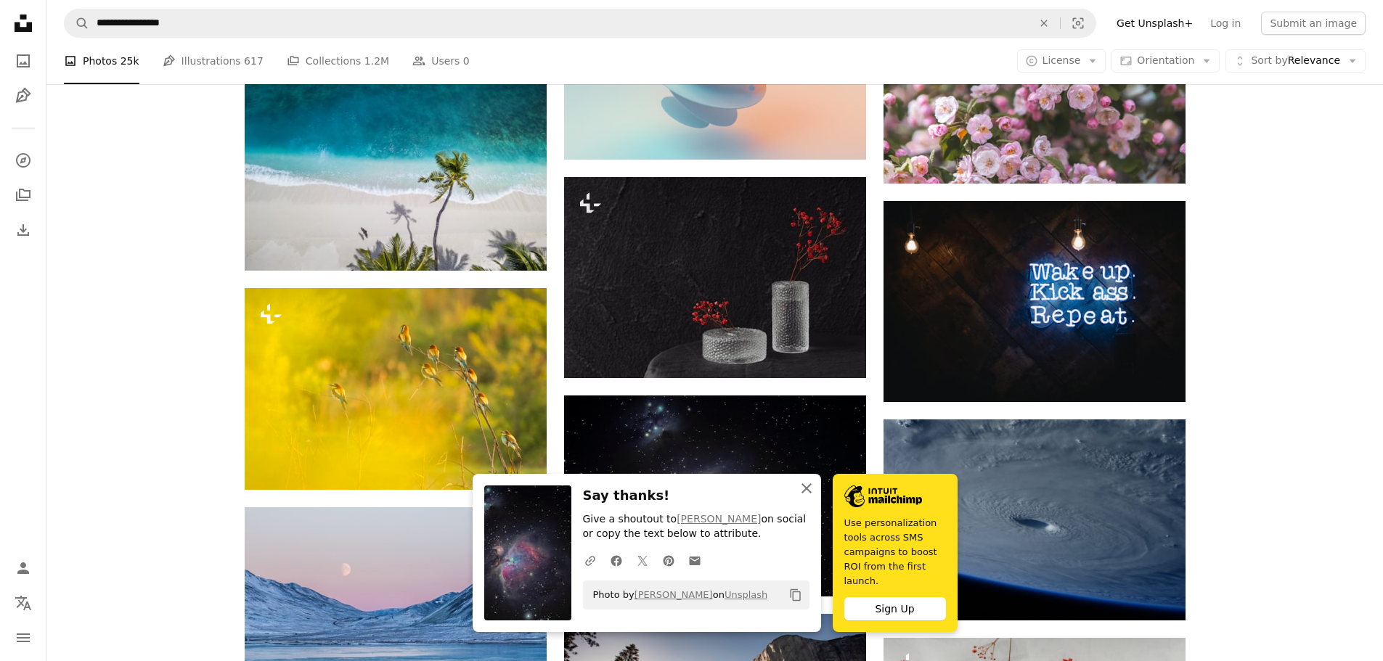
click at [804, 494] on icon "An X shape" at bounding box center [806, 488] width 17 height 17
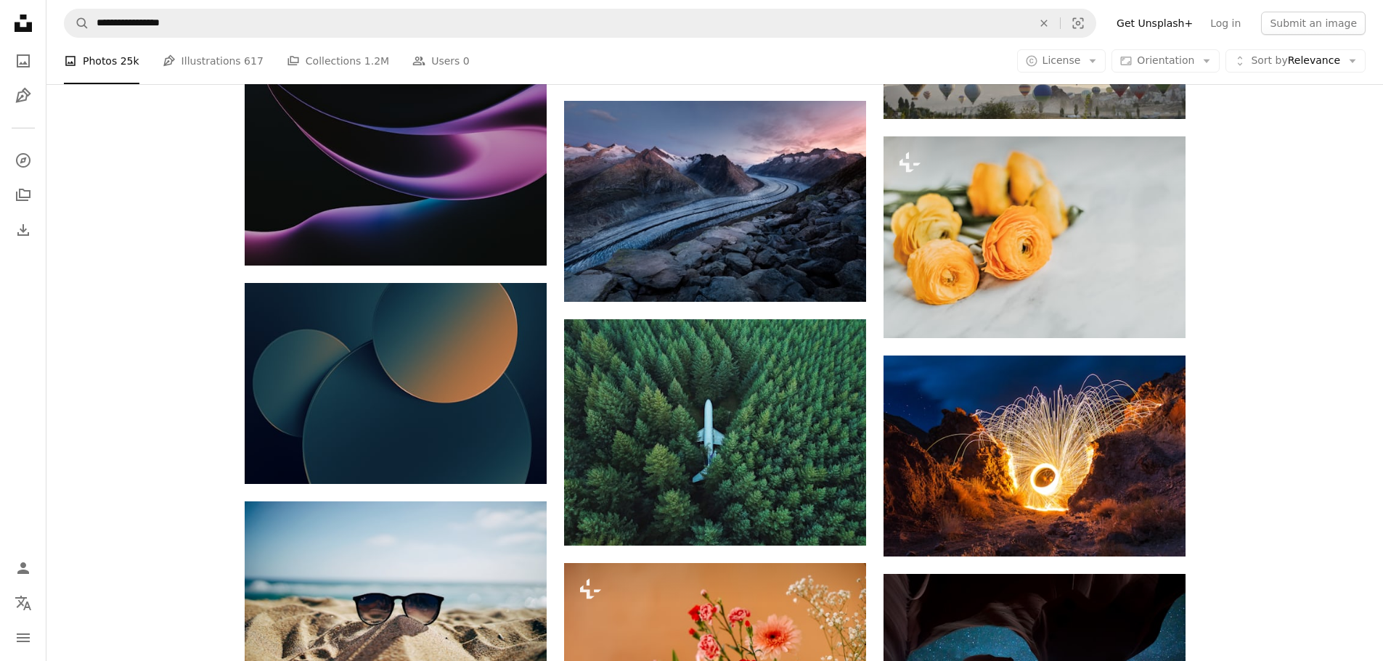
scroll to position [11332, 0]
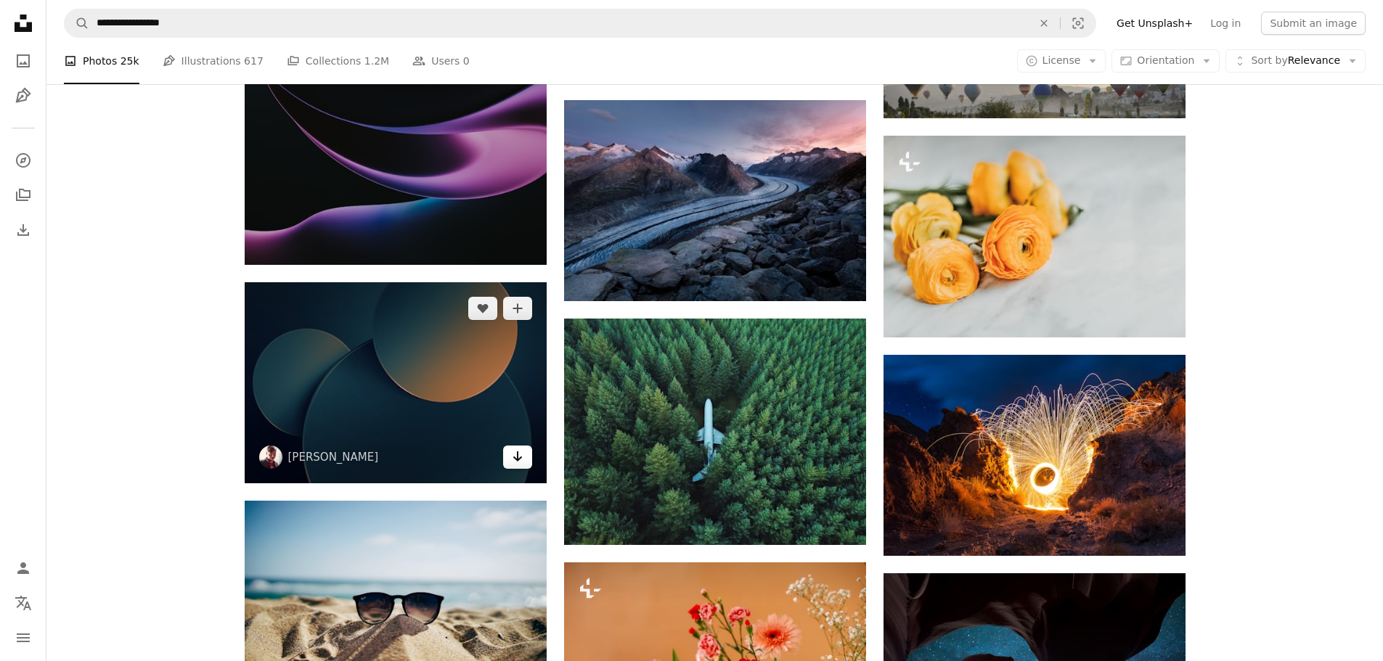
click at [515, 462] on link "Arrow pointing down" at bounding box center [517, 457] width 29 height 23
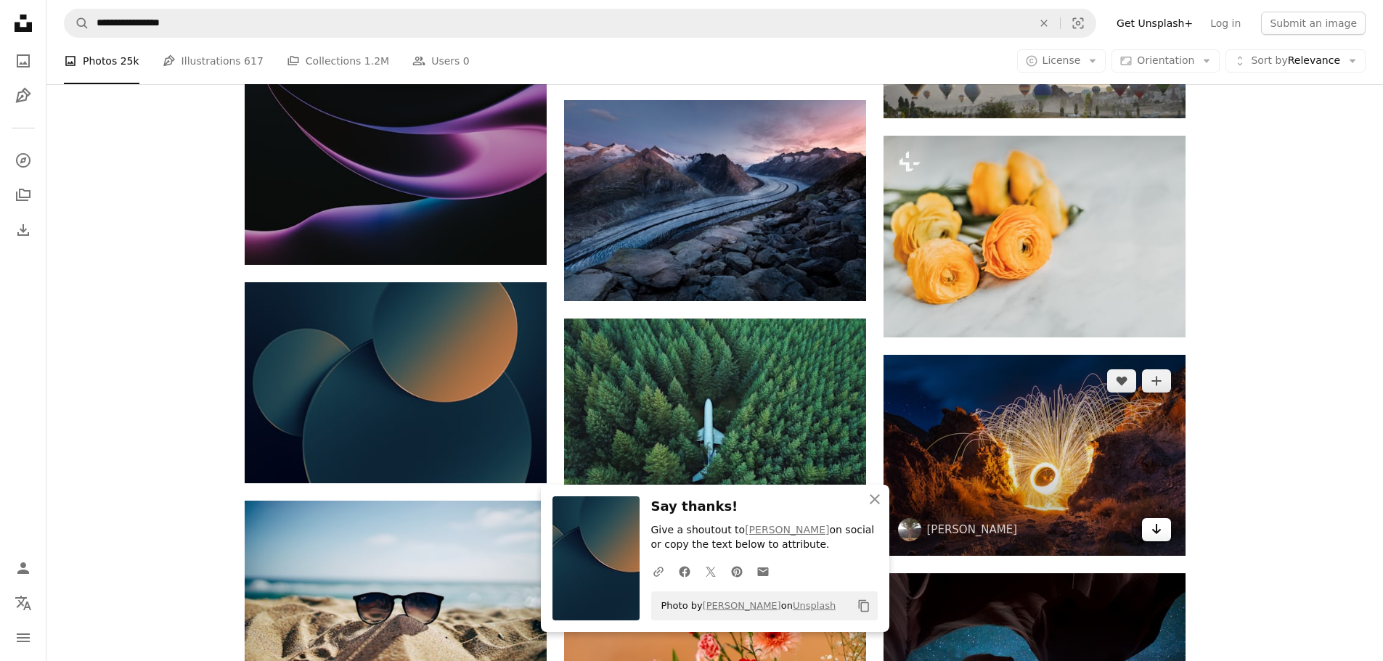
click at [1166, 531] on link "Arrow pointing down" at bounding box center [1156, 529] width 29 height 23
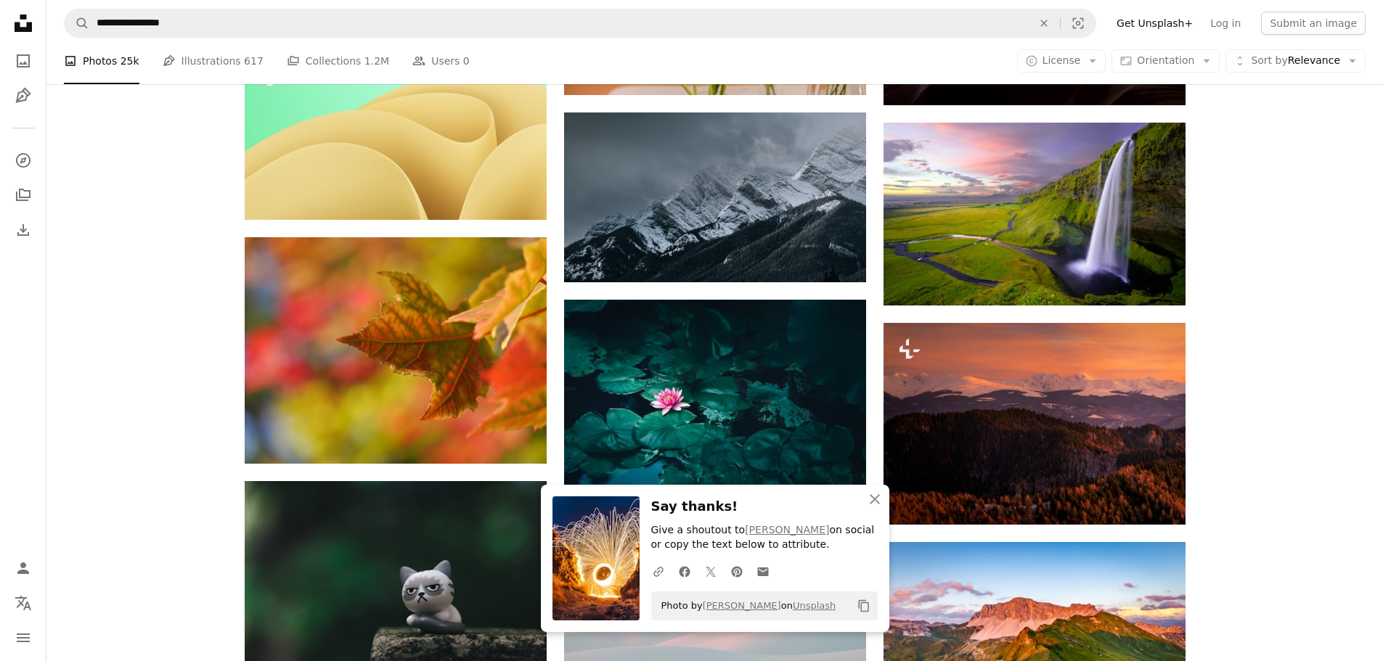
scroll to position [12005, 0]
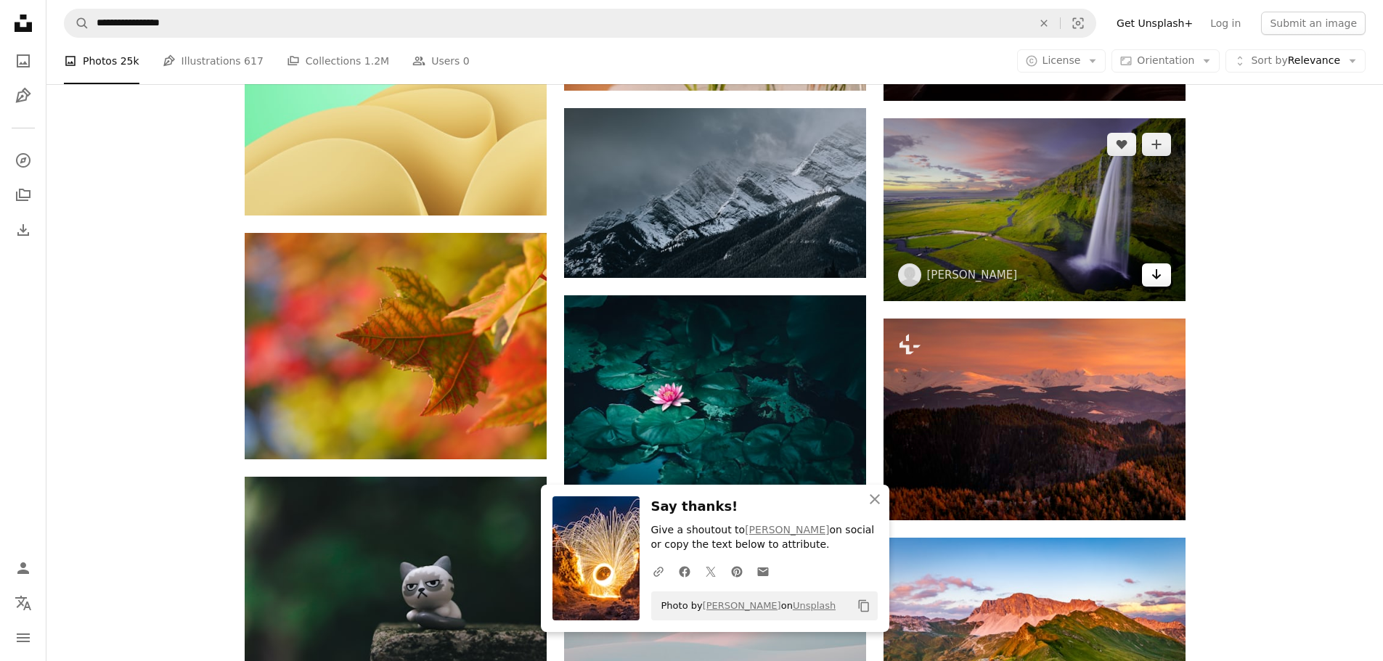
click at [1154, 279] on icon "Arrow pointing down" at bounding box center [1157, 274] width 12 height 17
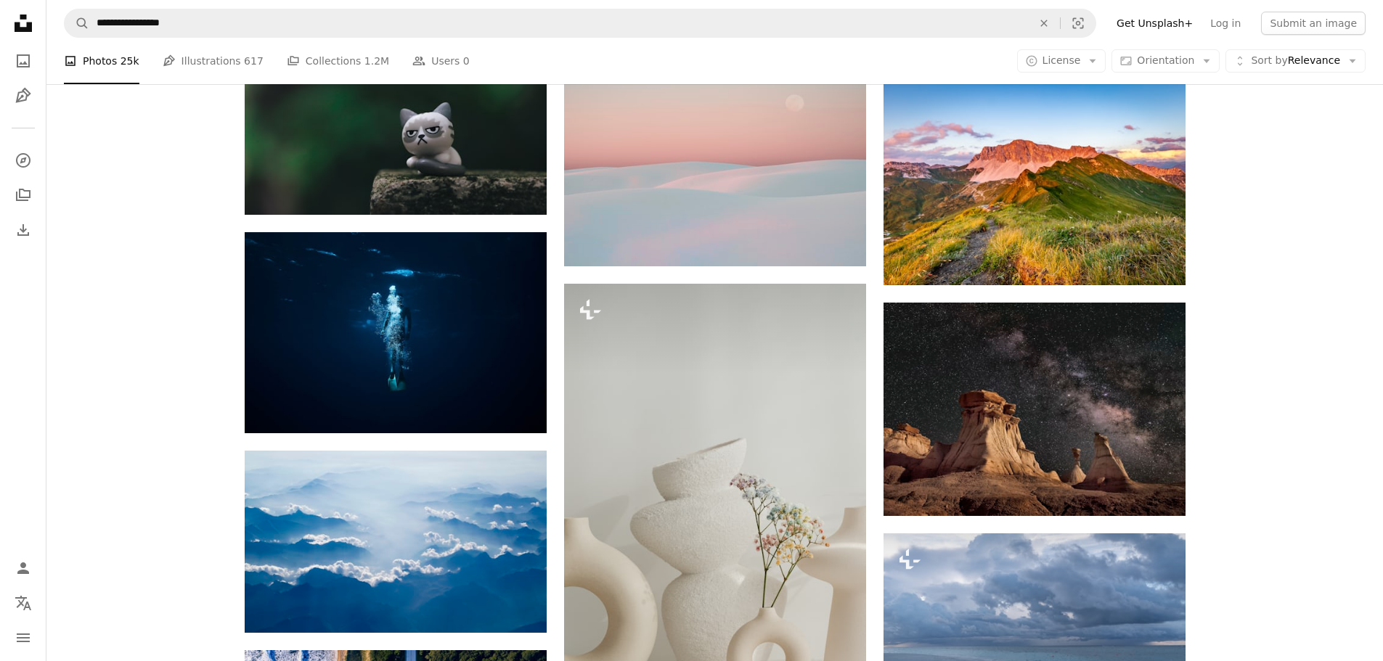
scroll to position [12460, 0]
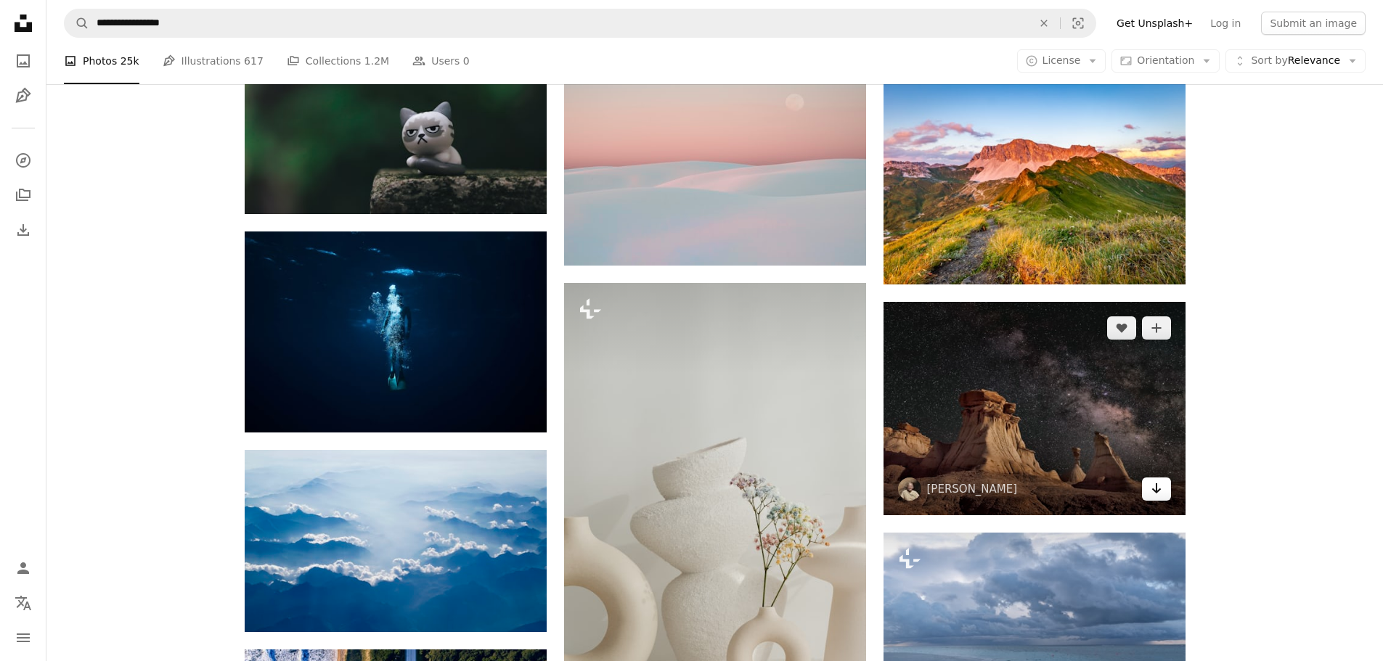
click at [1164, 495] on link "Arrow pointing down" at bounding box center [1156, 489] width 29 height 23
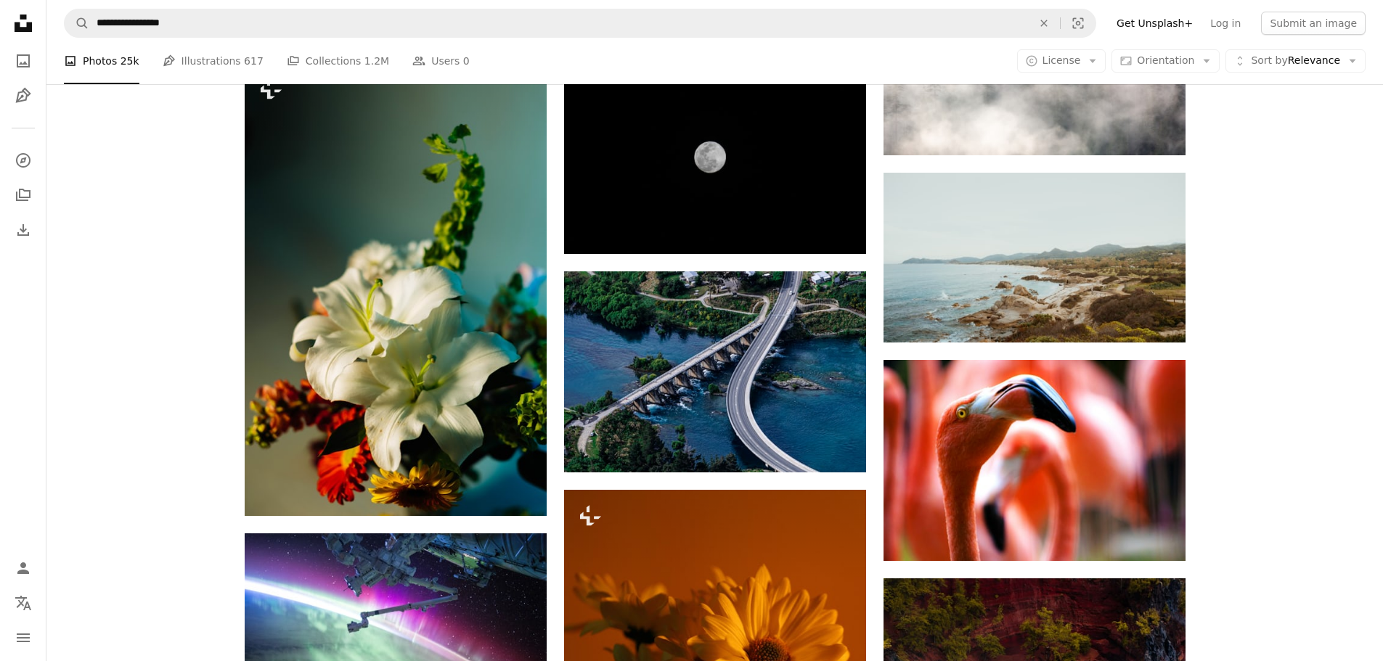
scroll to position [24424, 0]
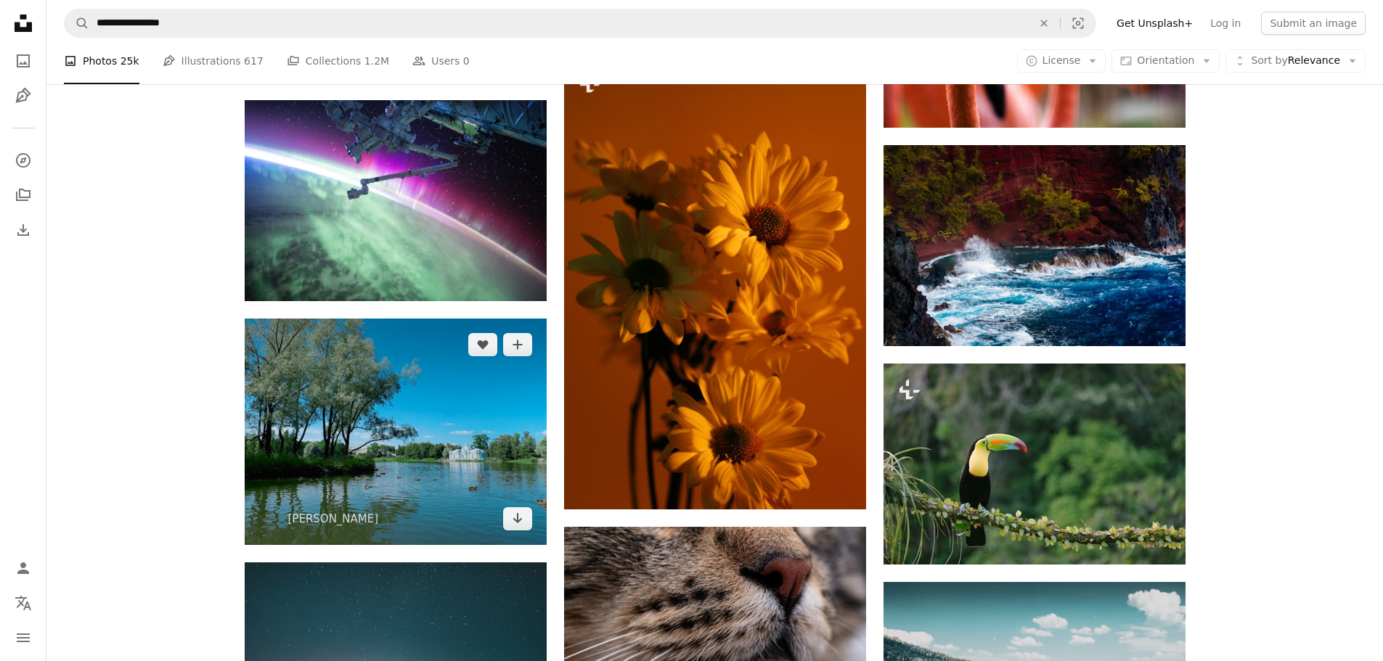
scroll to position [24859, 0]
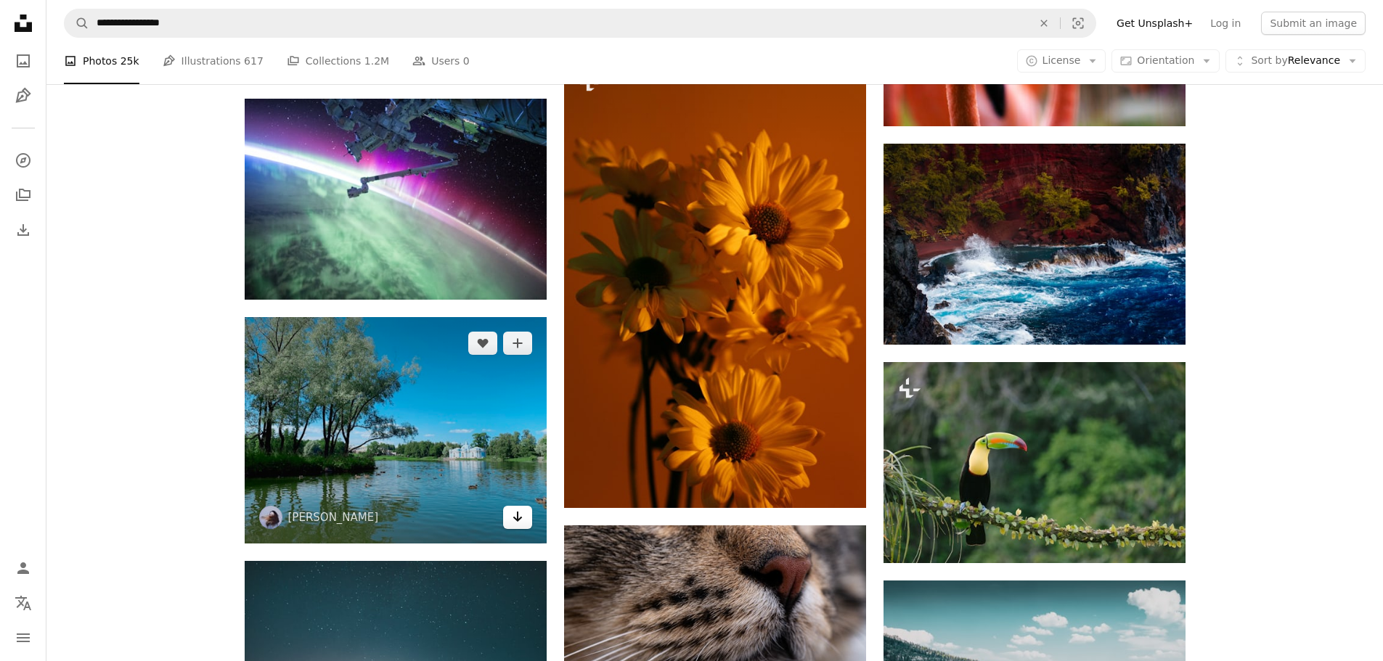
click at [518, 508] on icon "Arrow pointing down" at bounding box center [518, 516] width 12 height 17
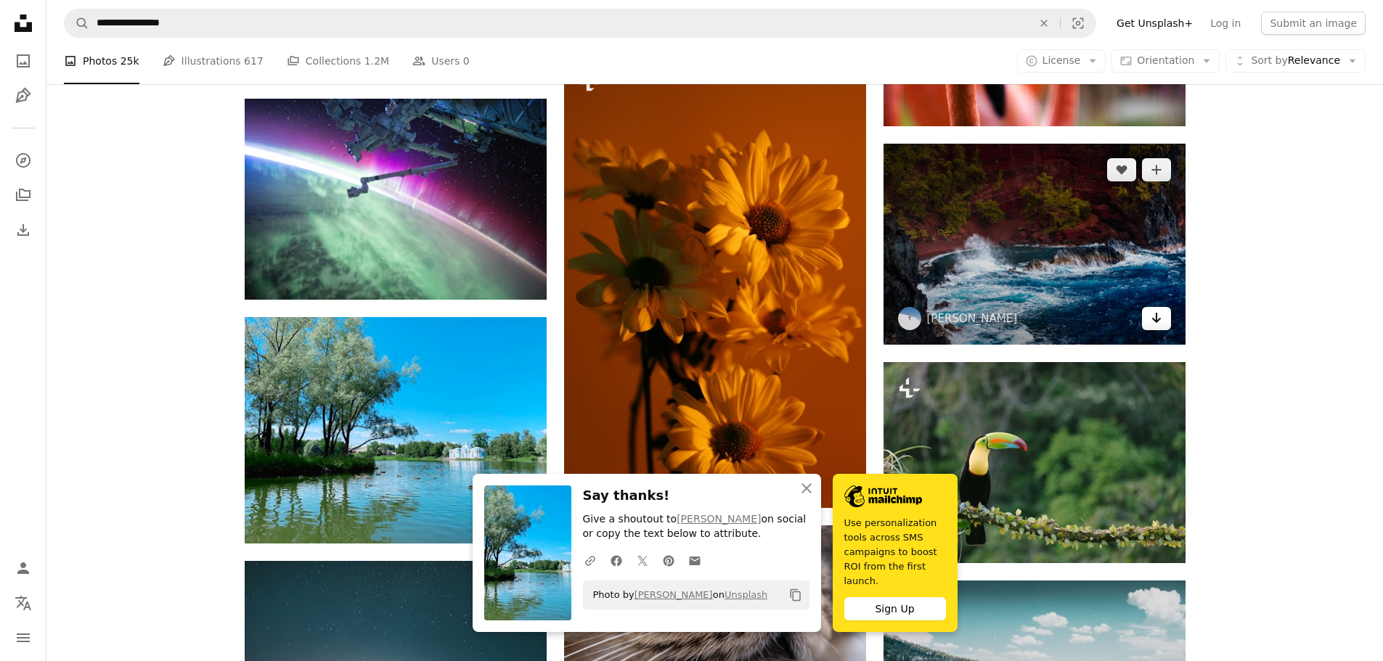
click at [1161, 315] on icon "Arrow pointing down" at bounding box center [1157, 317] width 12 height 17
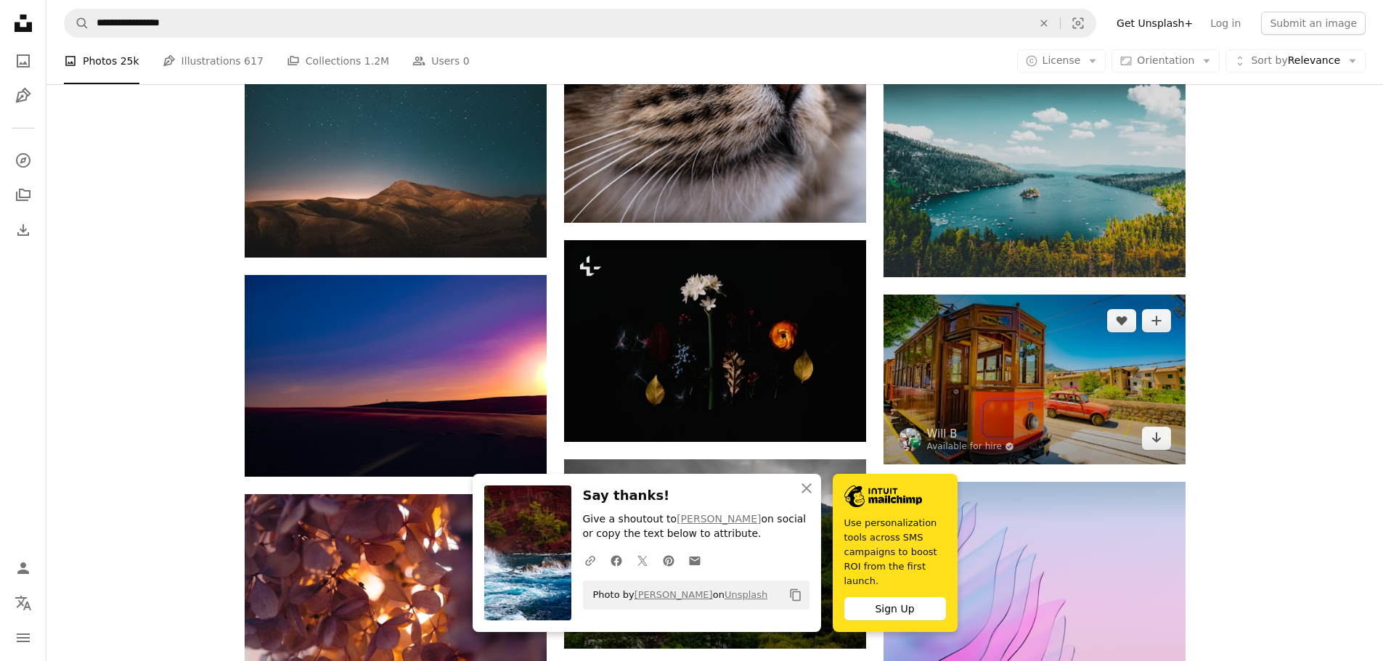
scroll to position [25368, 0]
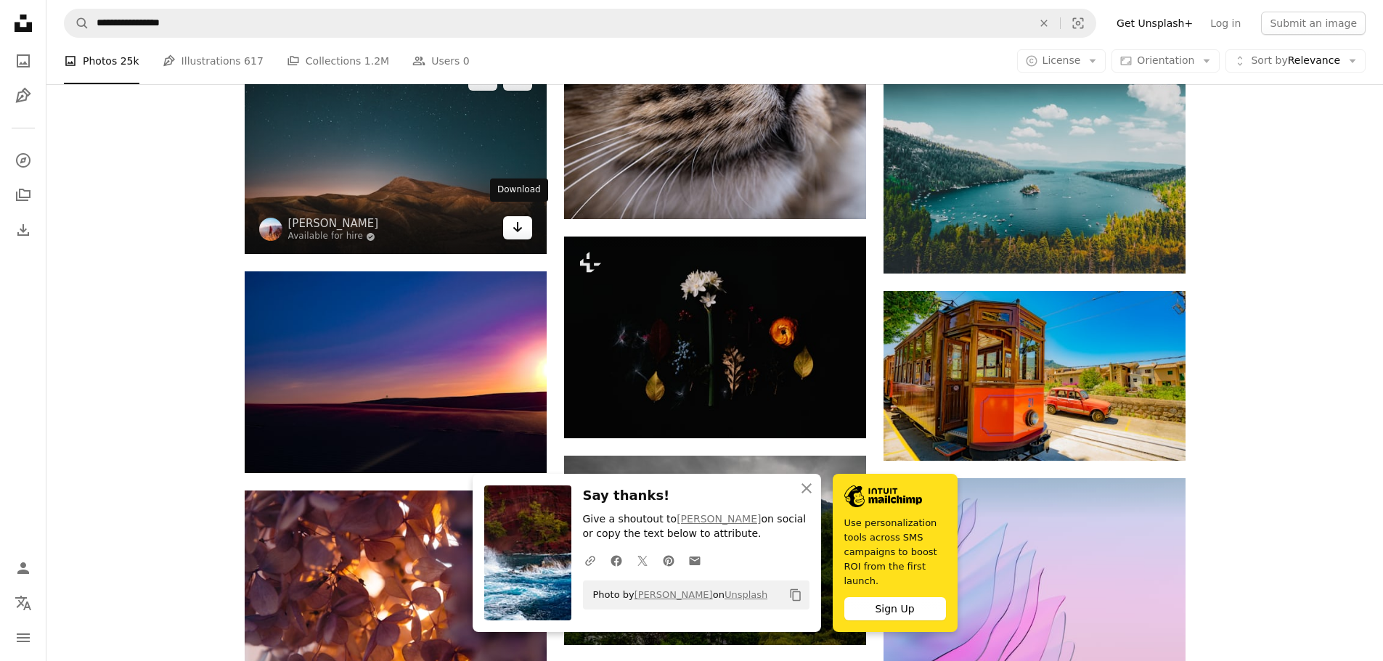
click at [514, 225] on icon "Arrow pointing down" at bounding box center [518, 226] width 12 height 17
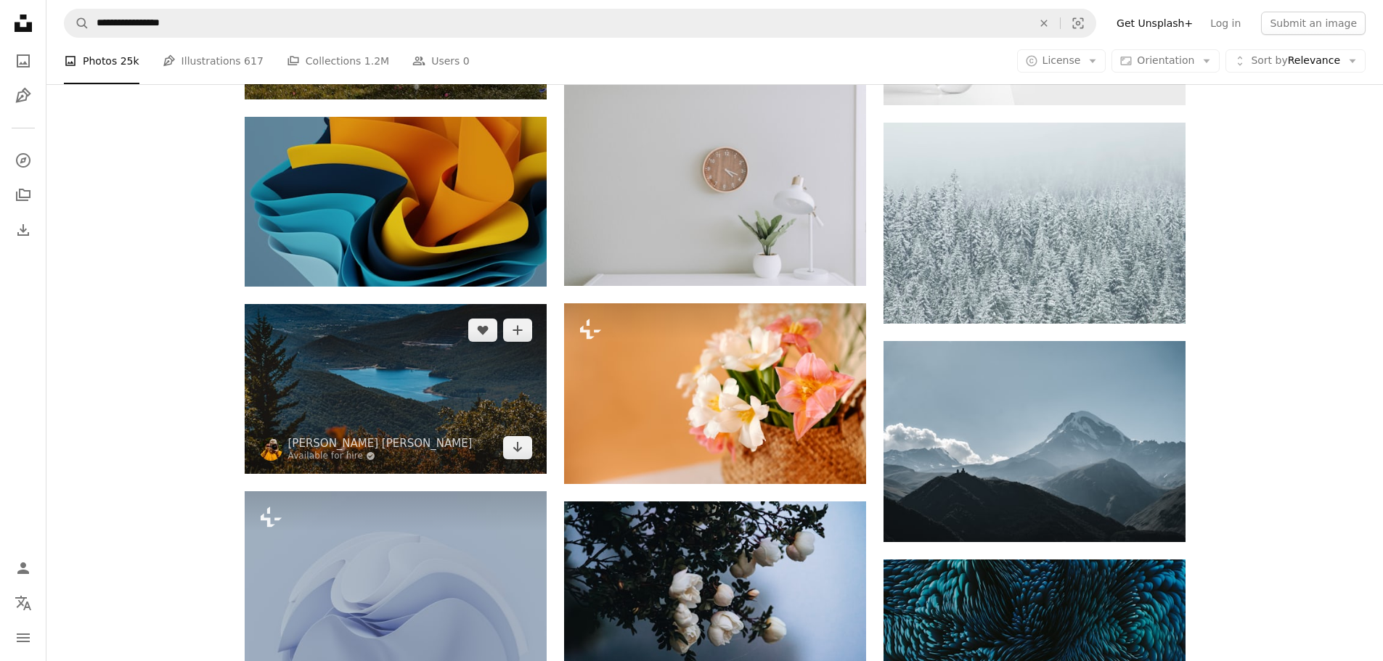
scroll to position [26166, 0]
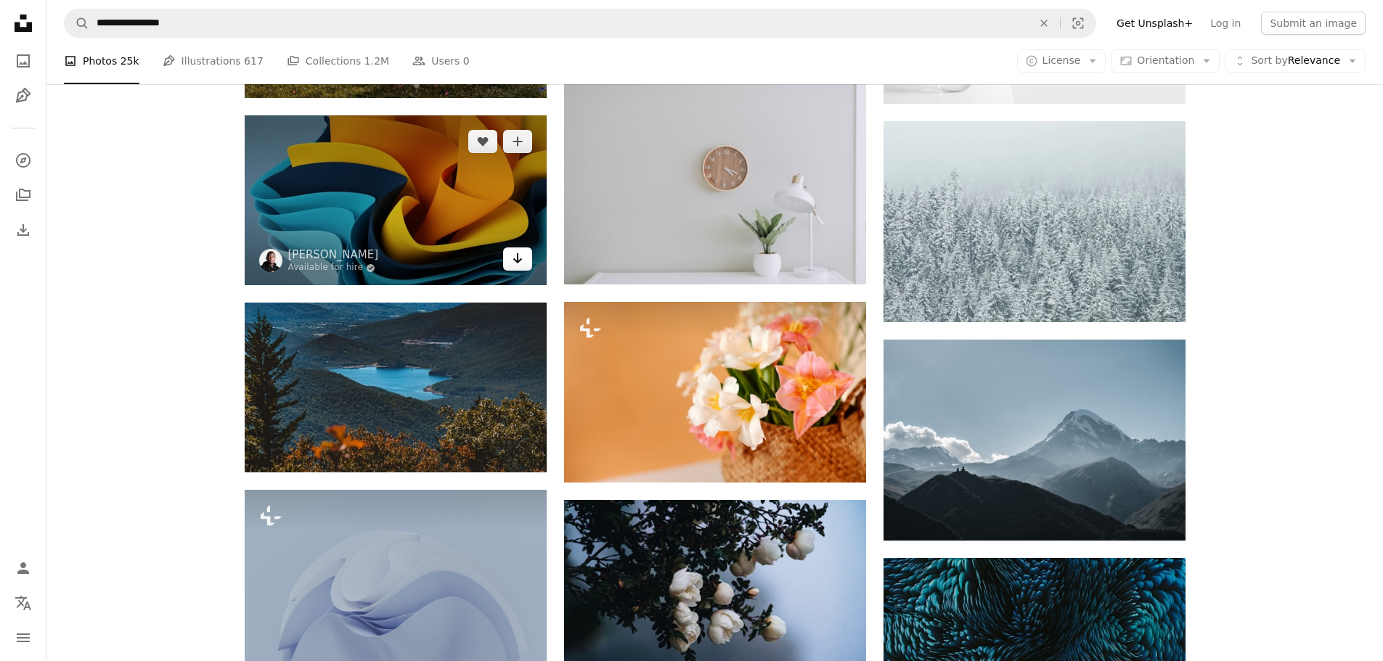
click at [522, 252] on icon "Arrow pointing down" at bounding box center [518, 258] width 12 height 17
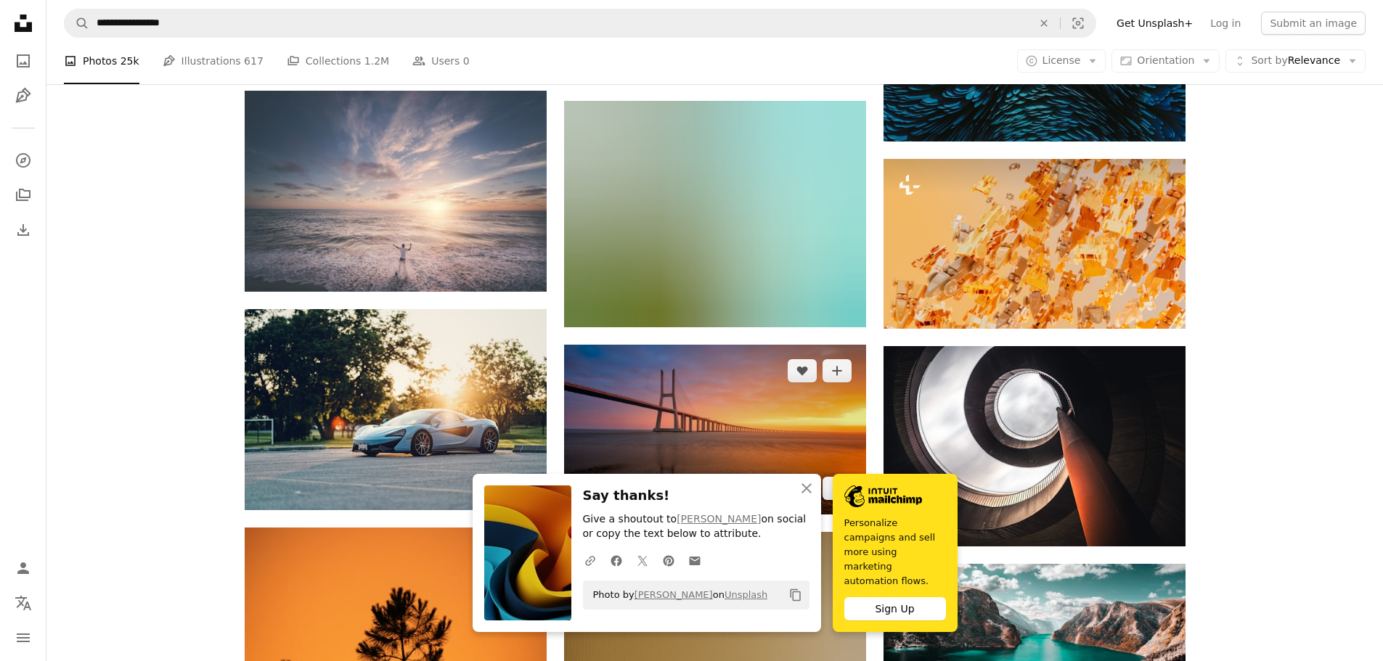
scroll to position [26819, 0]
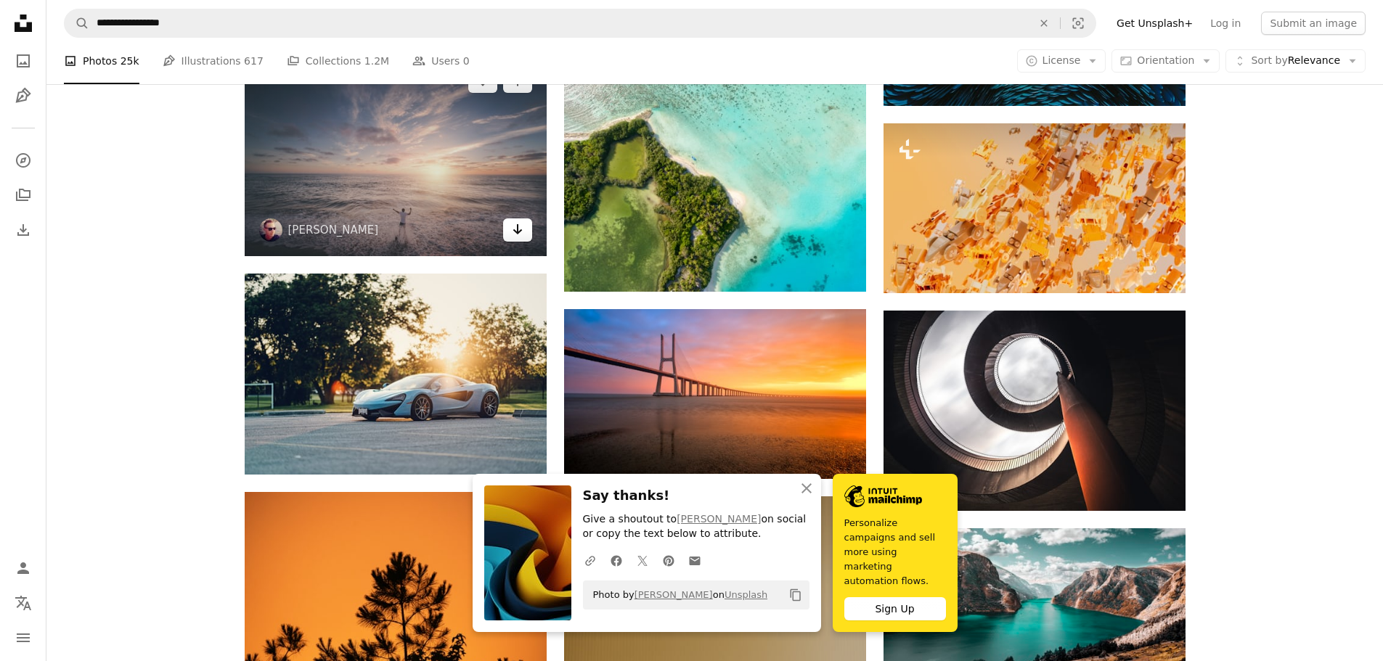
click at [518, 221] on icon "Arrow pointing down" at bounding box center [518, 229] width 12 height 17
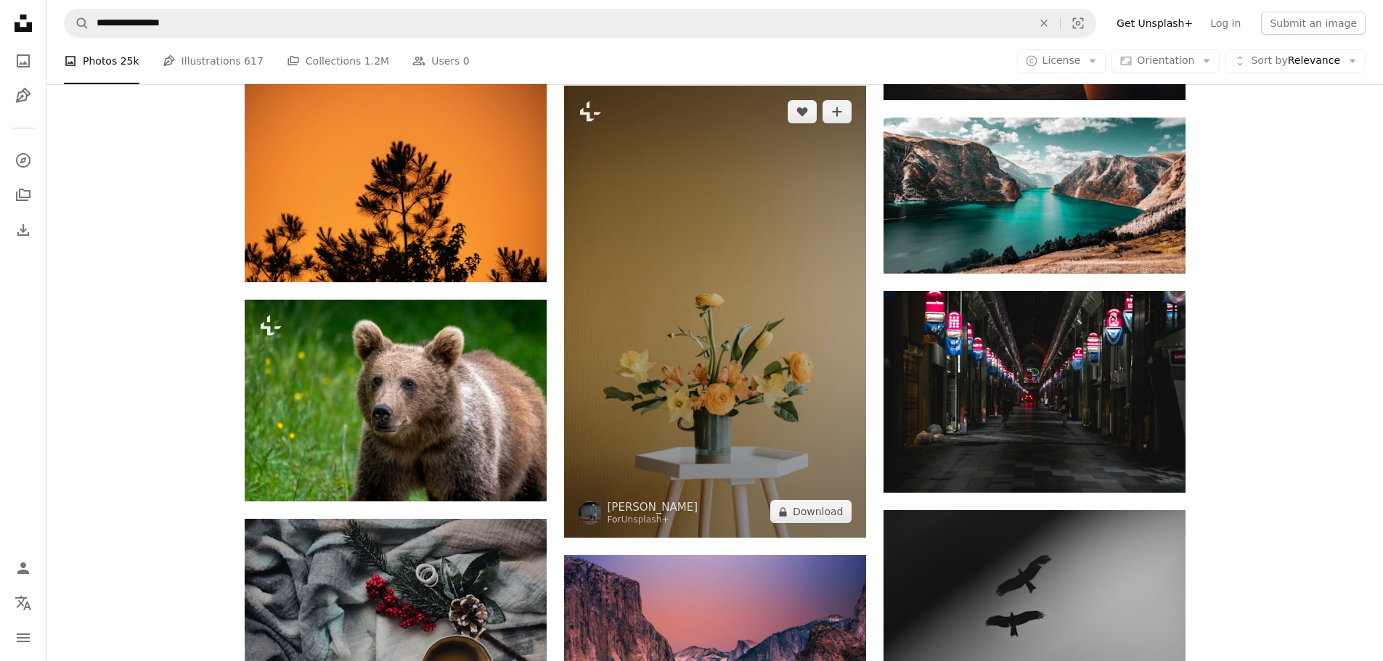
scroll to position [27545, 0]
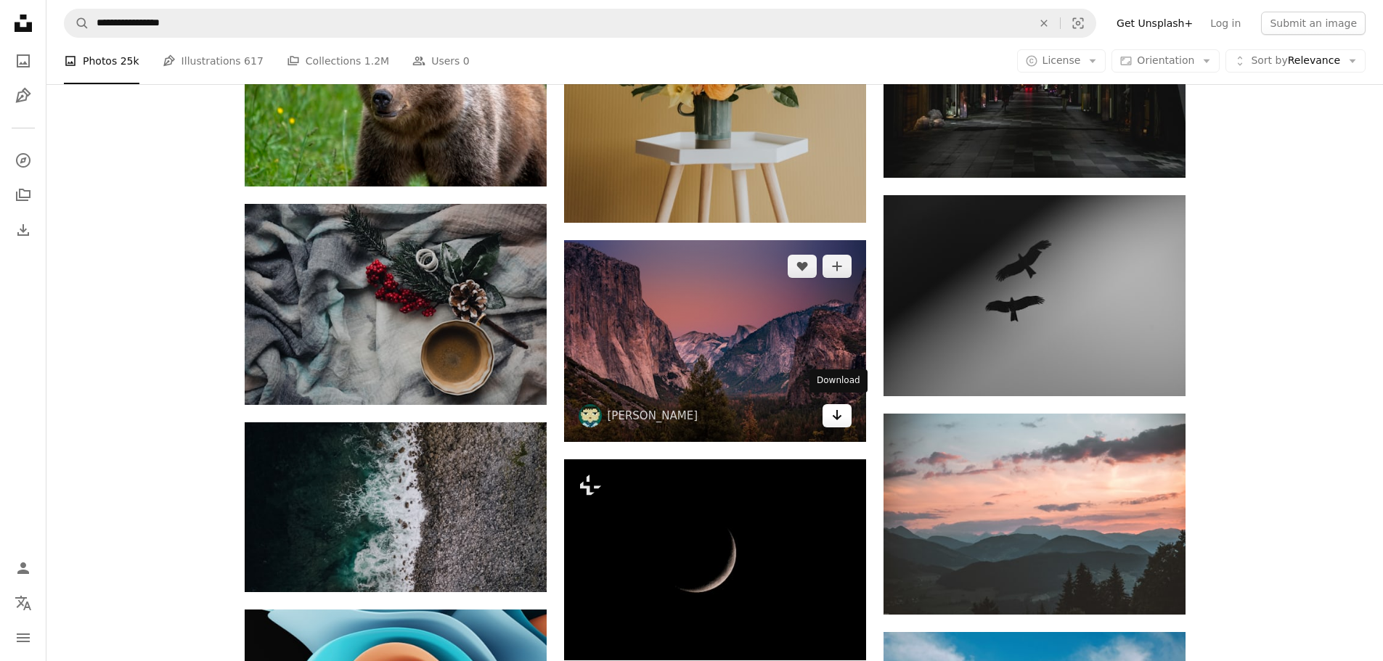
click at [840, 407] on icon "Arrow pointing down" at bounding box center [837, 414] width 12 height 17
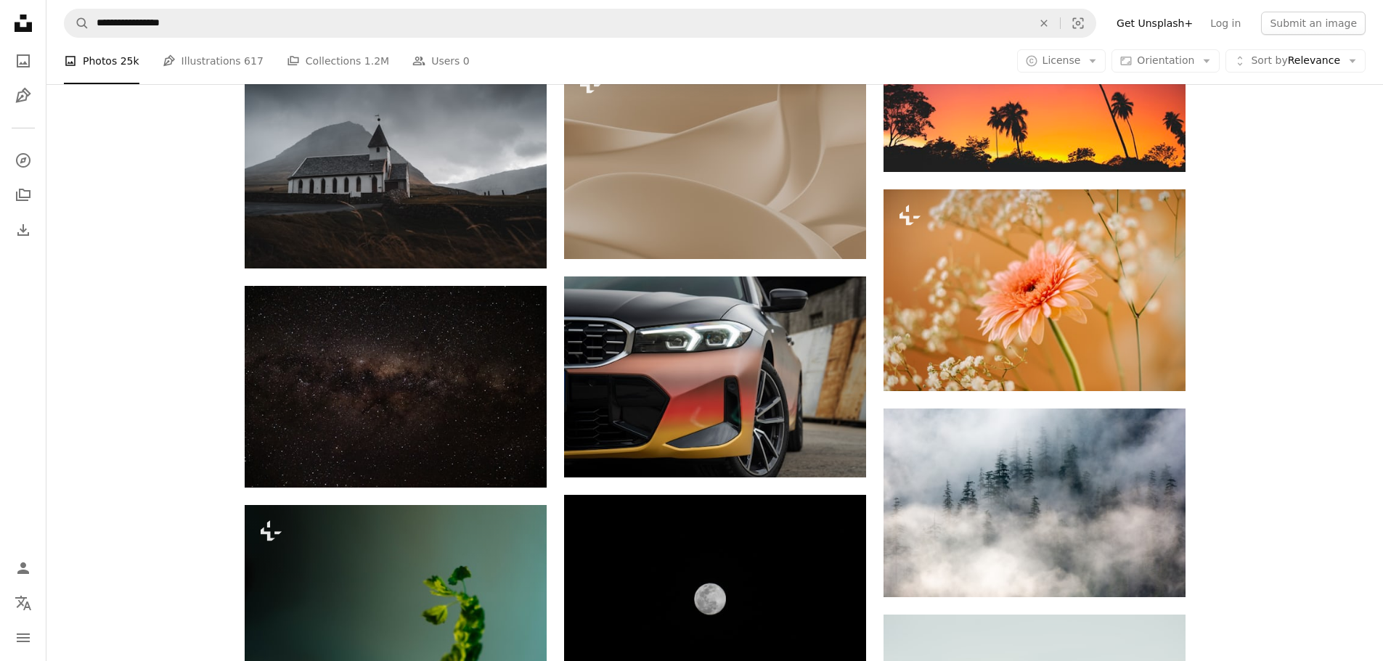
scroll to position [23916, 0]
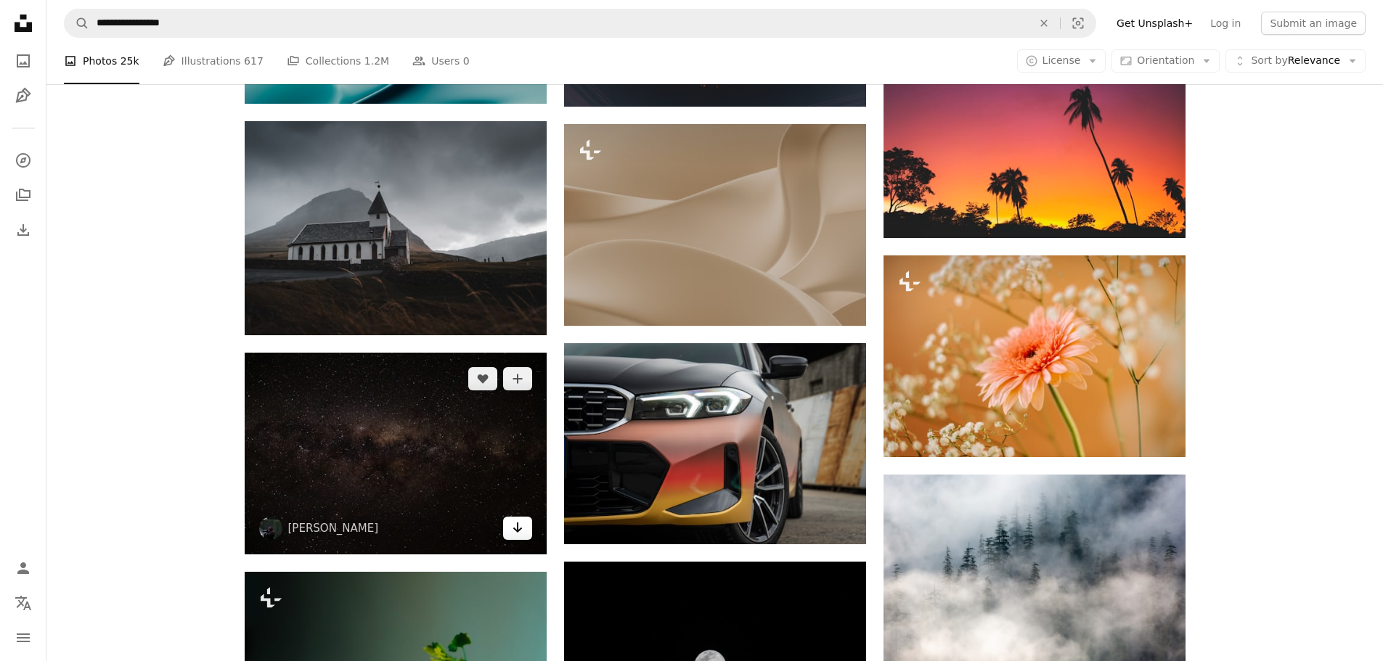
click at [524, 525] on link "Arrow pointing down" at bounding box center [517, 528] width 29 height 23
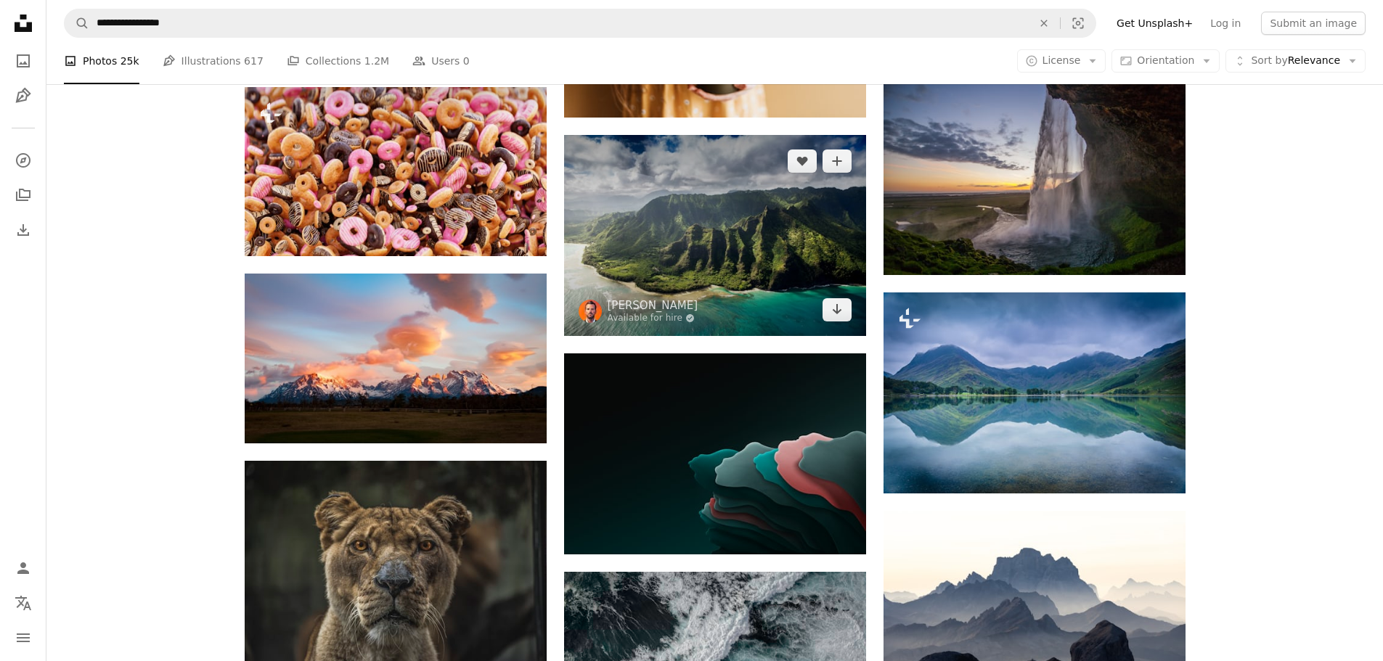
scroll to position [21738, 0]
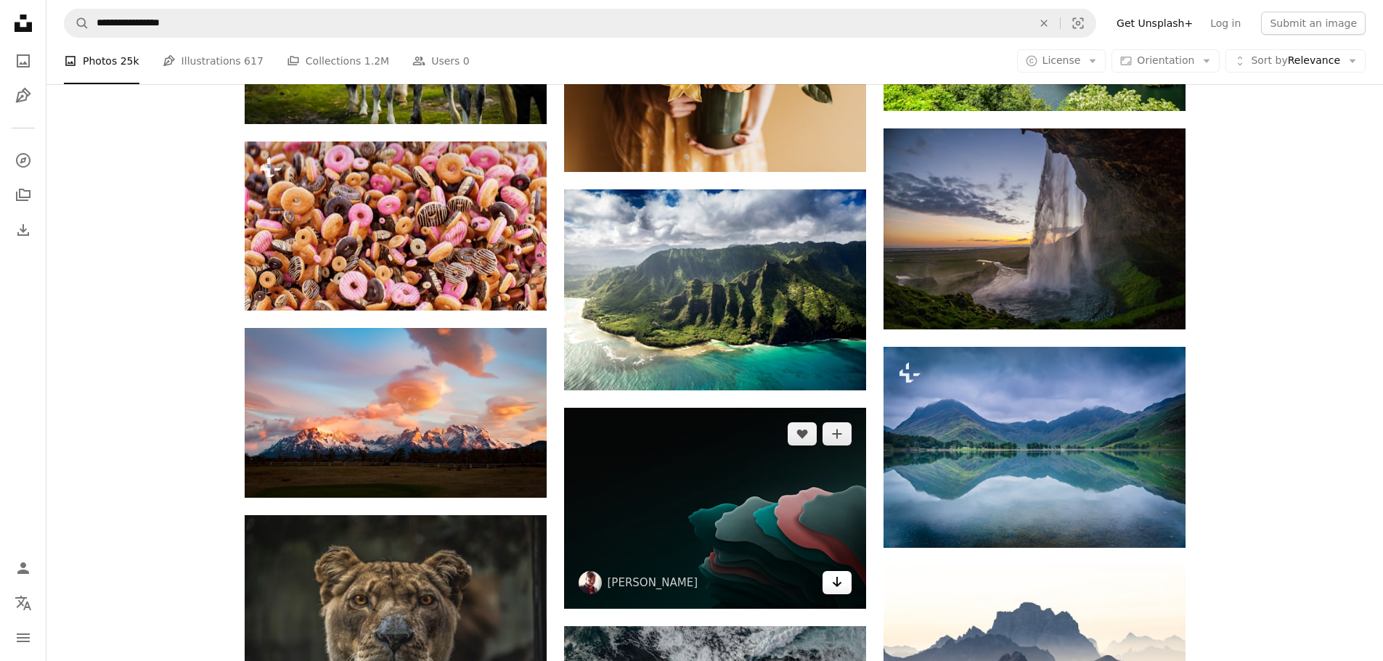
click at [841, 579] on icon "Arrow pointing down" at bounding box center [837, 581] width 12 height 17
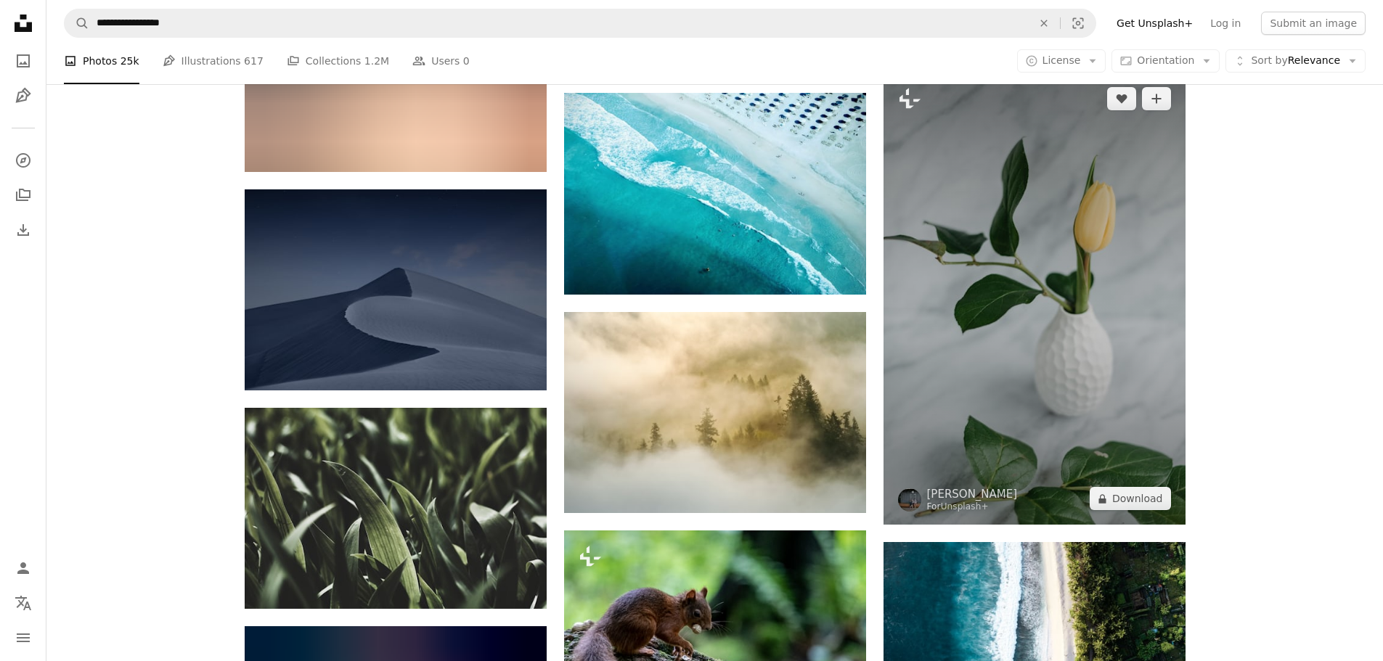
scroll to position [30884, 0]
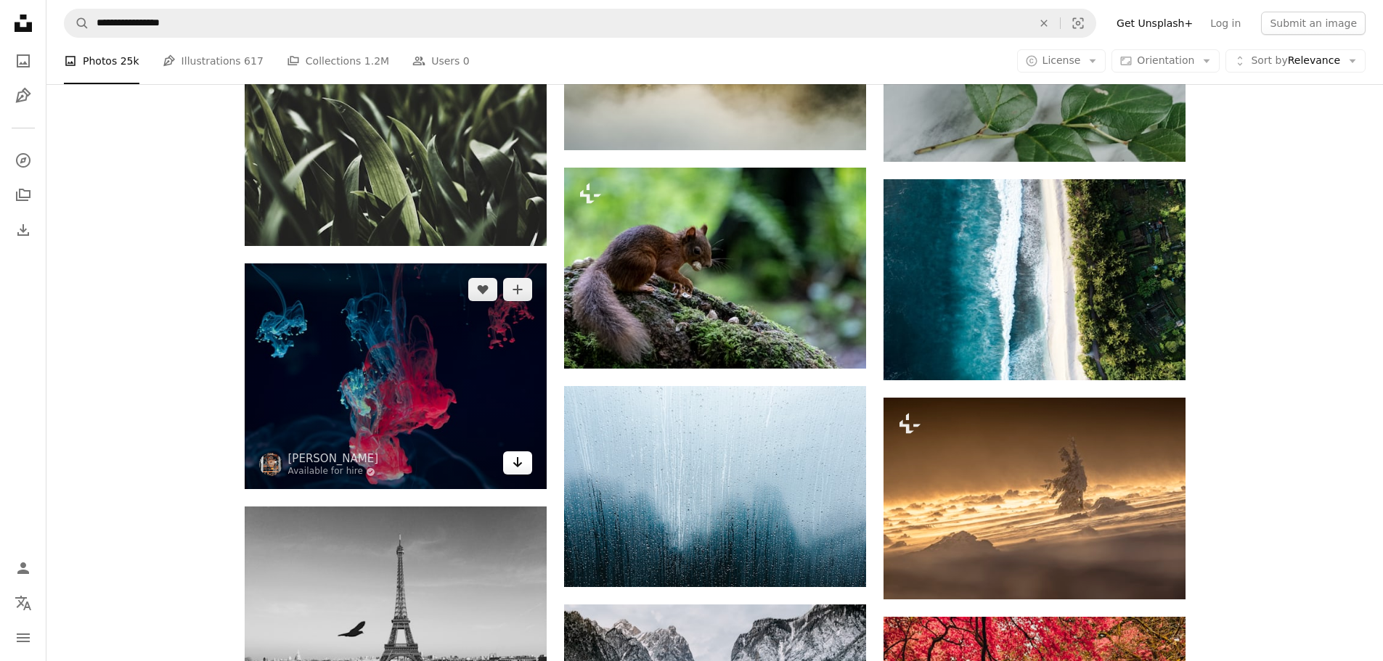
click at [519, 459] on icon "Arrow pointing down" at bounding box center [518, 462] width 12 height 17
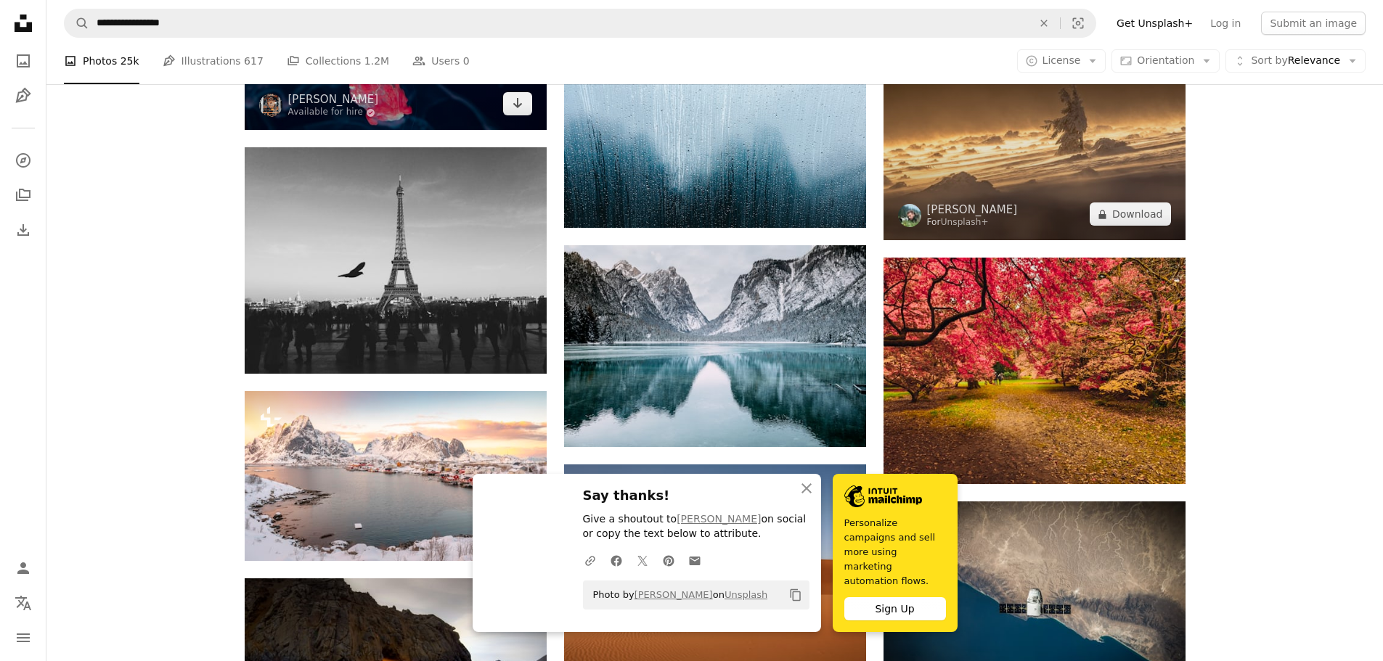
scroll to position [31247, 0]
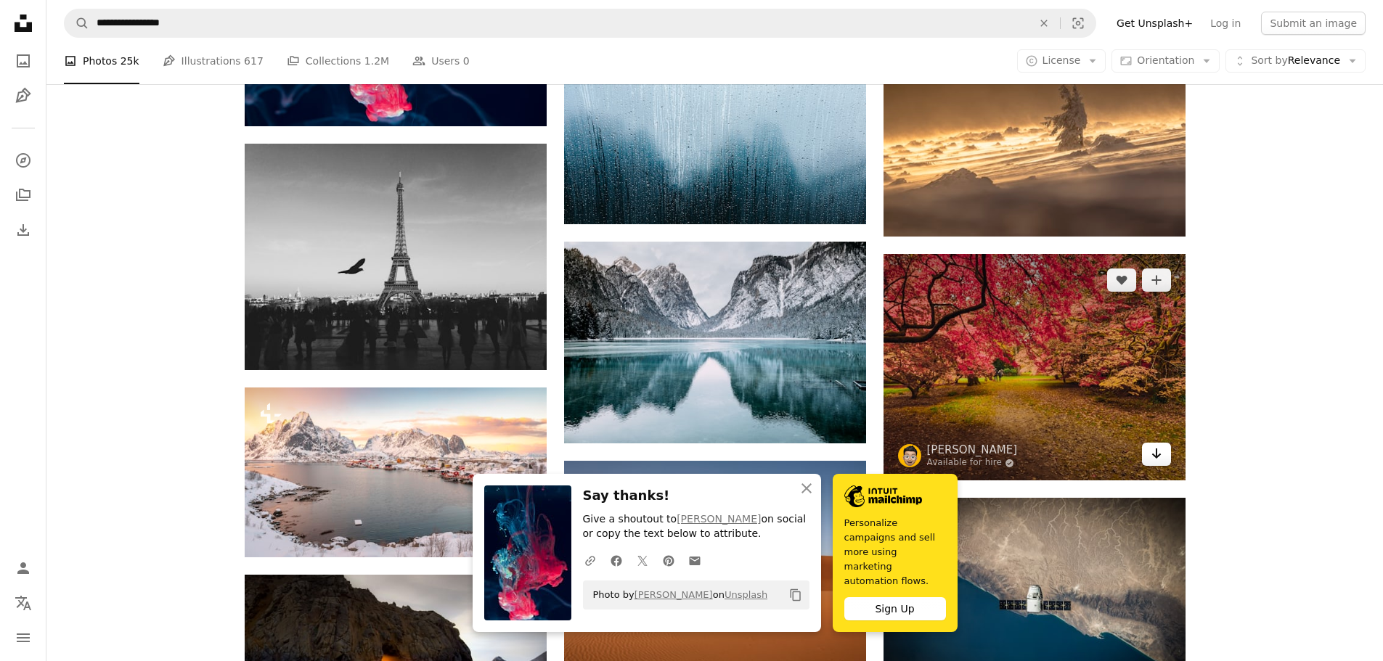
click at [1154, 447] on icon "Arrow pointing down" at bounding box center [1157, 453] width 12 height 17
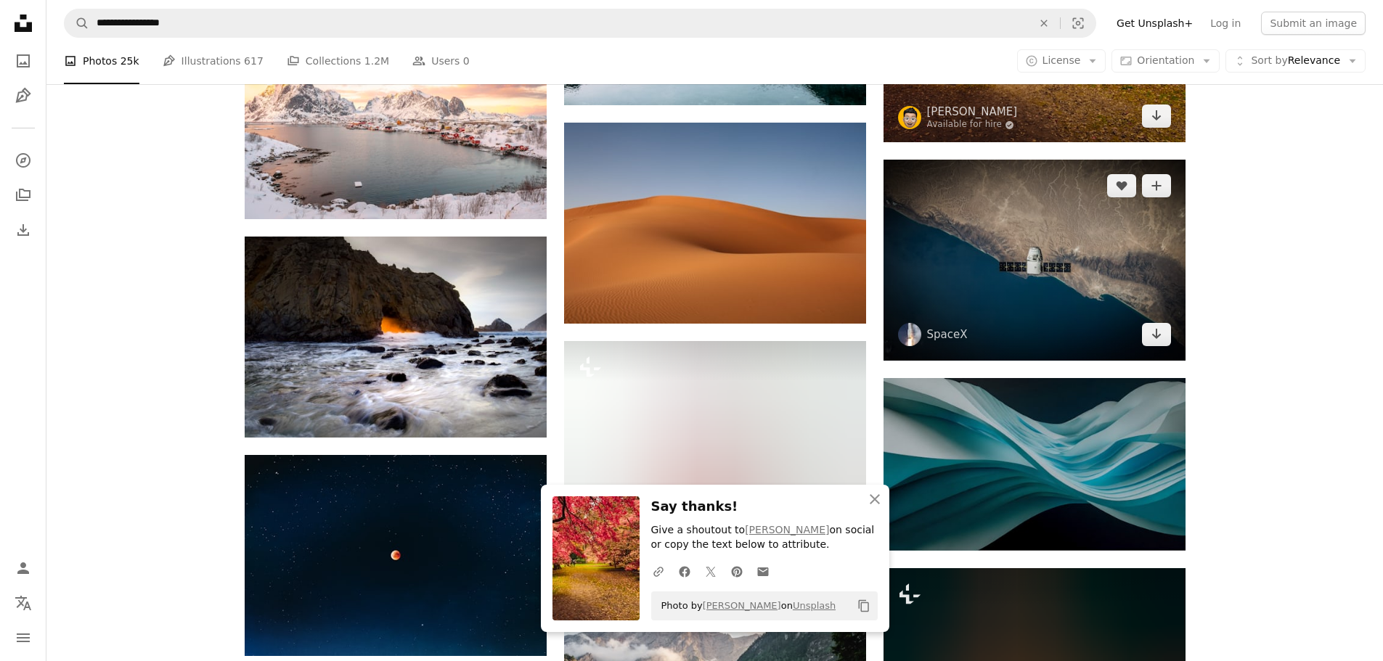
scroll to position [31610, 0]
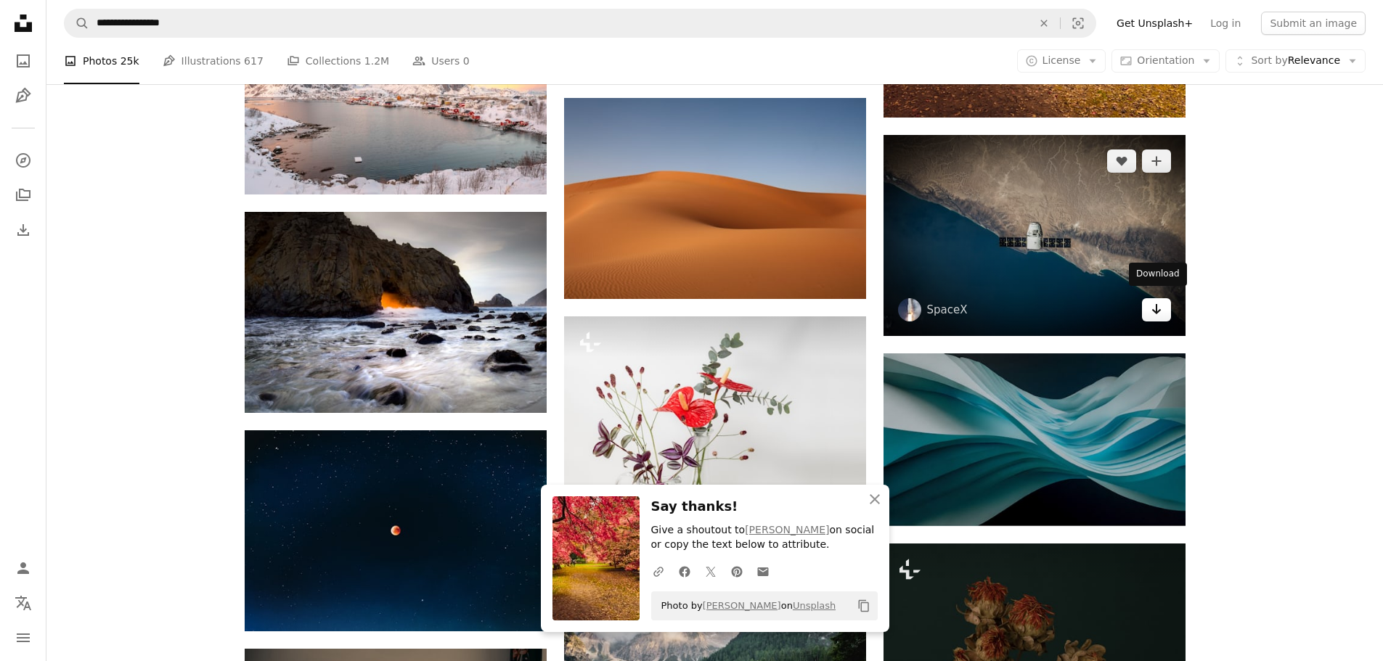
click at [1164, 307] on link "Arrow pointing down" at bounding box center [1156, 309] width 29 height 23
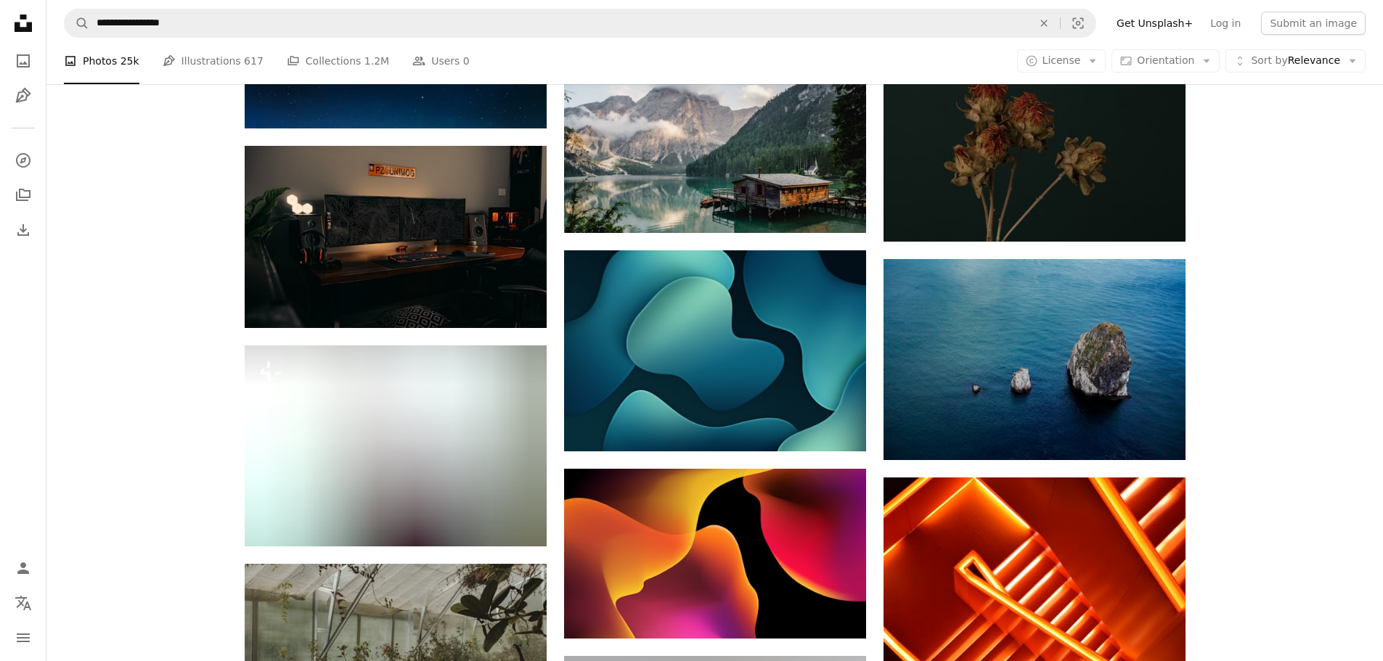
scroll to position [32191, 0]
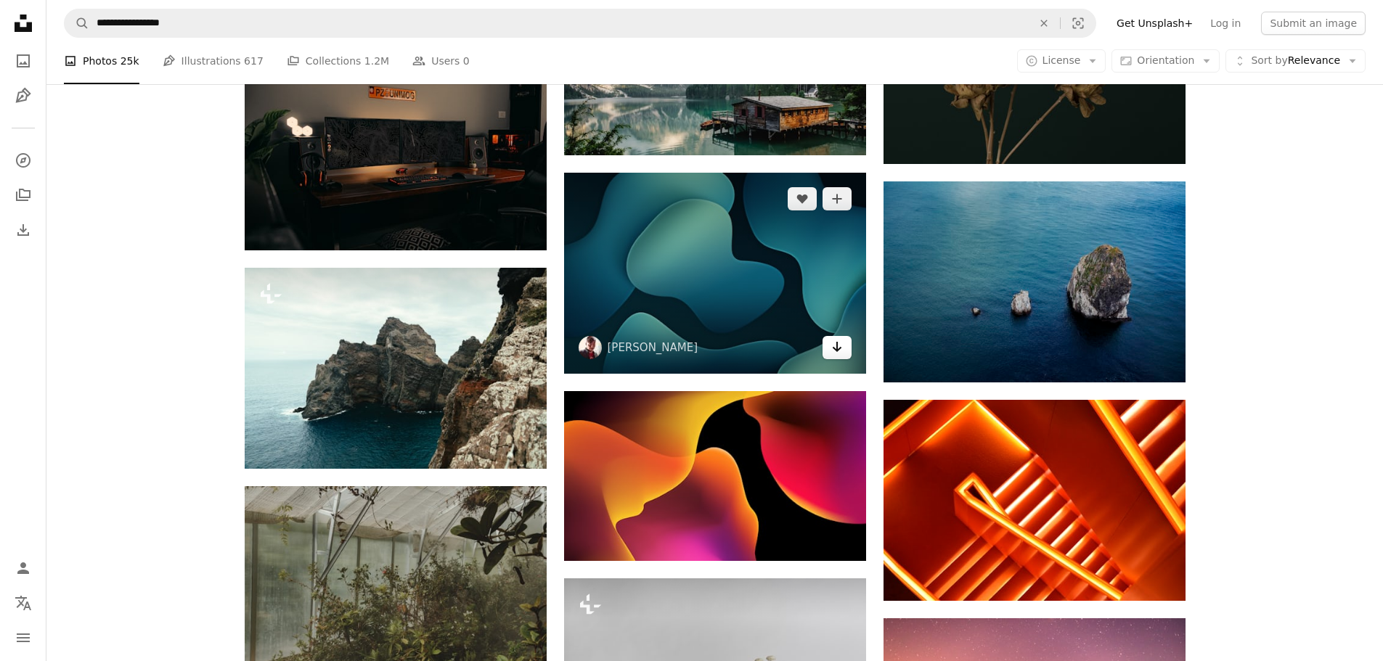
click at [831, 338] on icon "Arrow pointing down" at bounding box center [837, 346] width 12 height 17
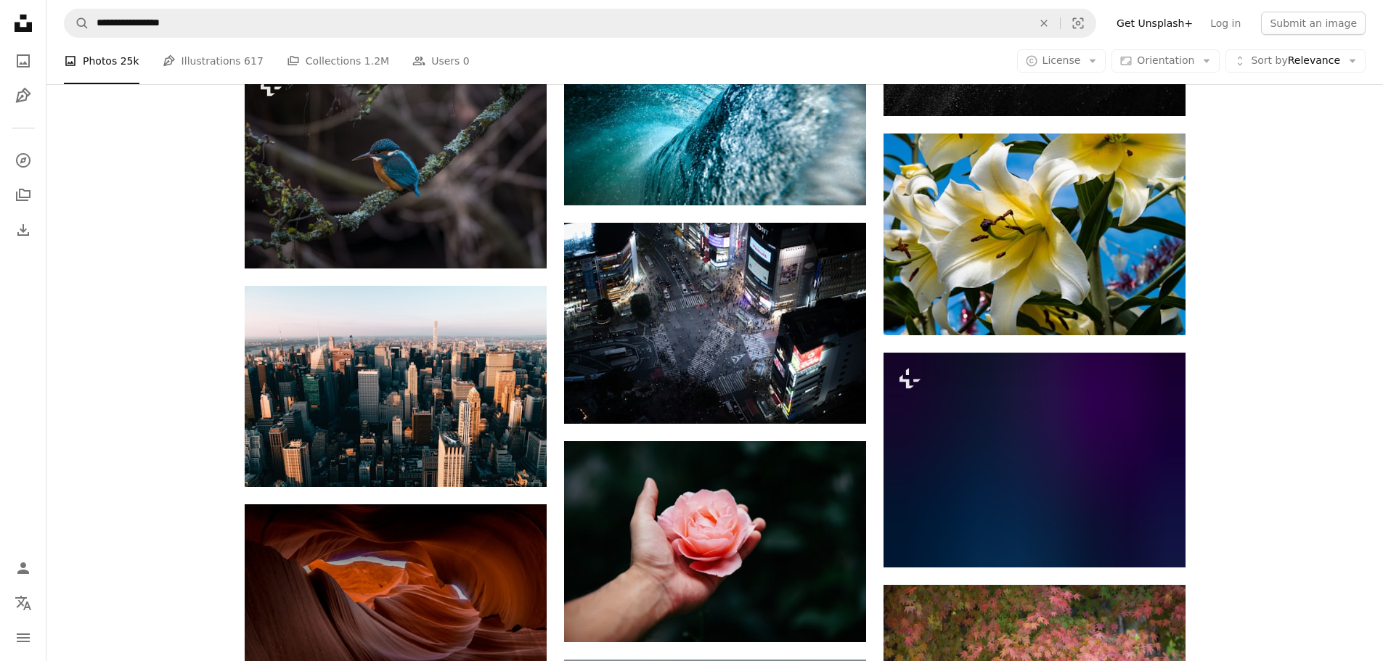
scroll to position [33788, 0]
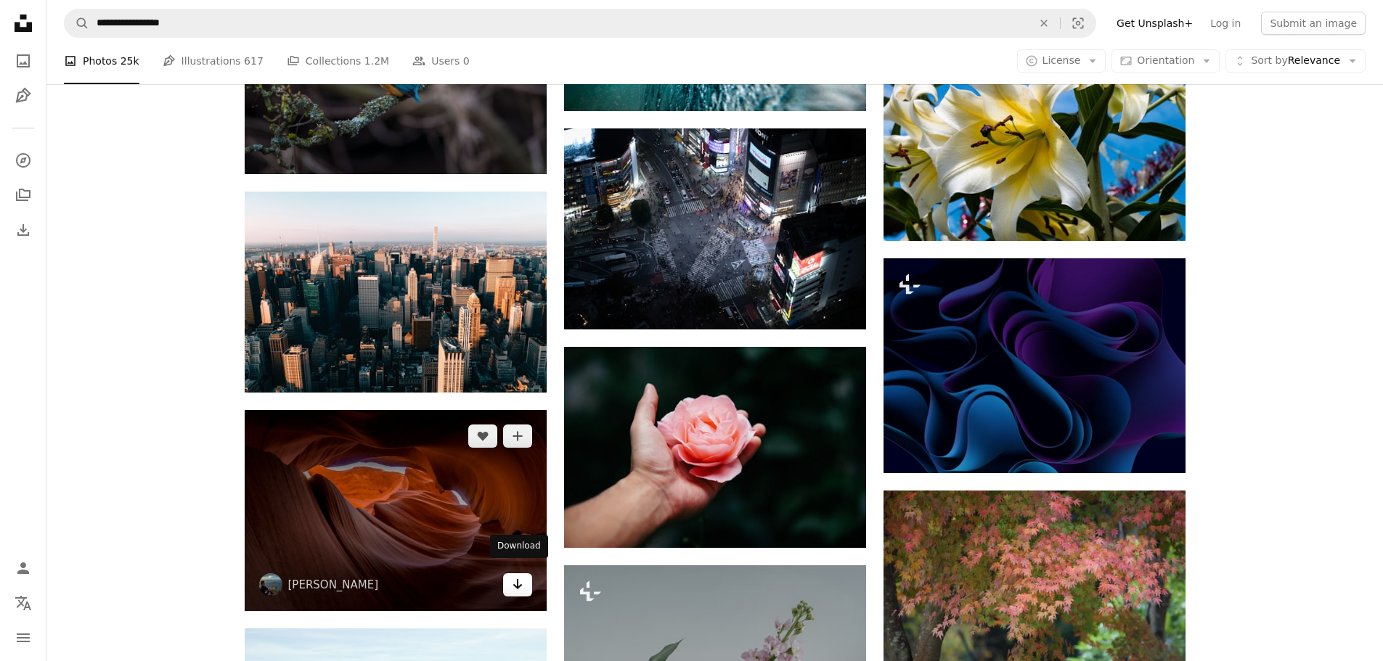
click at [518, 580] on icon "Arrow pointing down" at bounding box center [518, 584] width 12 height 17
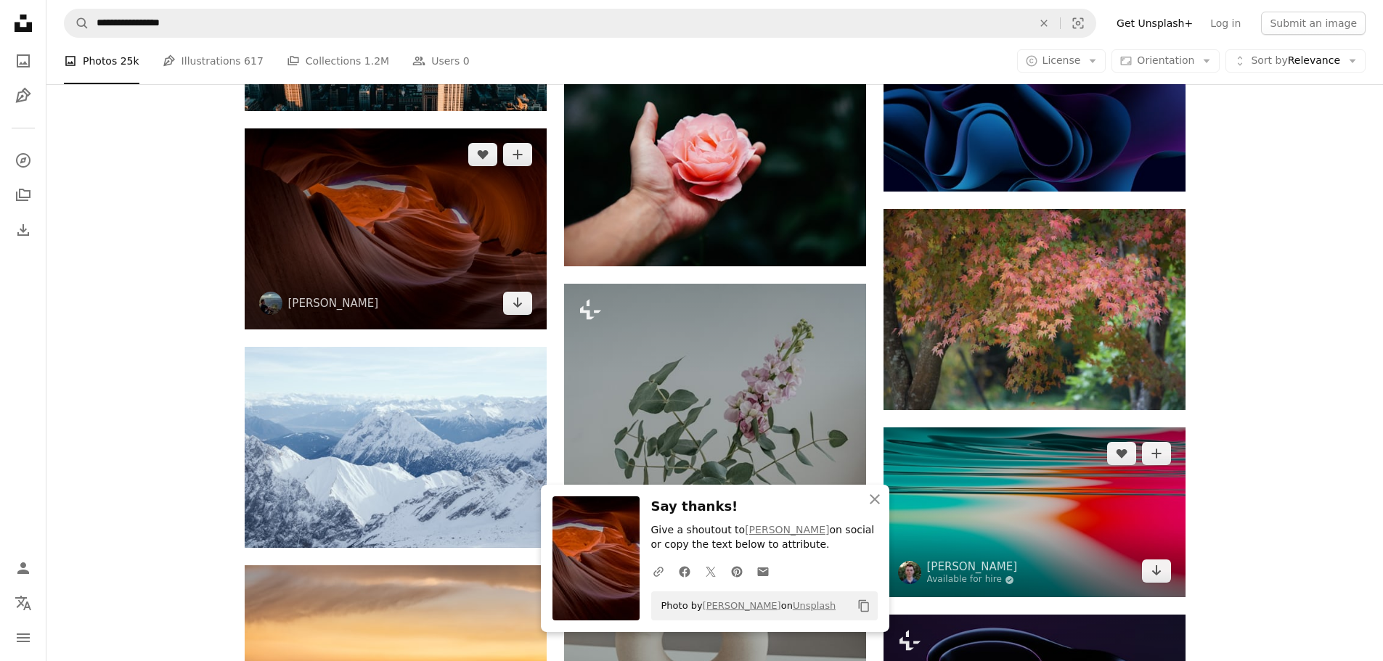
scroll to position [34078, 0]
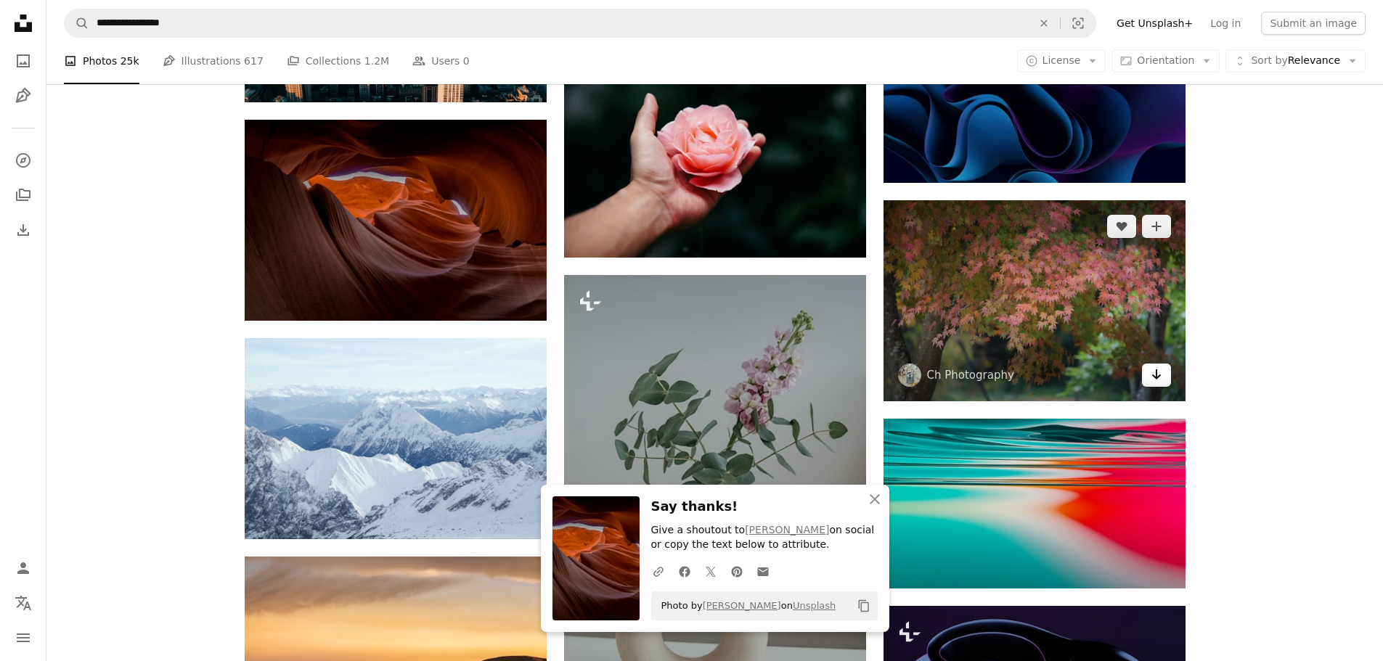
click at [1159, 369] on icon "Download" at bounding box center [1155, 374] width 9 height 10
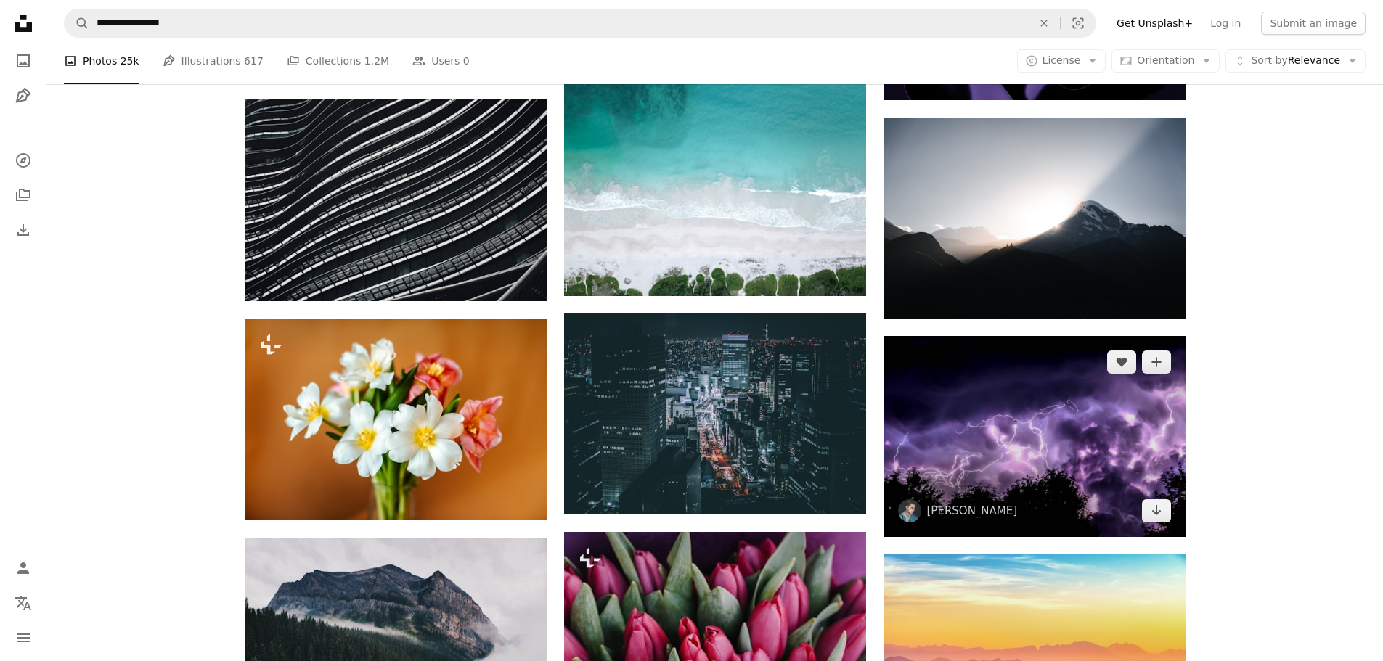
scroll to position [34731, 0]
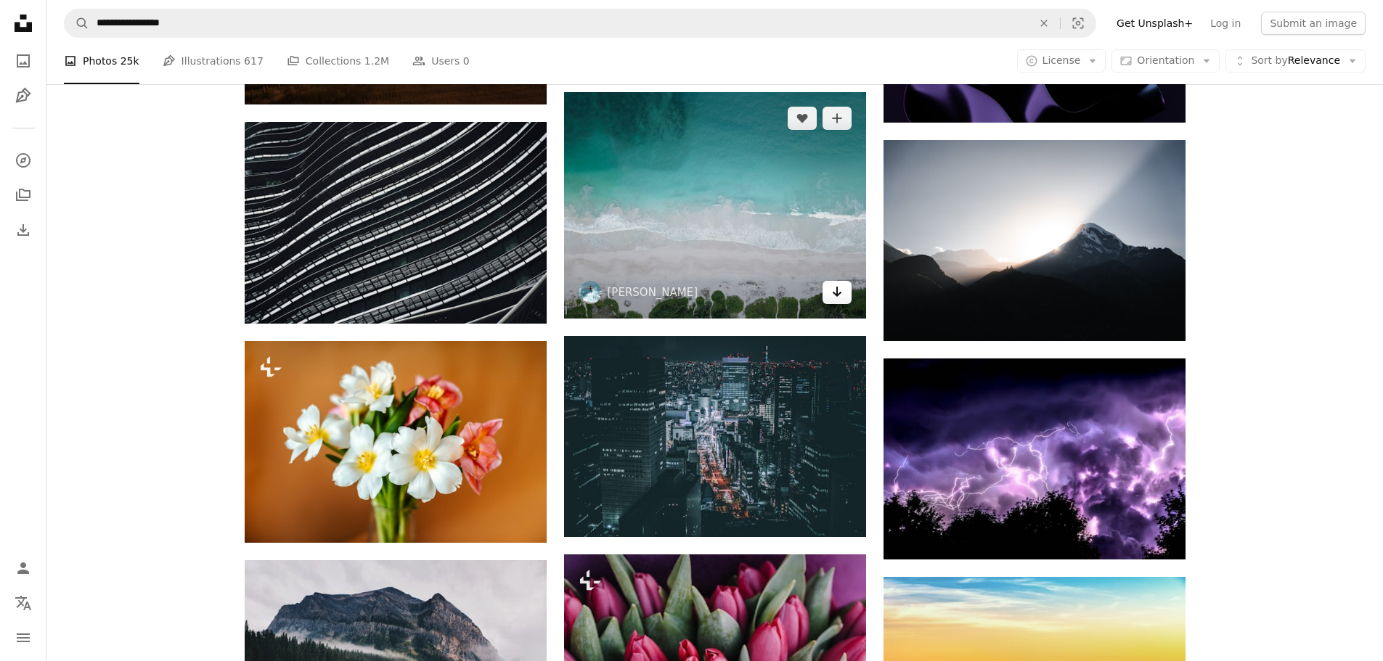
click at [836, 290] on icon "Download" at bounding box center [836, 292] width 9 height 10
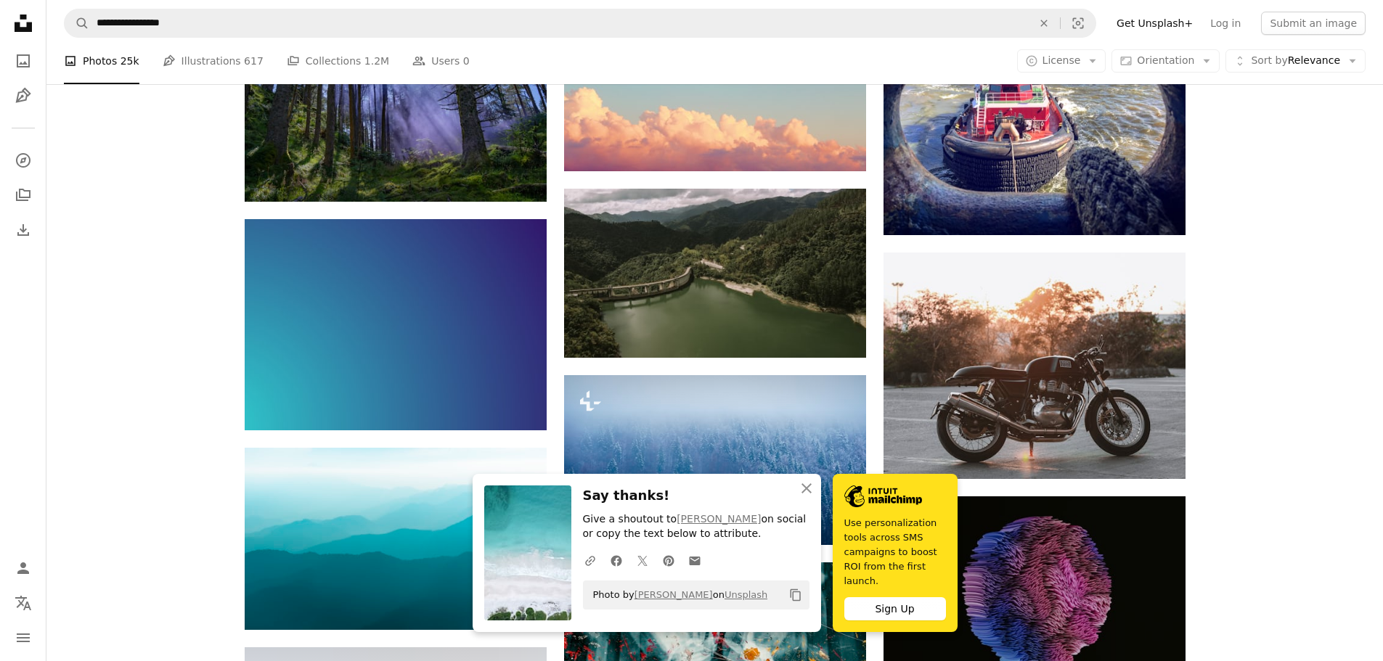
scroll to position [35530, 0]
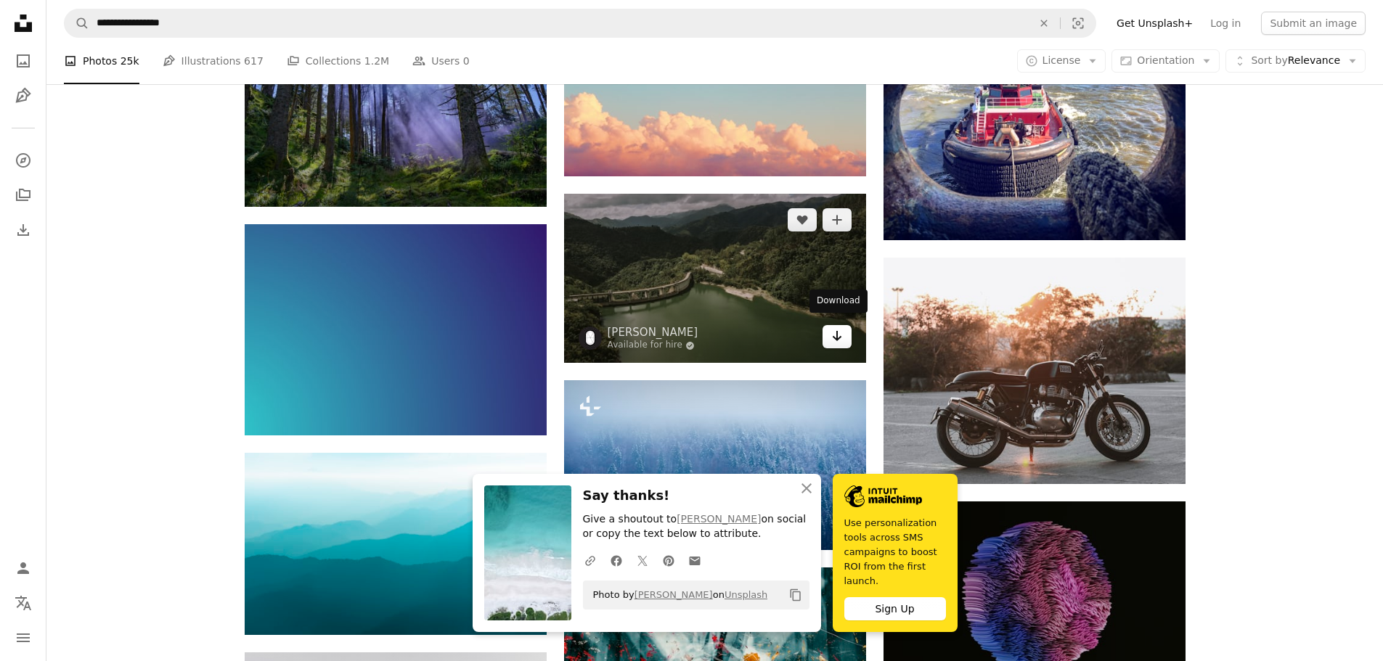
click at [836, 331] on icon "Download" at bounding box center [836, 336] width 9 height 10
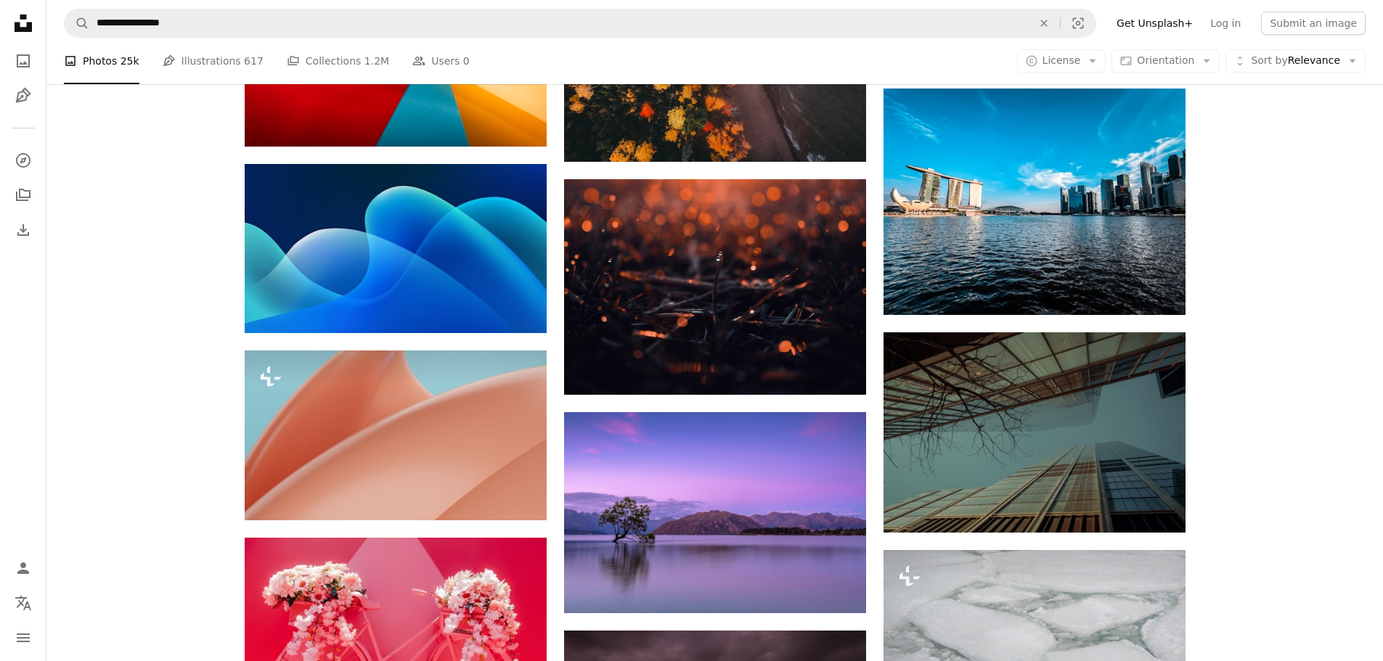
scroll to position [37272, 0]
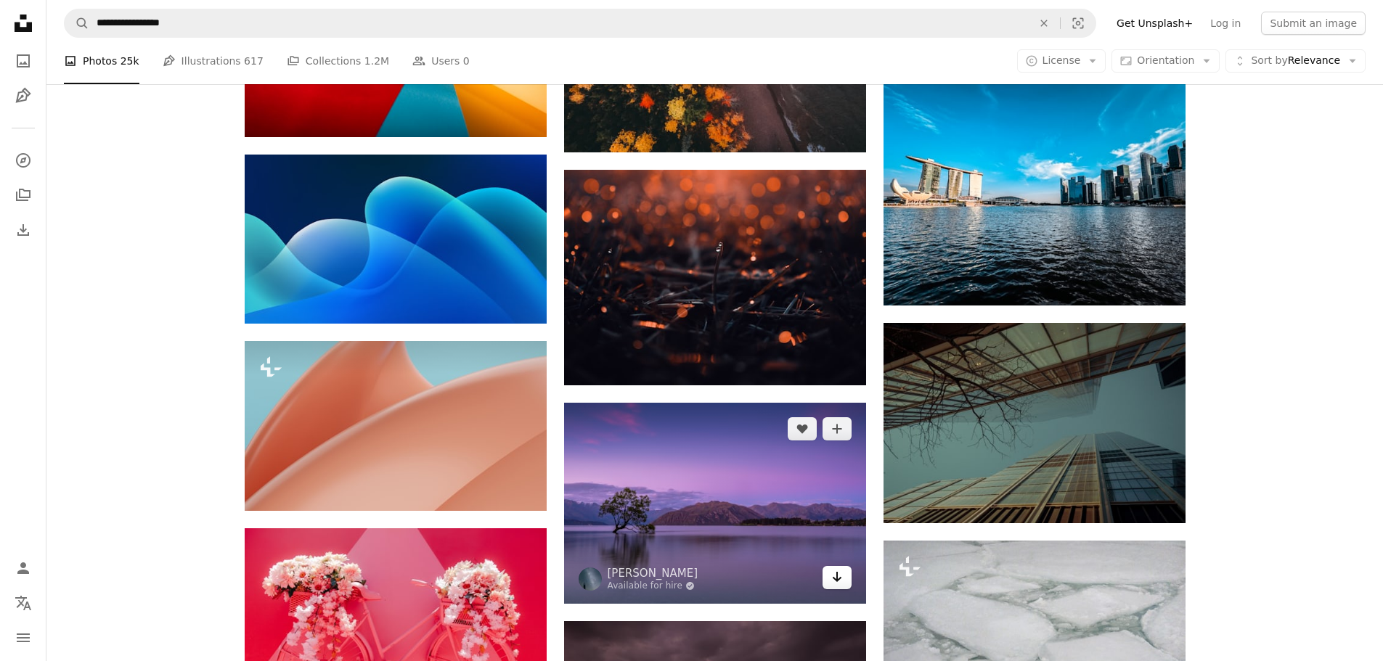
click at [838, 568] on icon "Arrow pointing down" at bounding box center [837, 576] width 12 height 17
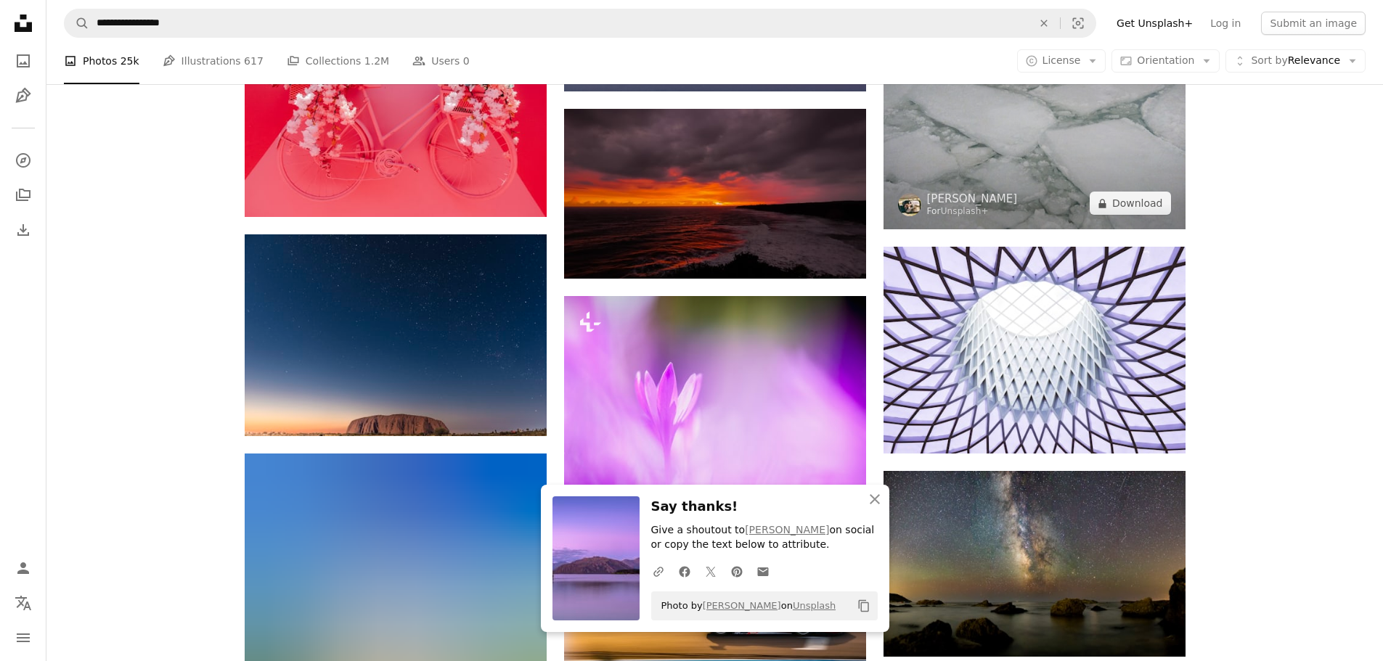
scroll to position [37853, 0]
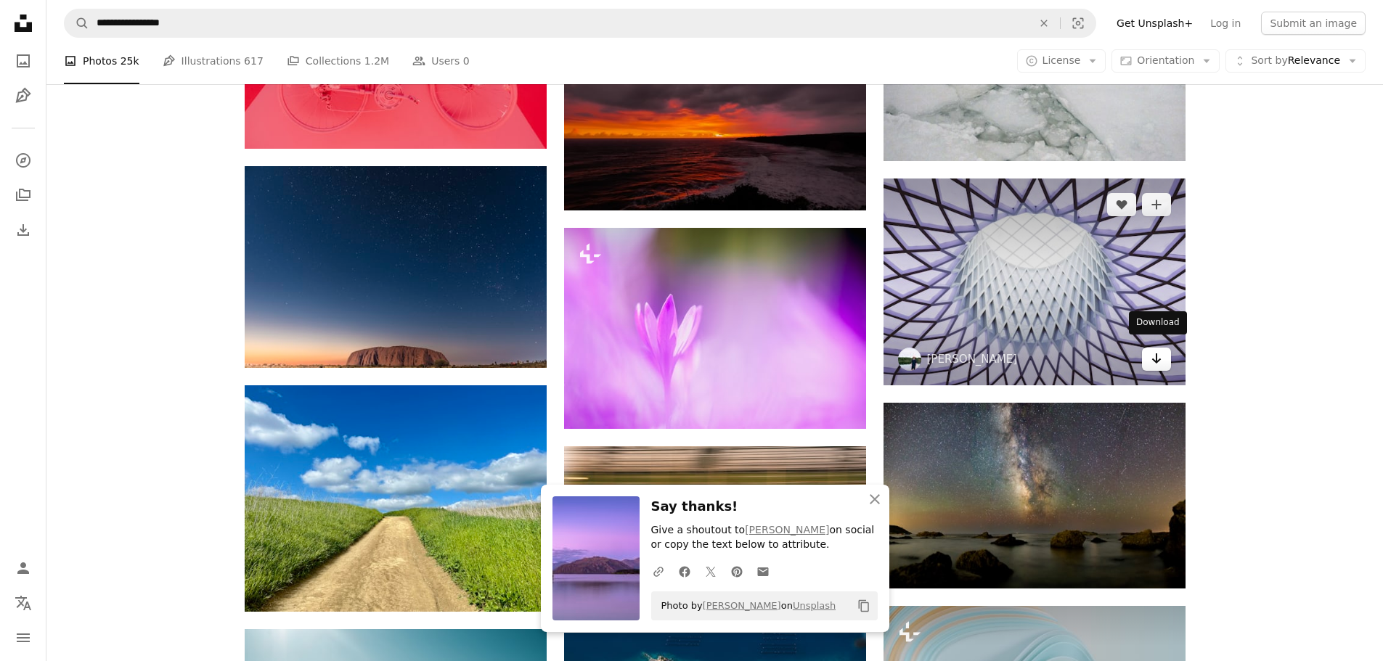
click at [1148, 356] on link "Arrow pointing down" at bounding box center [1156, 359] width 29 height 23
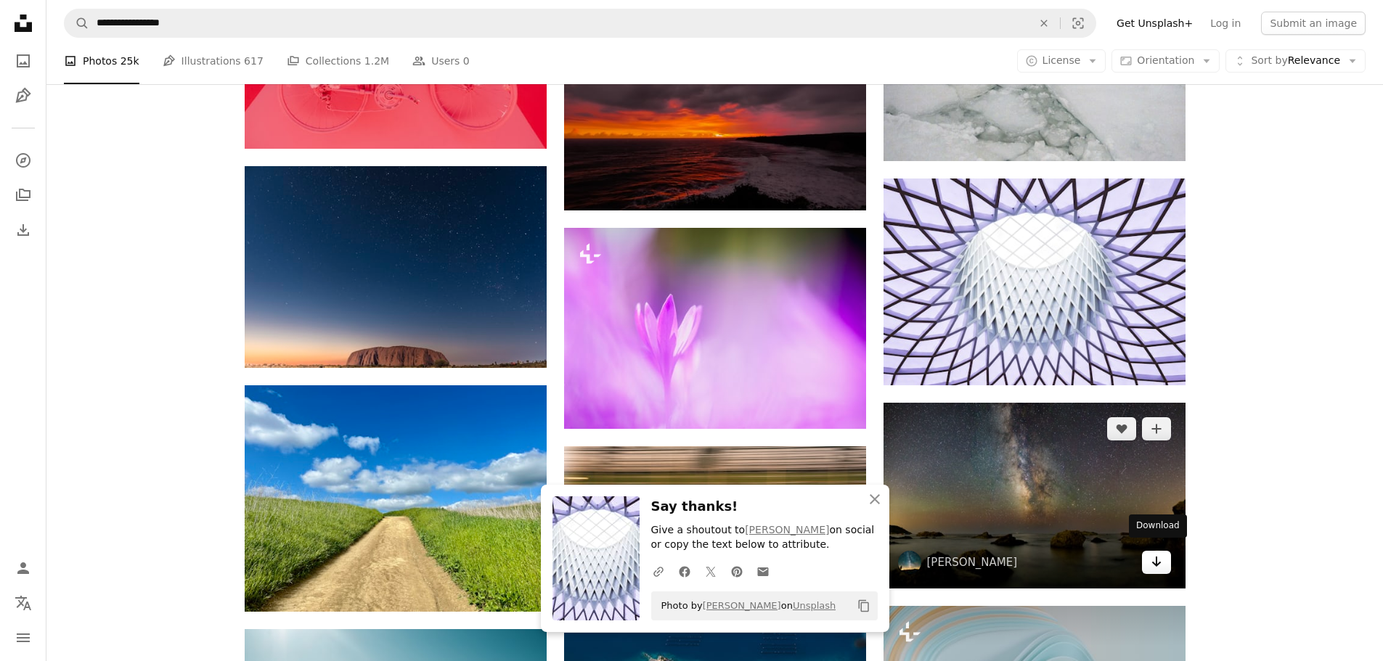
click at [1161, 553] on icon "Arrow pointing down" at bounding box center [1157, 561] width 12 height 17
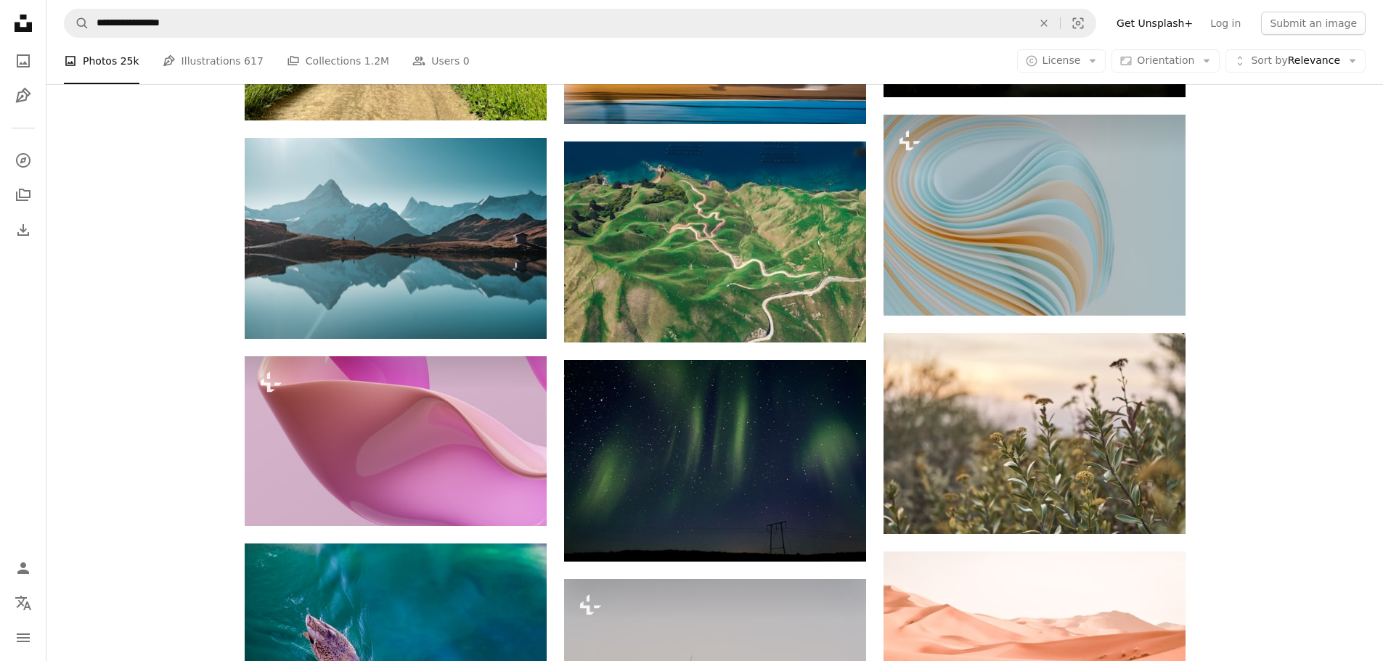
scroll to position [38361, 0]
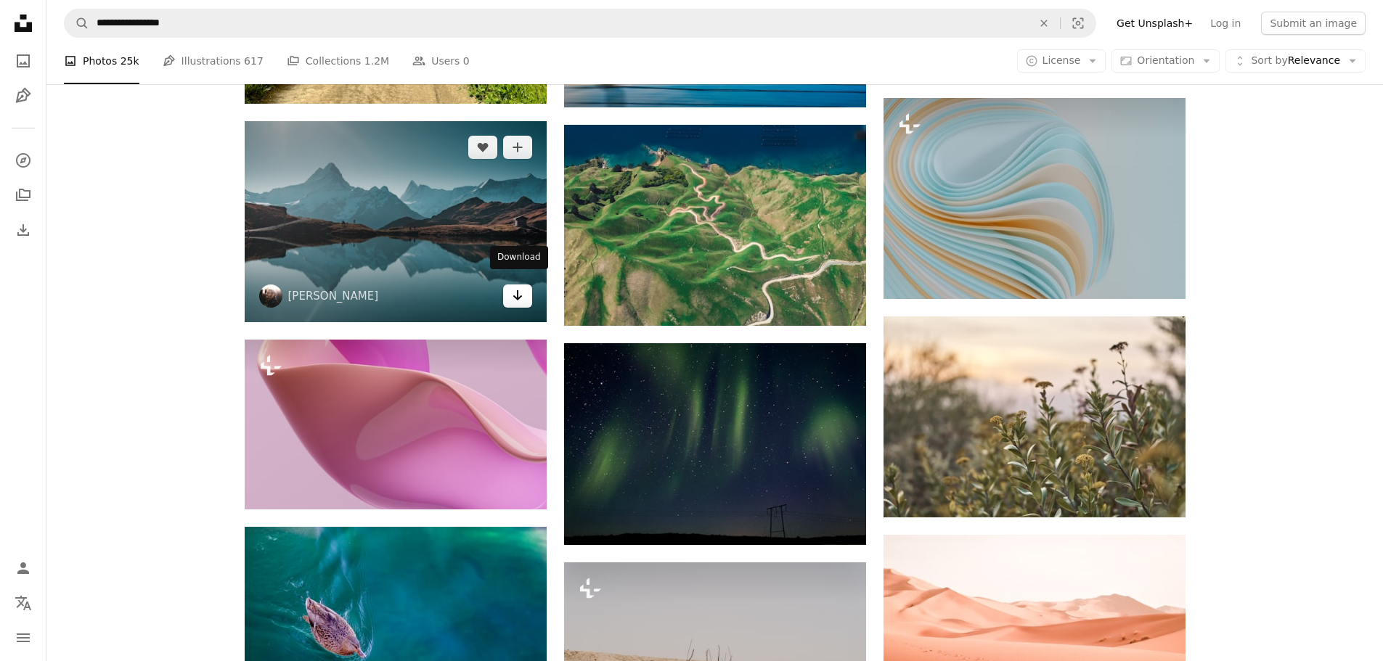
click at [517, 290] on icon "Download" at bounding box center [516, 295] width 9 height 10
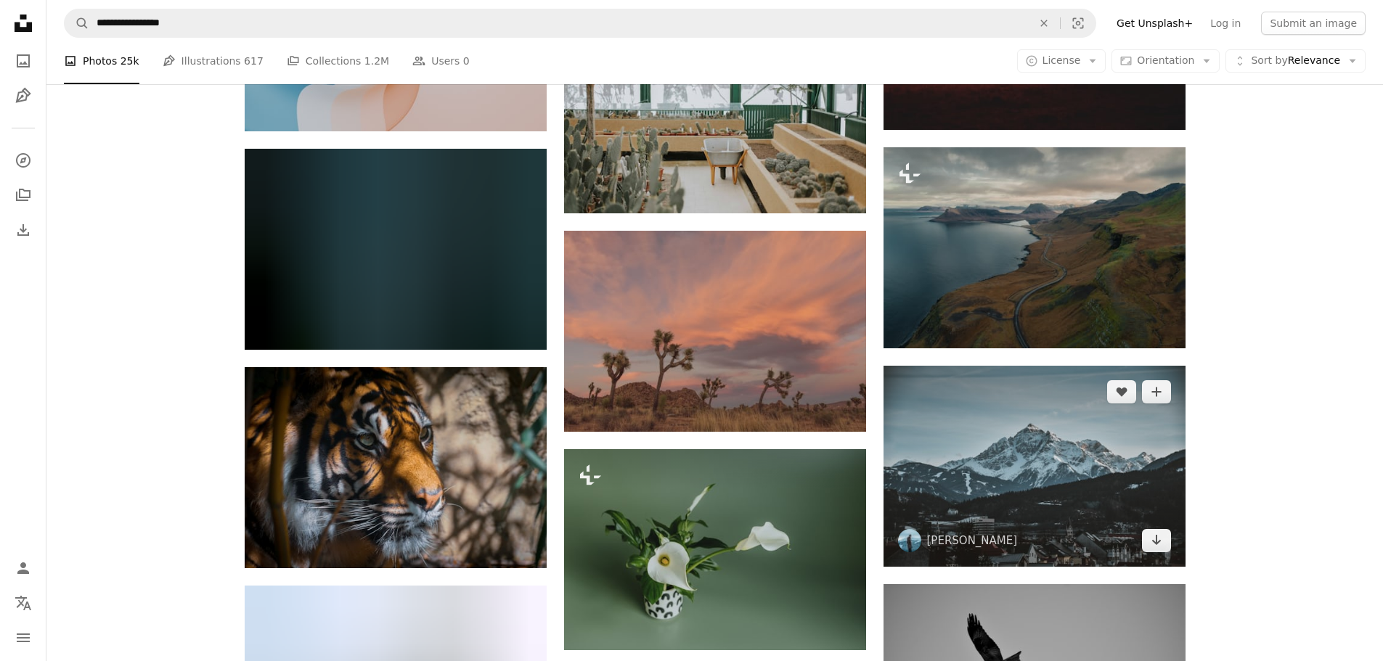
scroll to position [45539, 0]
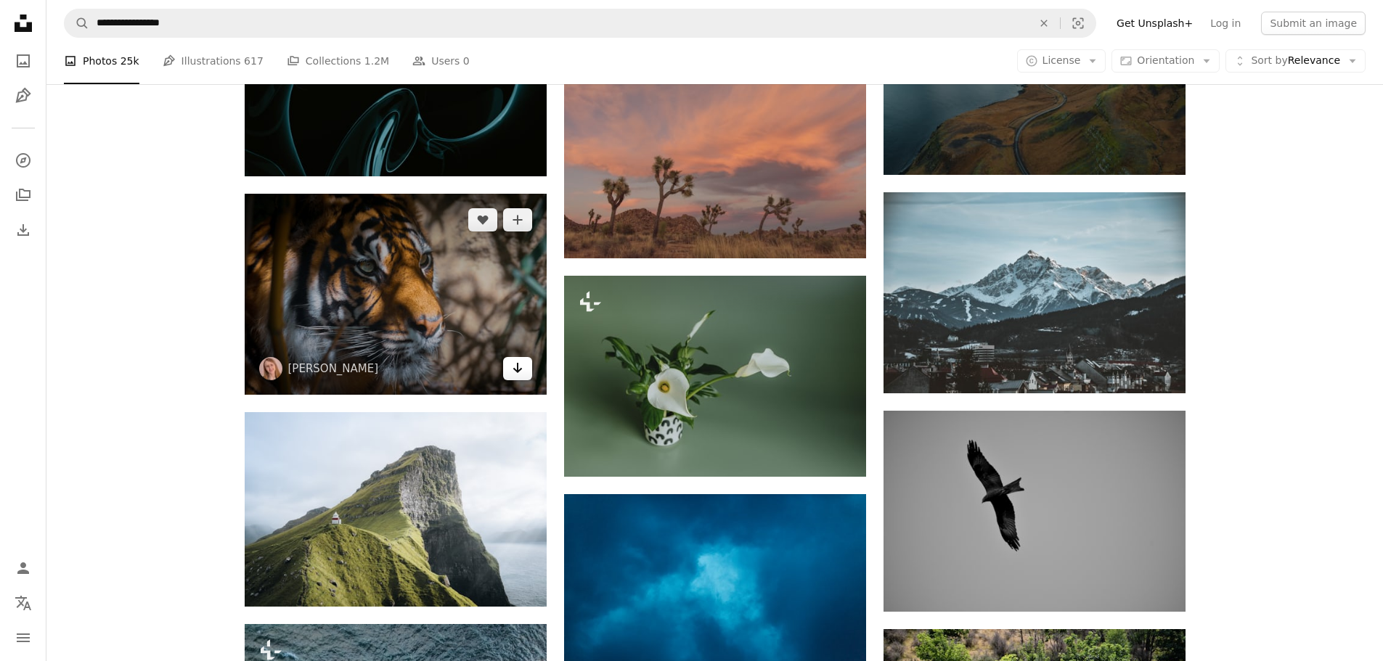
click at [512, 361] on icon "Arrow pointing down" at bounding box center [518, 367] width 12 height 17
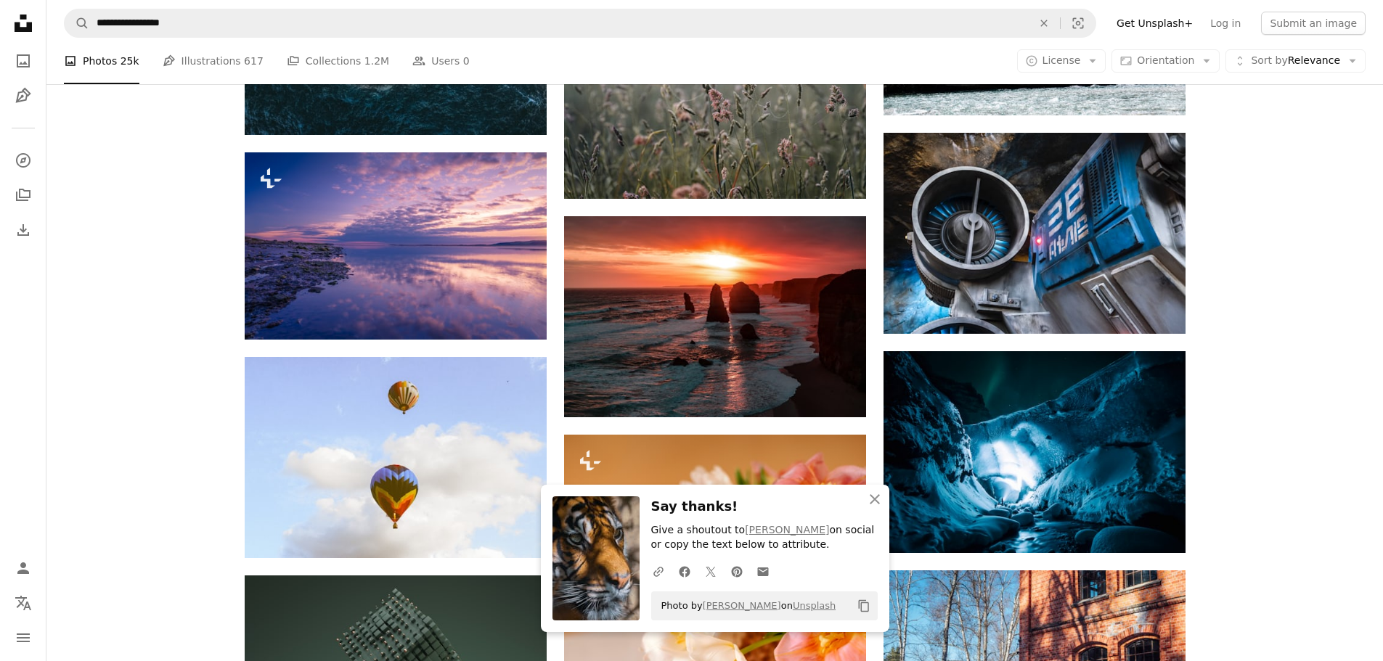
scroll to position [46265, 0]
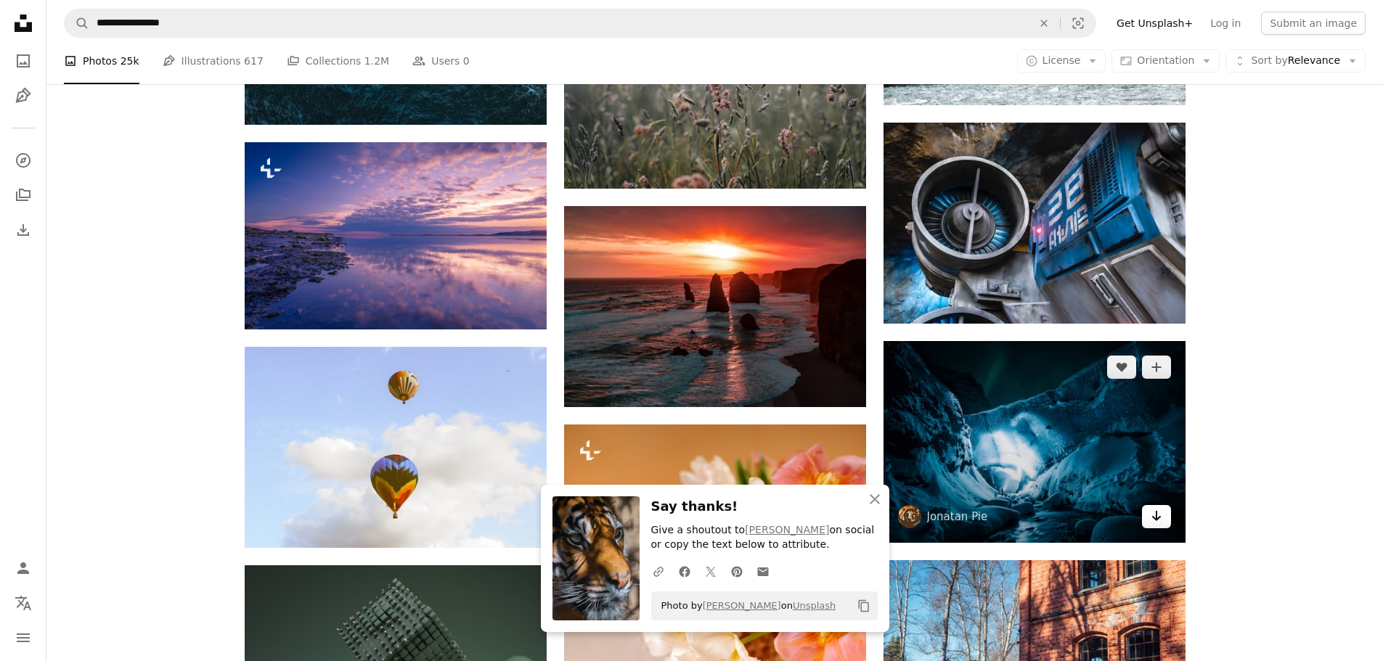
click at [1161, 512] on icon "Arrow pointing down" at bounding box center [1157, 515] width 12 height 17
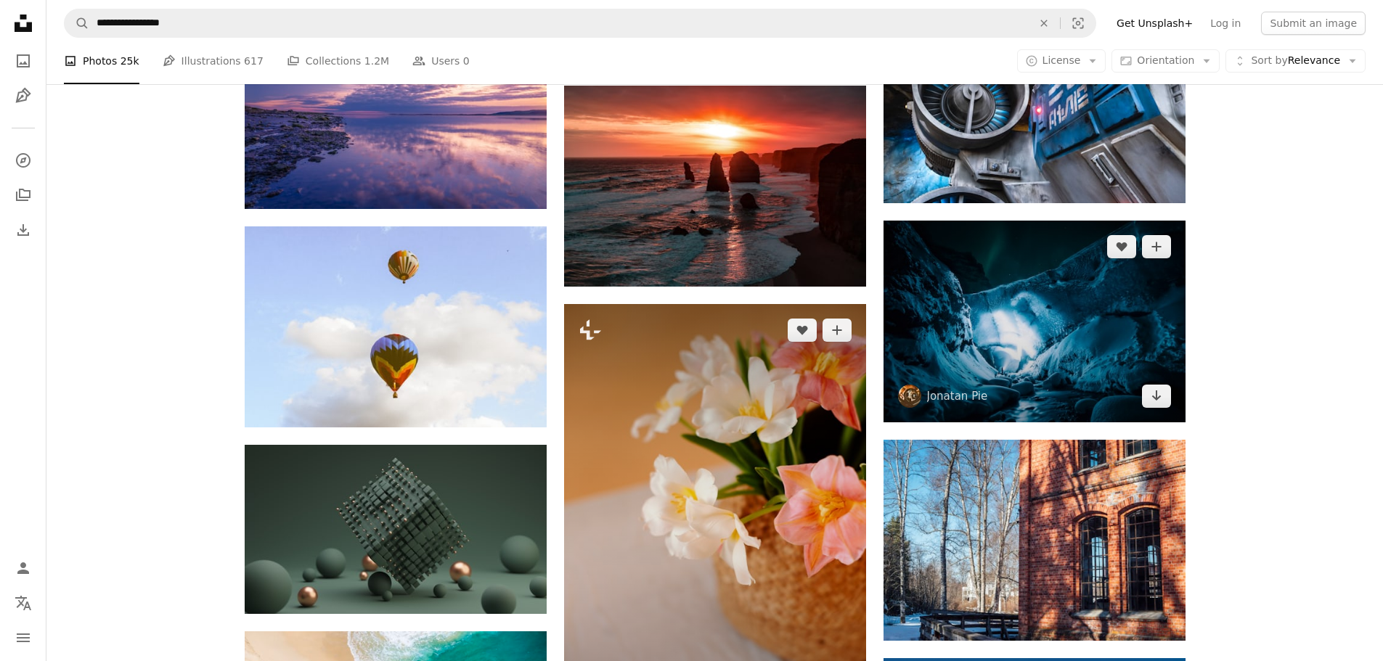
scroll to position [46701, 0]
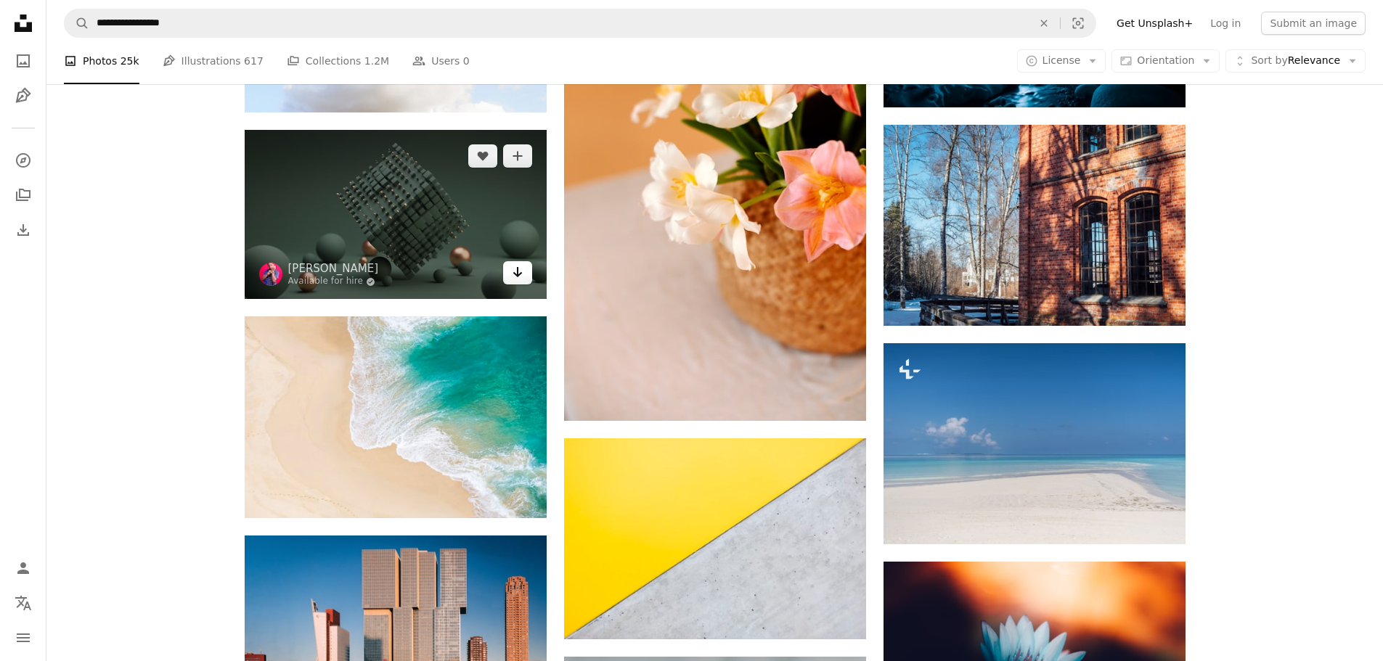
click at [515, 269] on icon "Arrow pointing down" at bounding box center [518, 271] width 12 height 17
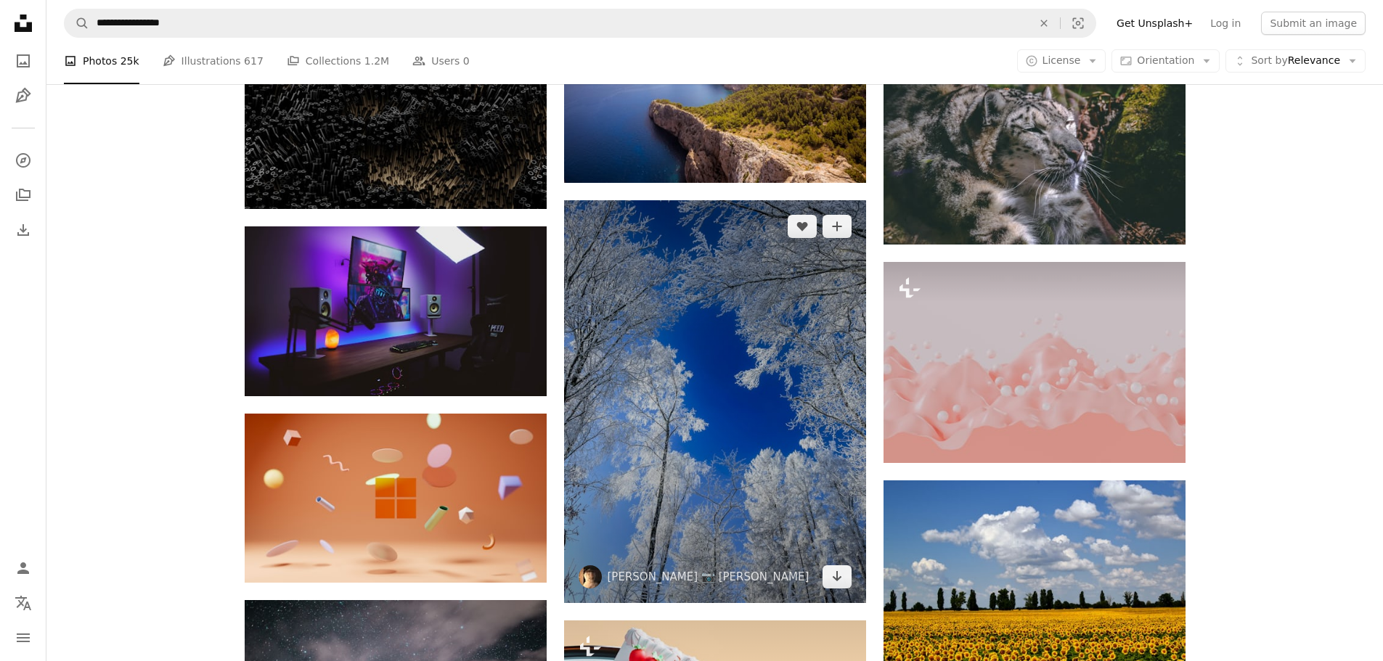
scroll to position [48297, 0]
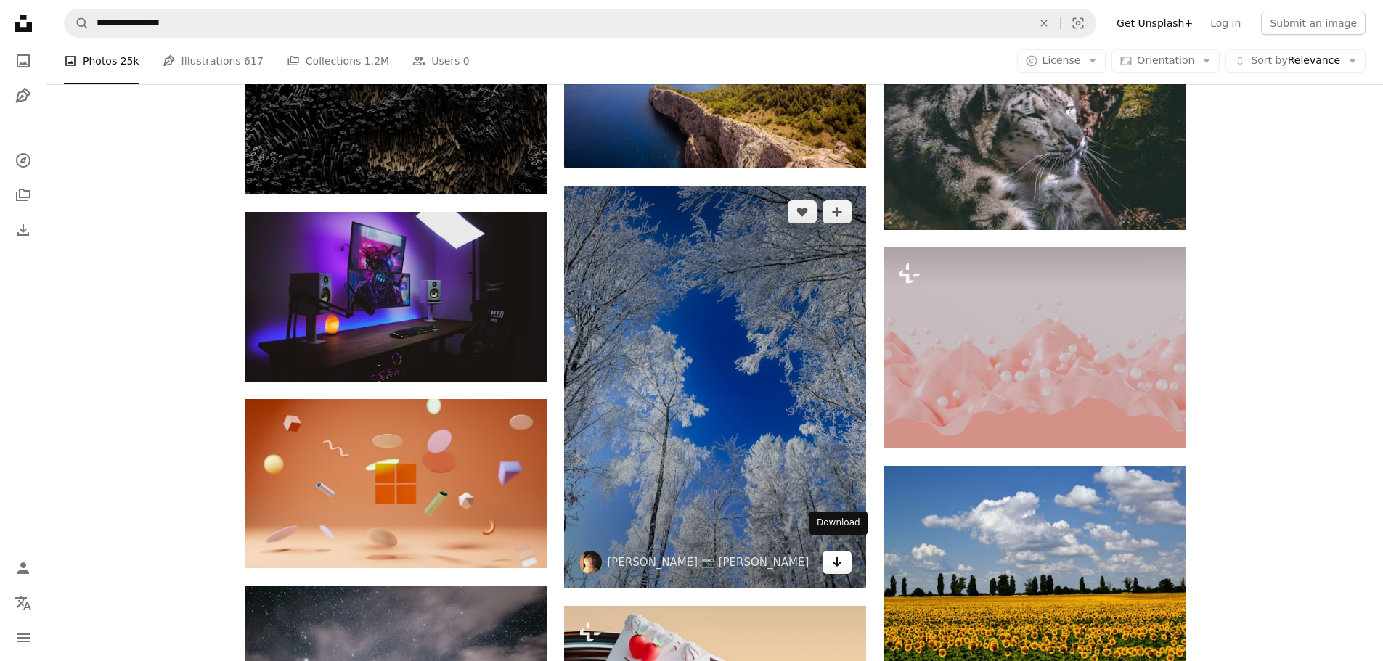
click at [843, 556] on link "Arrow pointing down" at bounding box center [836, 562] width 29 height 23
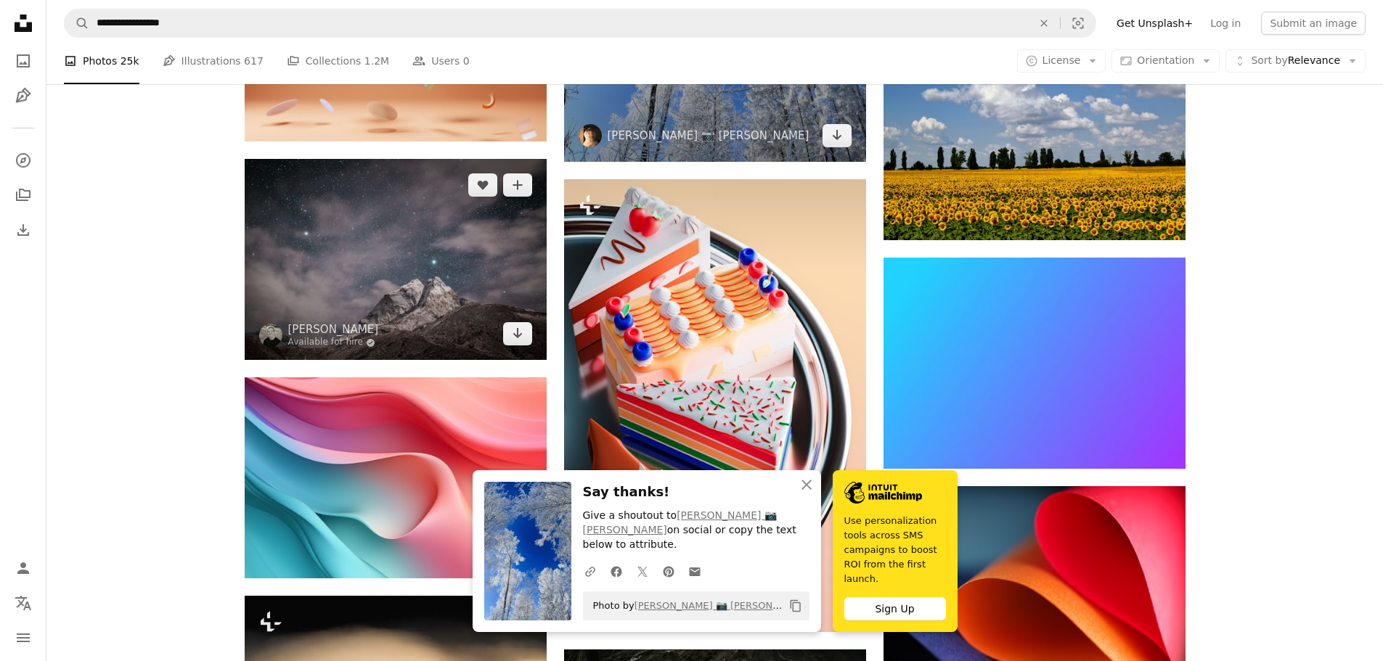
scroll to position [48733, 0]
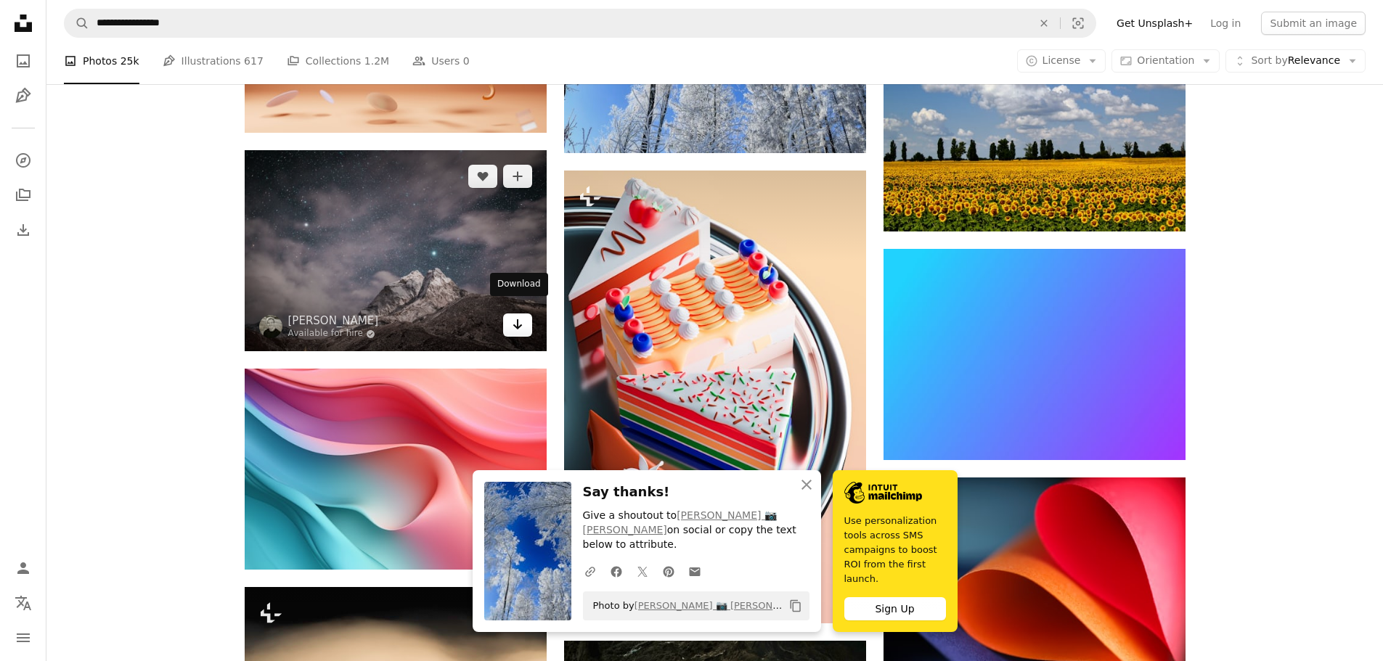
click at [513, 316] on icon "Arrow pointing down" at bounding box center [518, 324] width 12 height 17
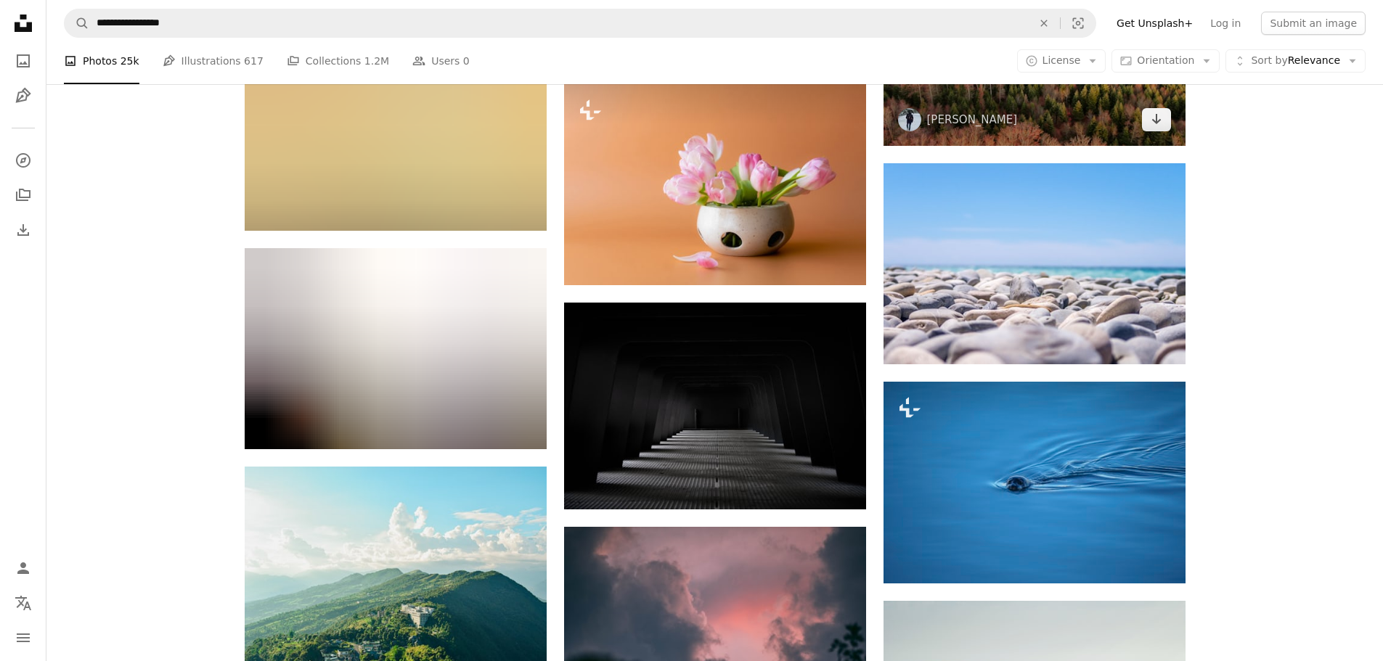
scroll to position [49531, 0]
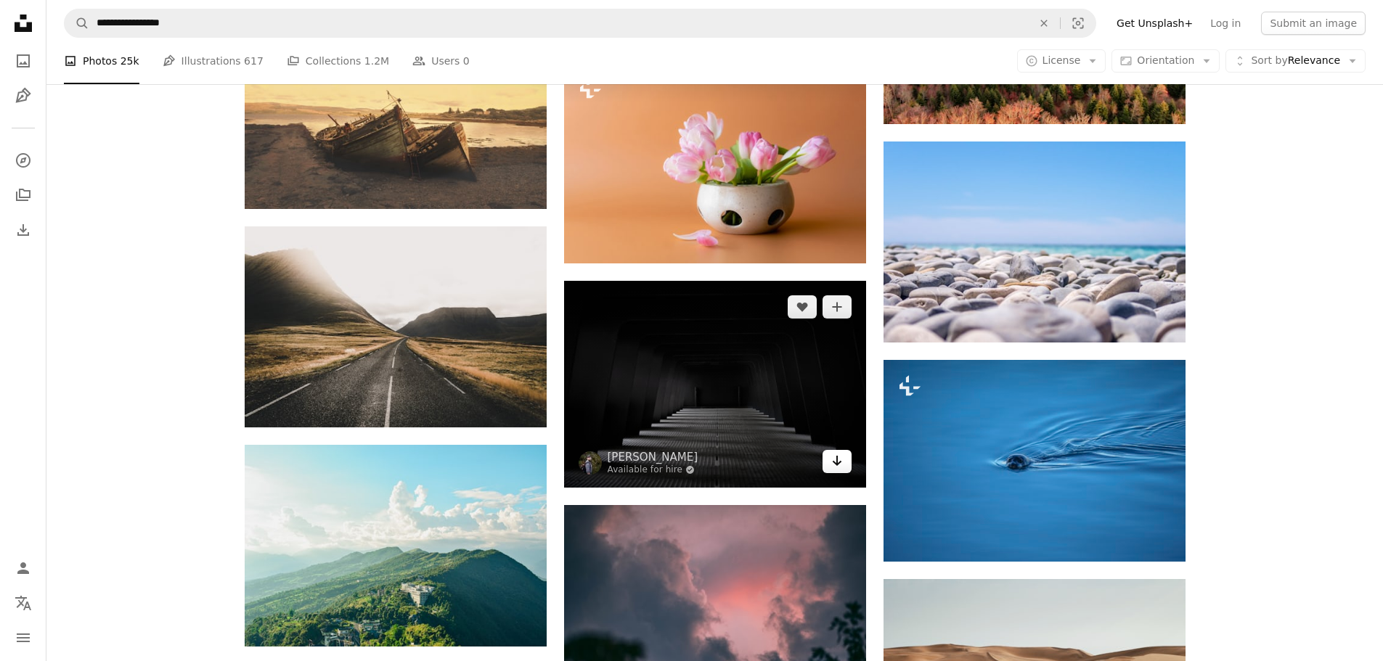
click at [835, 455] on icon "Arrow pointing down" at bounding box center [837, 460] width 12 height 17
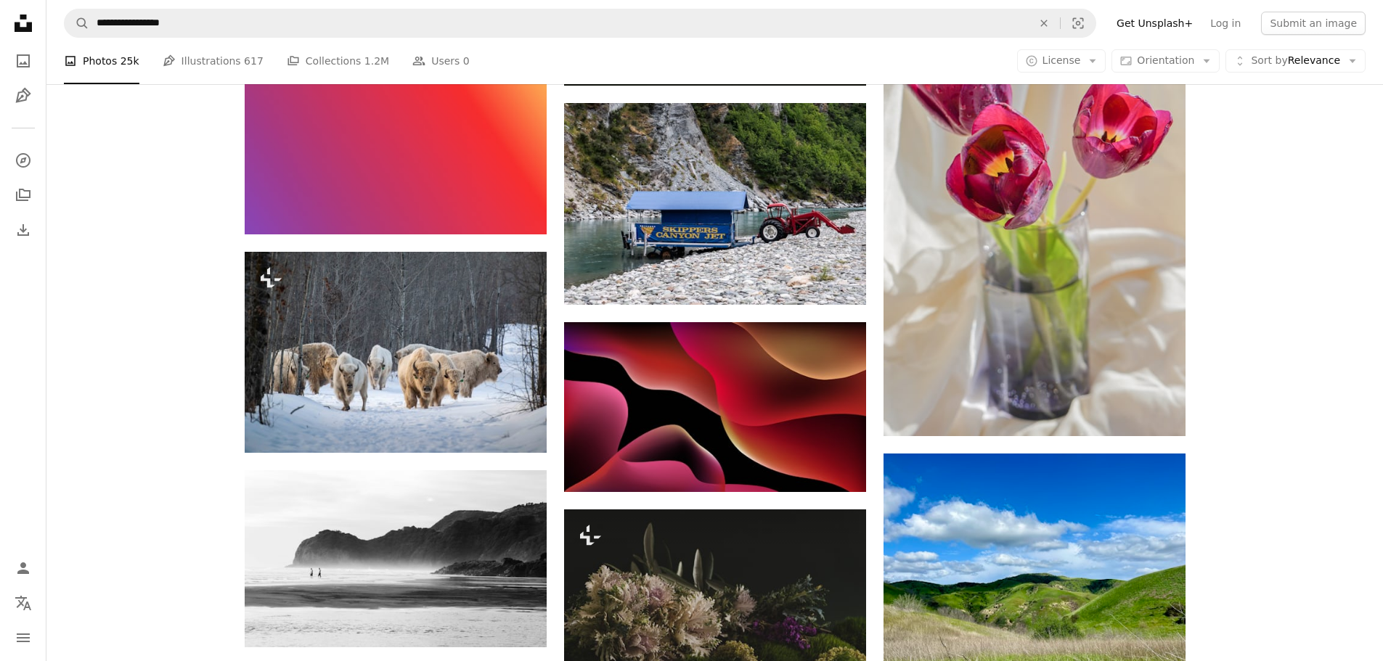
scroll to position [56787, 0]
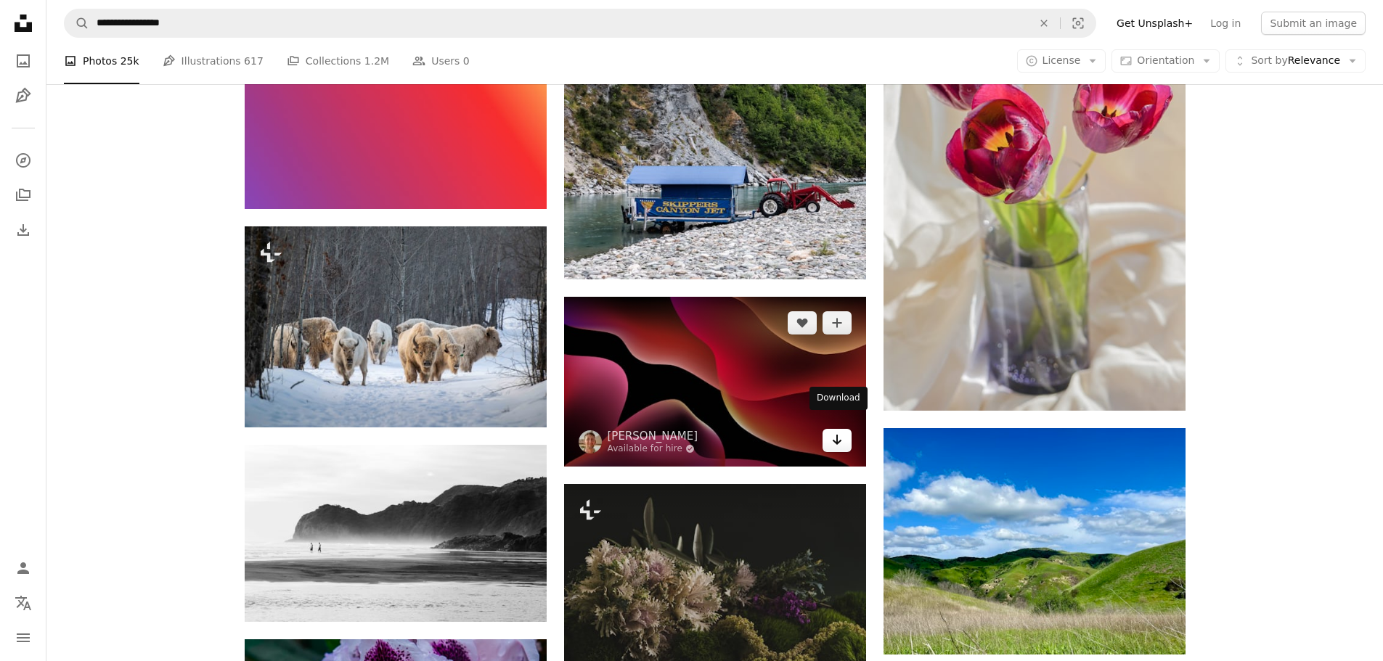
click at [833, 431] on icon "Arrow pointing down" at bounding box center [837, 439] width 12 height 17
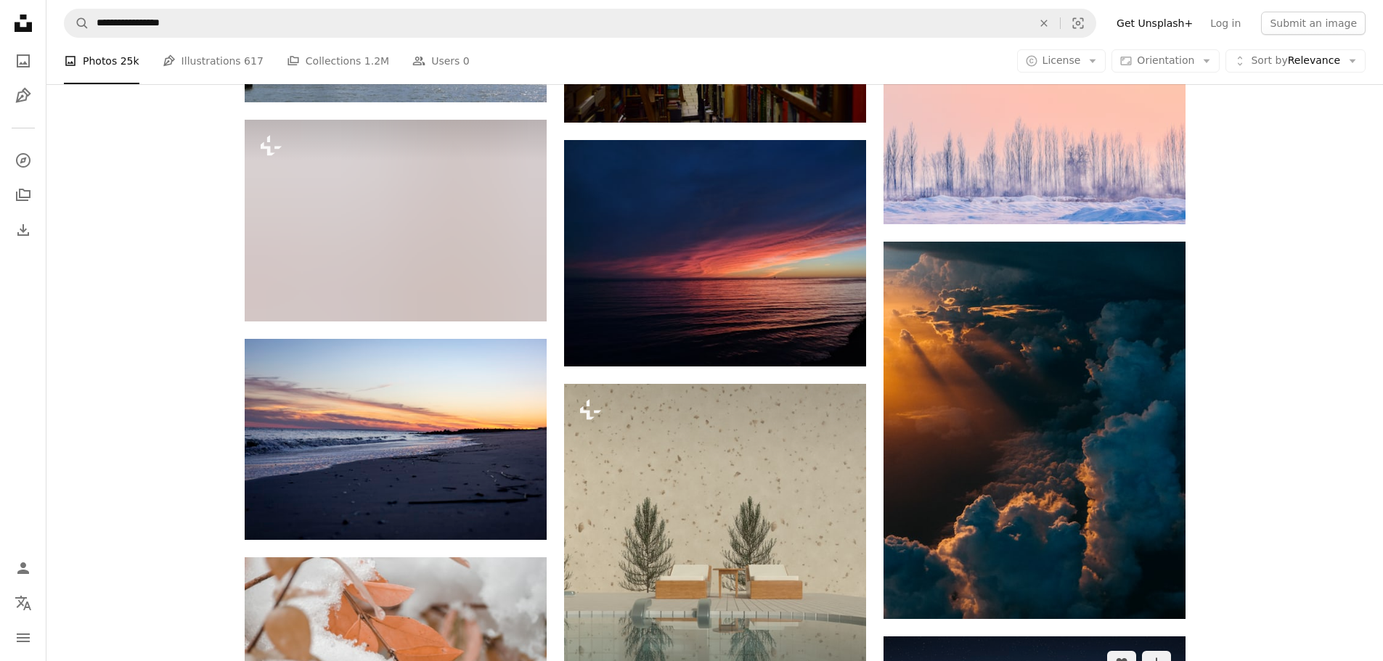
scroll to position [64046, 0]
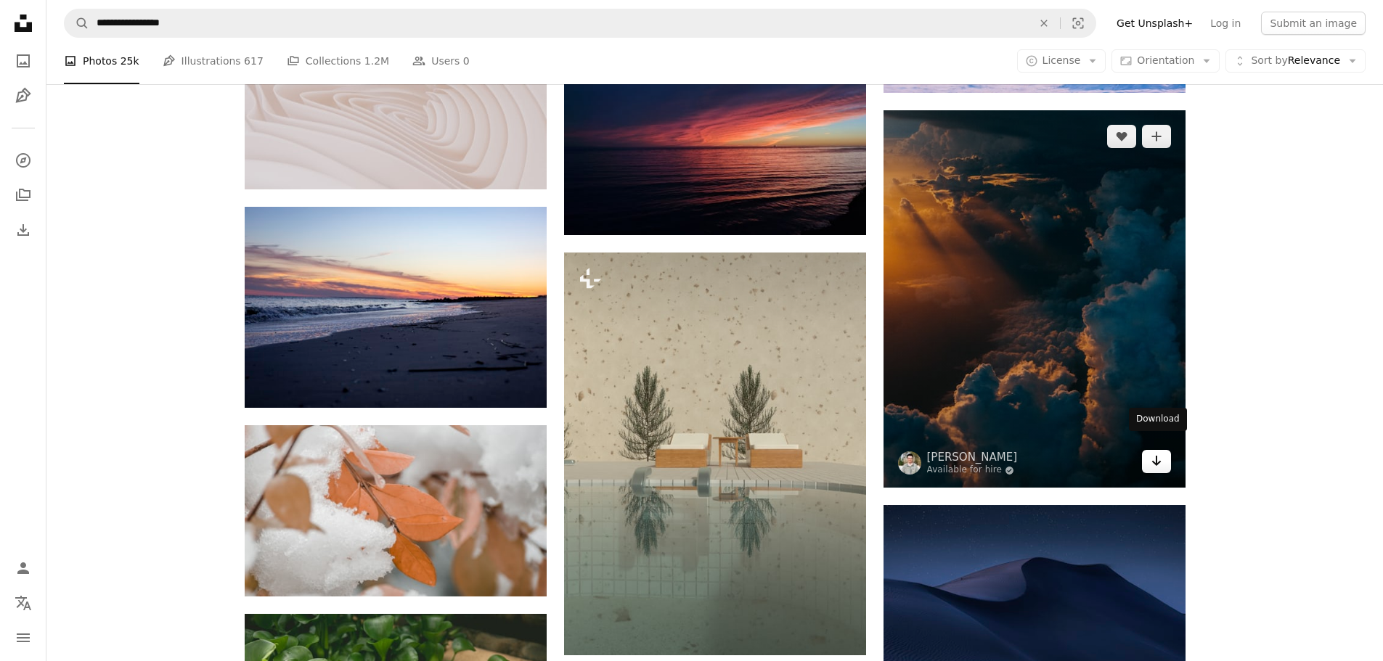
click at [1162, 450] on link "Arrow pointing down" at bounding box center [1156, 461] width 29 height 23
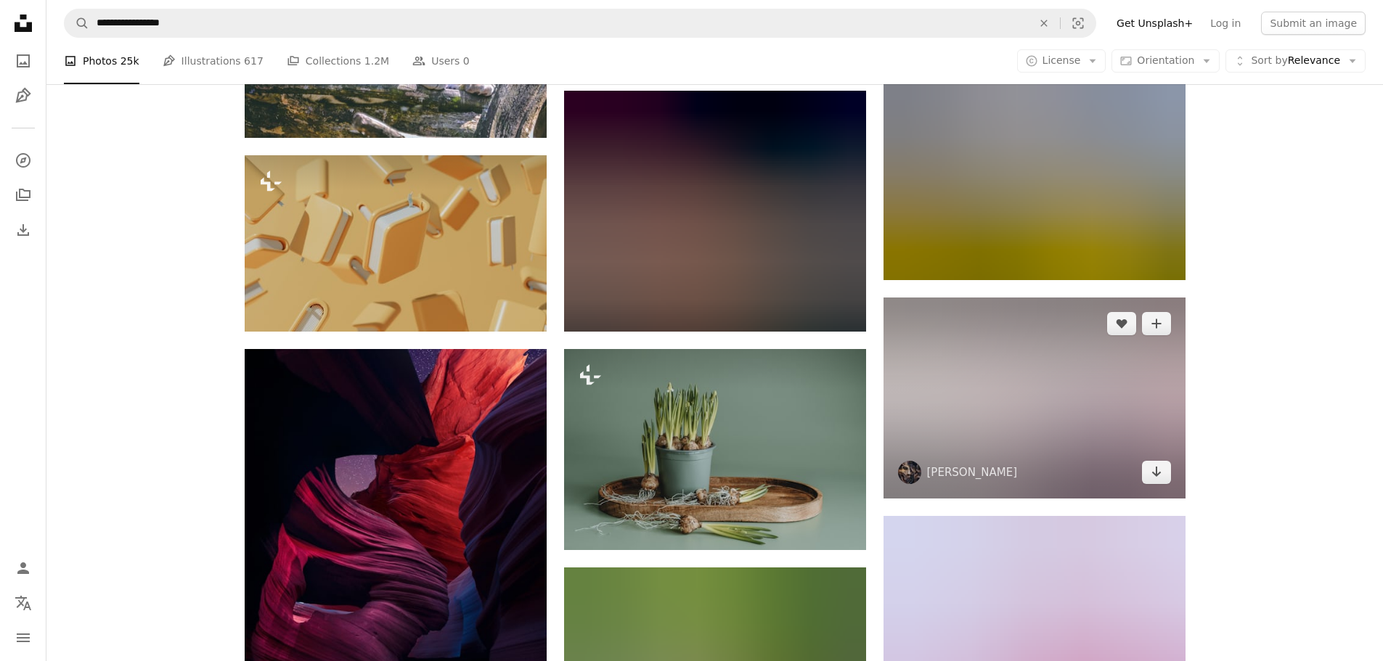
scroll to position [66369, 0]
